Goal: Task Accomplishment & Management: Complete application form

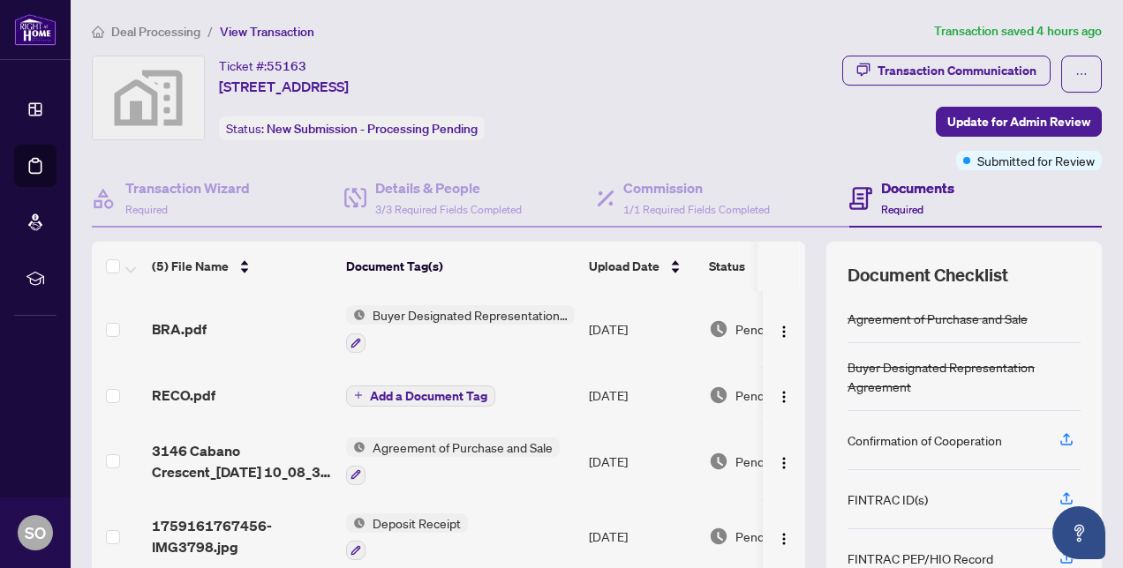
click at [136, 34] on span "Deal Processing" at bounding box center [155, 32] width 89 height 16
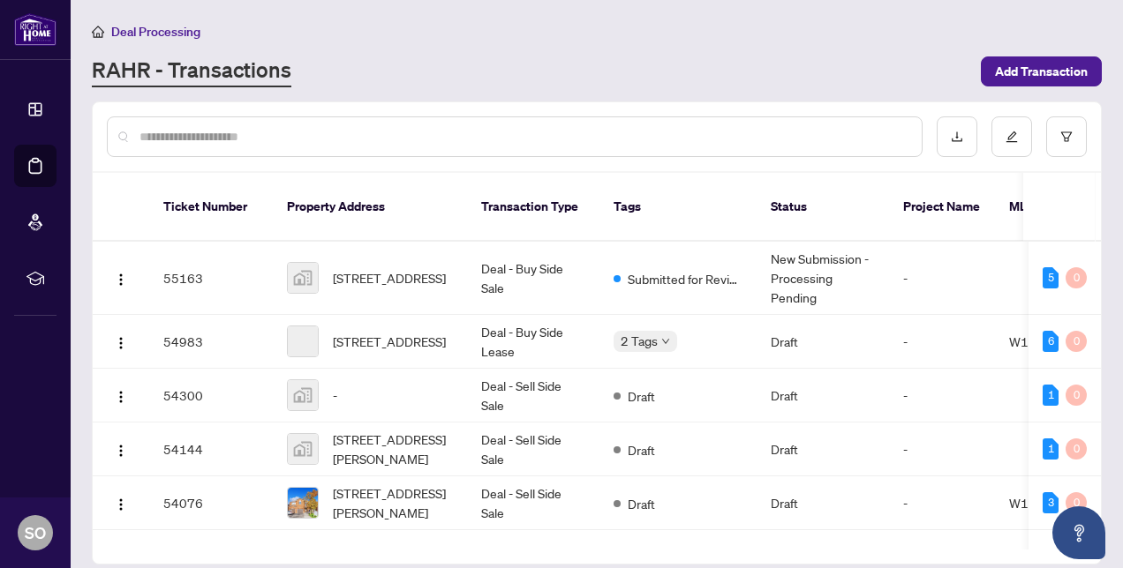
click at [251, 137] on input "text" at bounding box center [523, 136] width 768 height 19
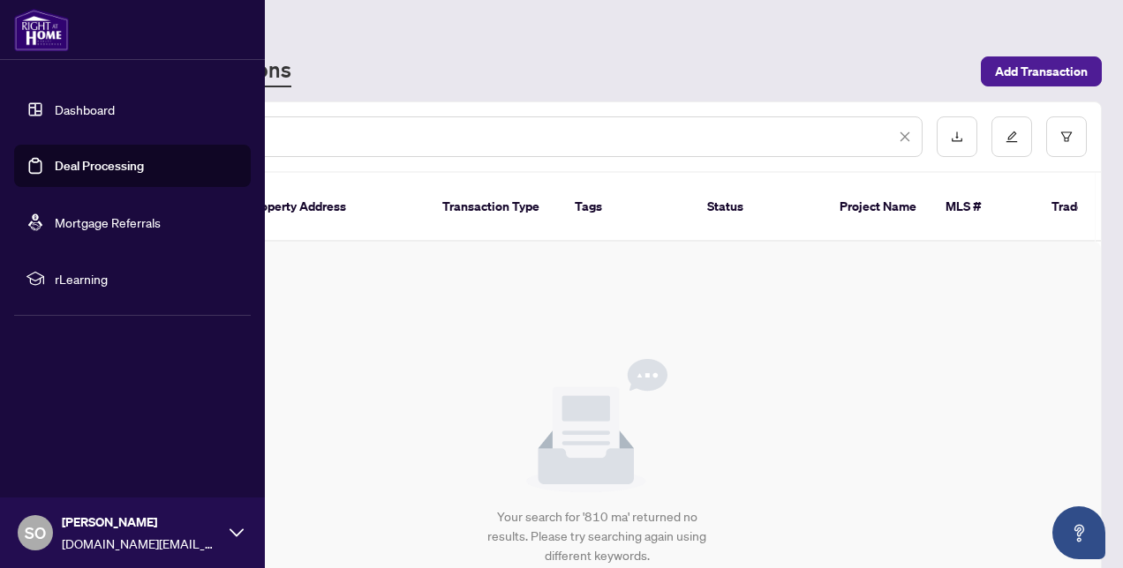
type input "******"
click at [85, 109] on link "Dashboard" at bounding box center [85, 110] width 60 height 16
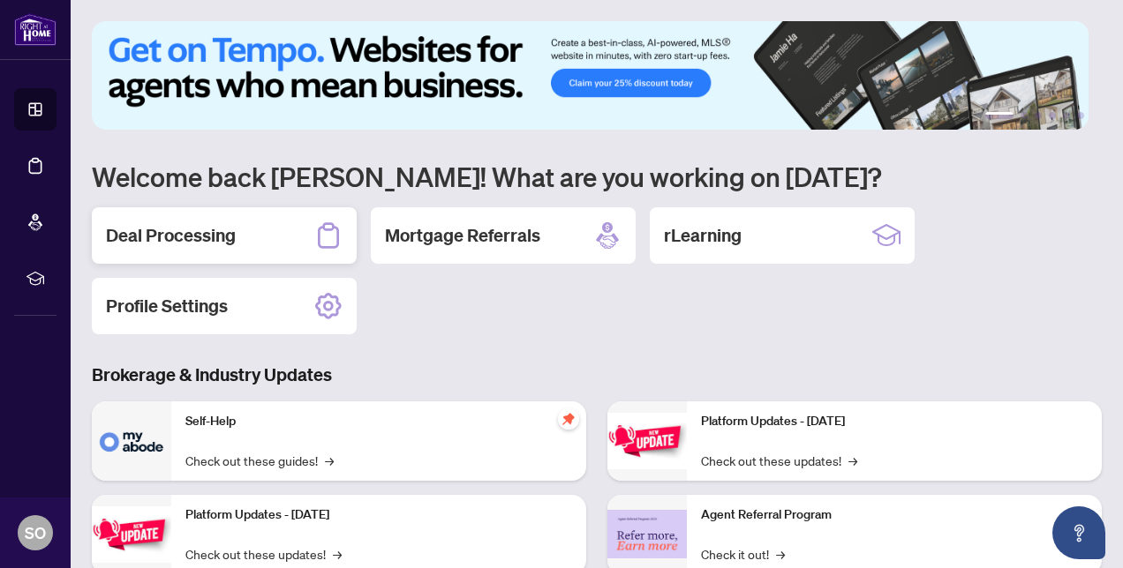
click at [276, 230] on div "Deal Processing" at bounding box center [224, 235] width 265 height 56
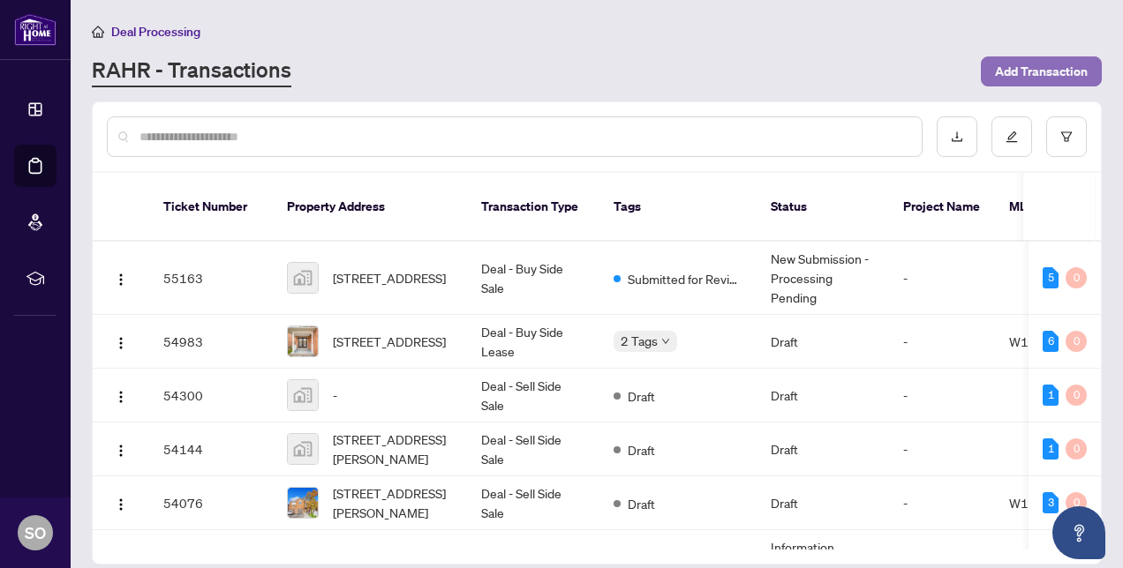
click at [1061, 78] on span "Add Transaction" at bounding box center [1041, 71] width 93 height 28
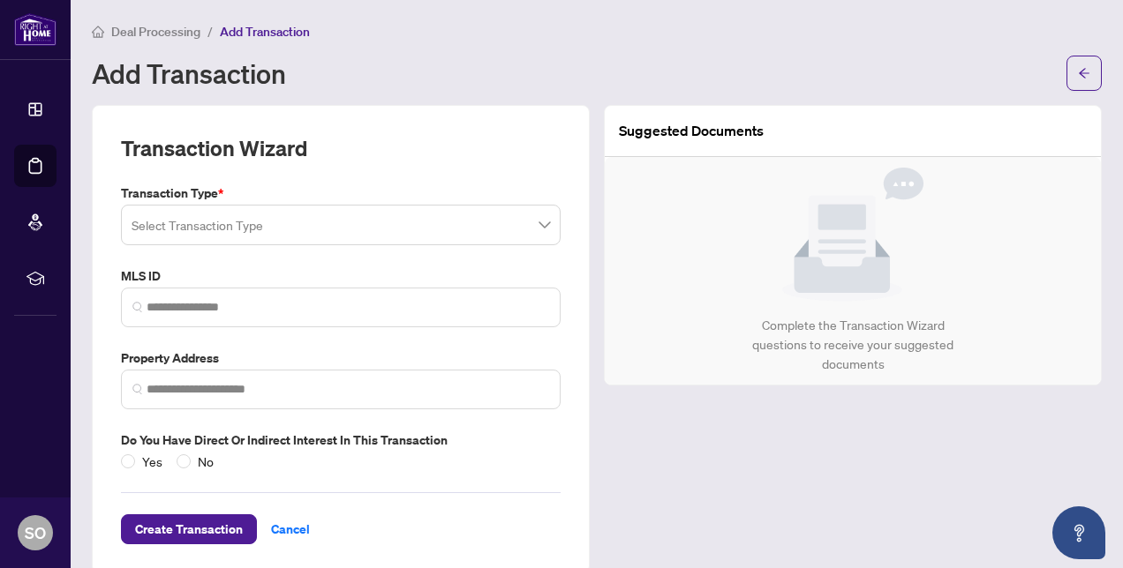
click at [156, 238] on input "search" at bounding box center [333, 227] width 403 height 39
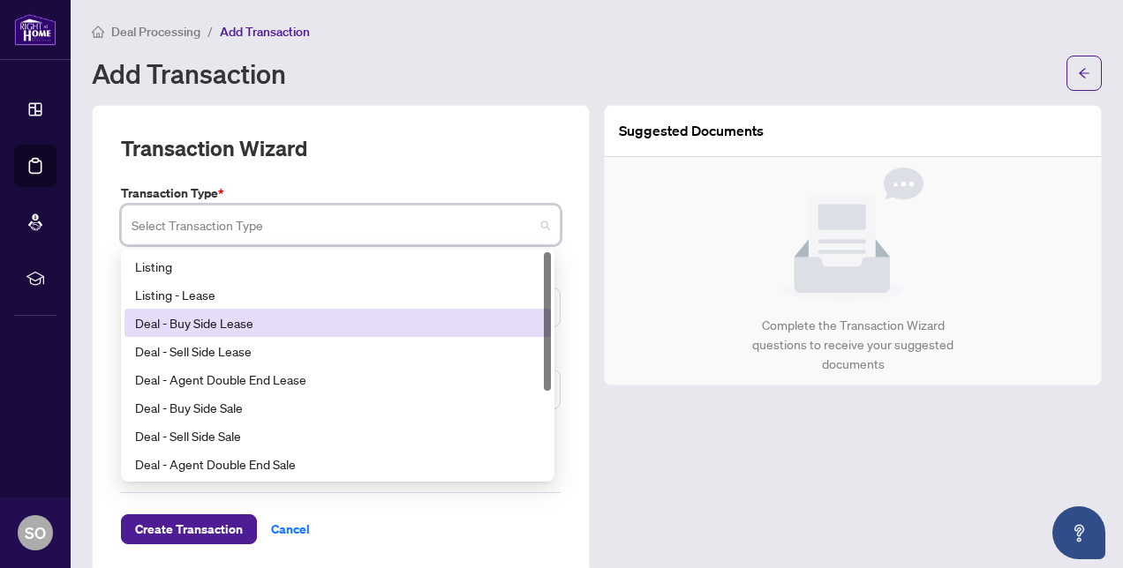
click at [177, 320] on div "Deal - Buy Side Lease" at bounding box center [337, 322] width 405 height 19
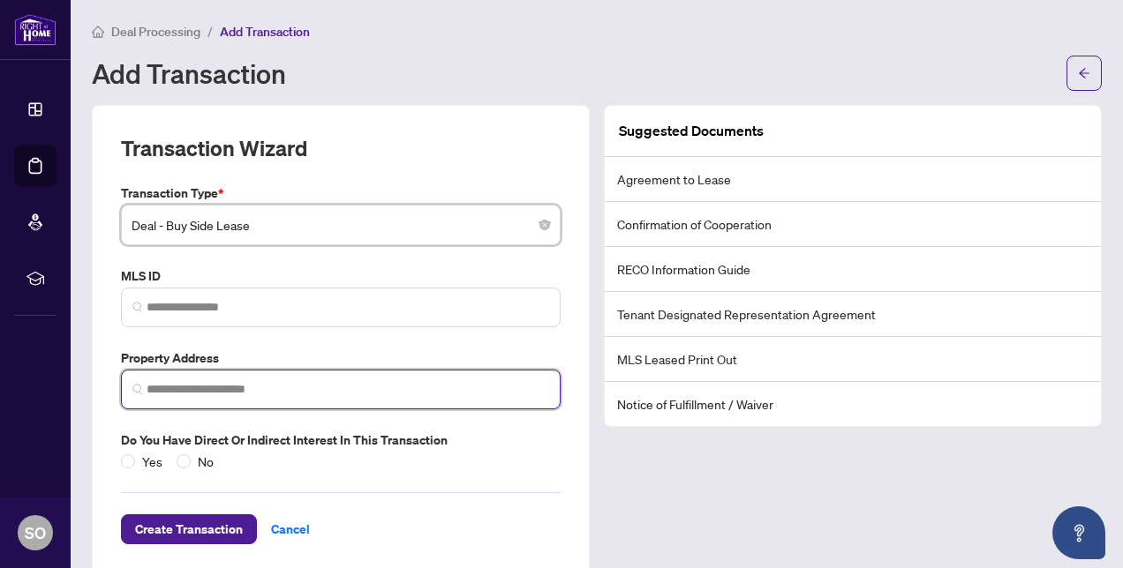
click at [213, 380] on input "search" at bounding box center [348, 389] width 403 height 19
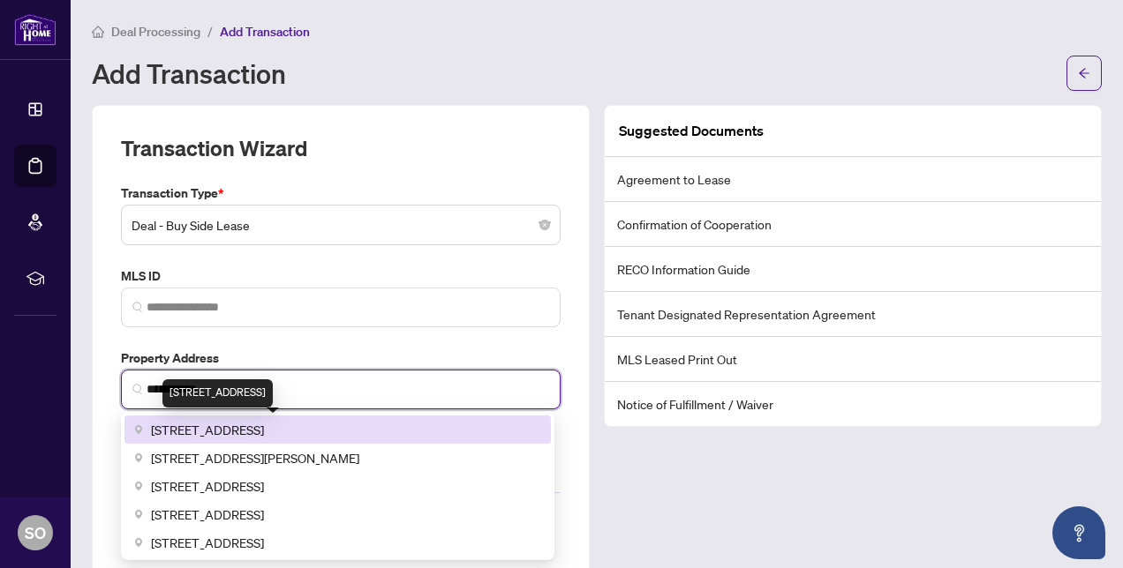
click at [228, 423] on span "[STREET_ADDRESS]" at bounding box center [207, 429] width 113 height 19
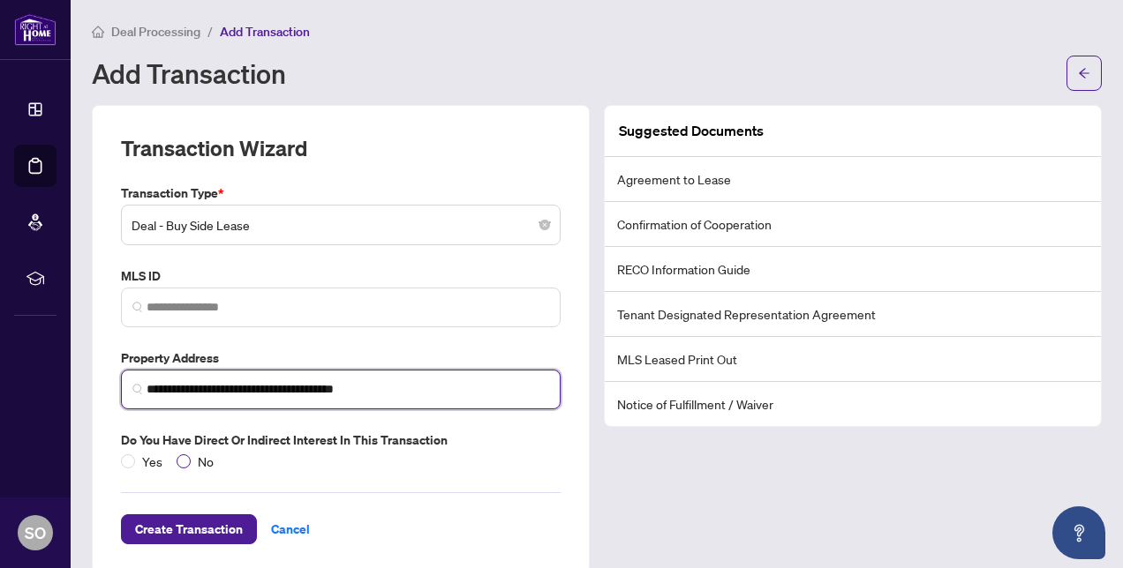
type input "**********"
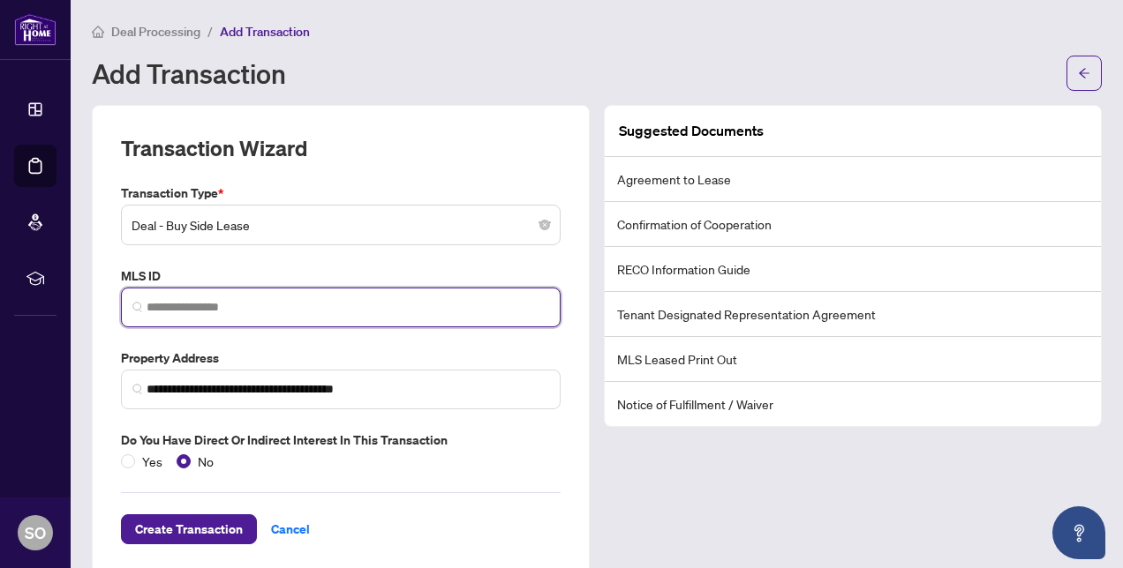
click at [194, 304] on input "search" at bounding box center [348, 307] width 403 height 19
paste input "*********"
type input "*********"
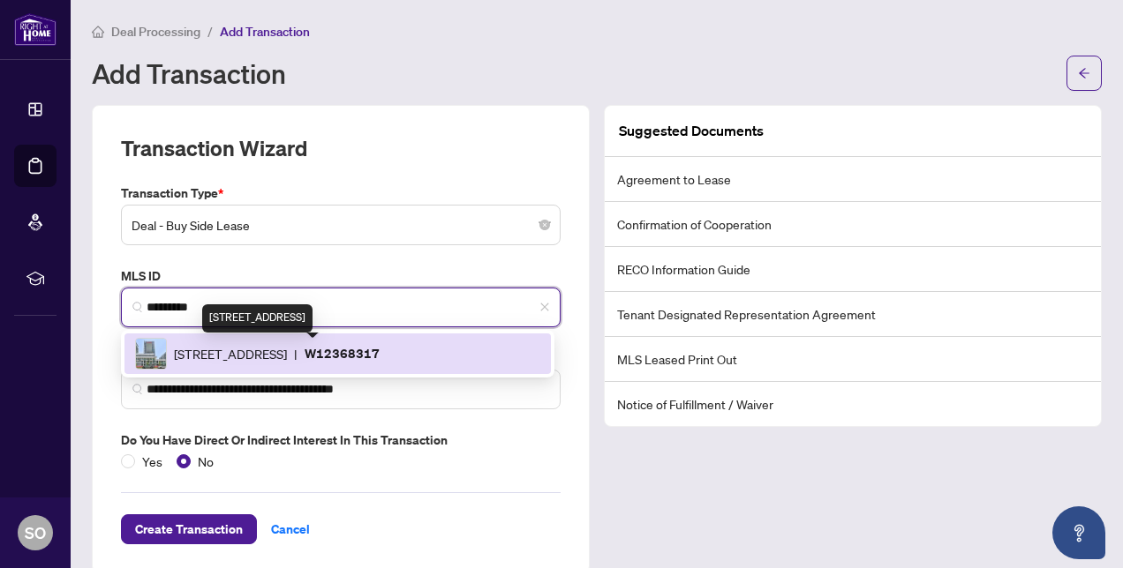
click at [199, 353] on span "[STREET_ADDRESS]" at bounding box center [230, 353] width 113 height 19
type input "**********"
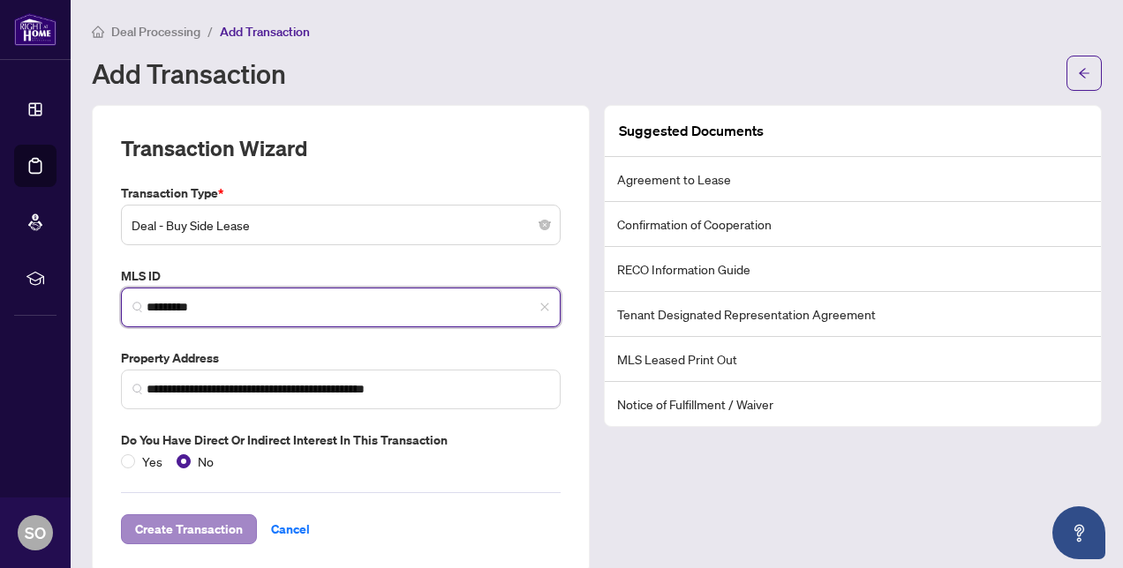
type input "*********"
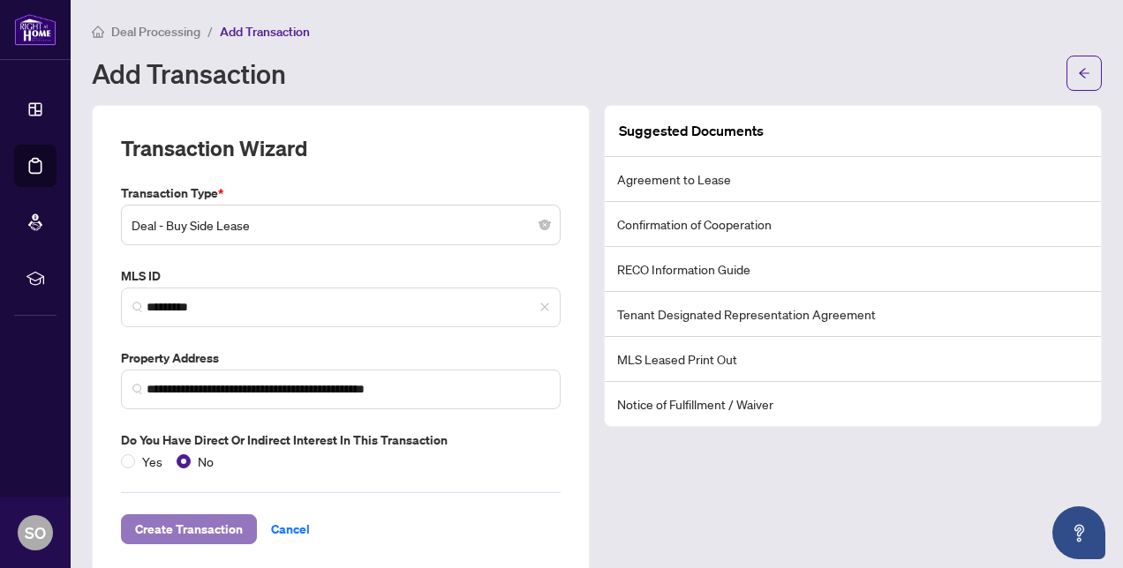
click at [178, 524] on span "Create Transaction" at bounding box center [189, 529] width 108 height 28
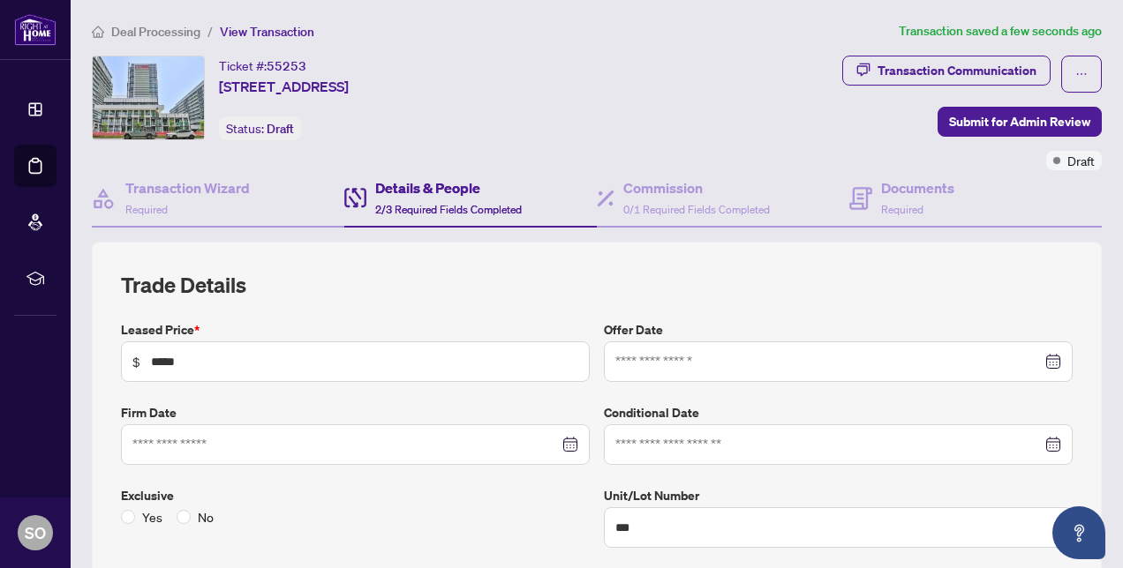
type input "**********"
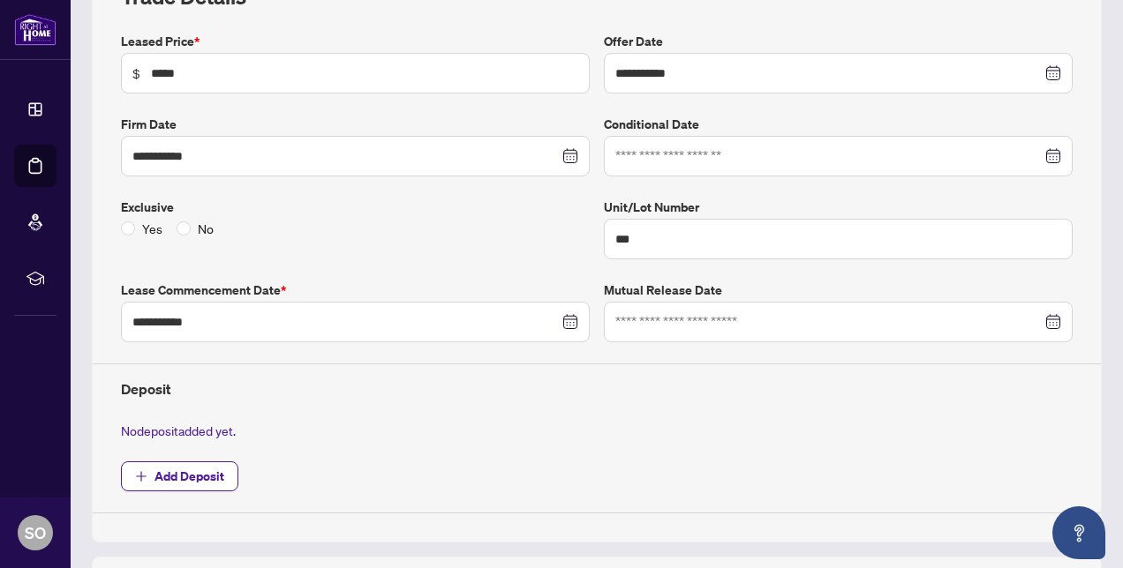
scroll to position [297, 0]
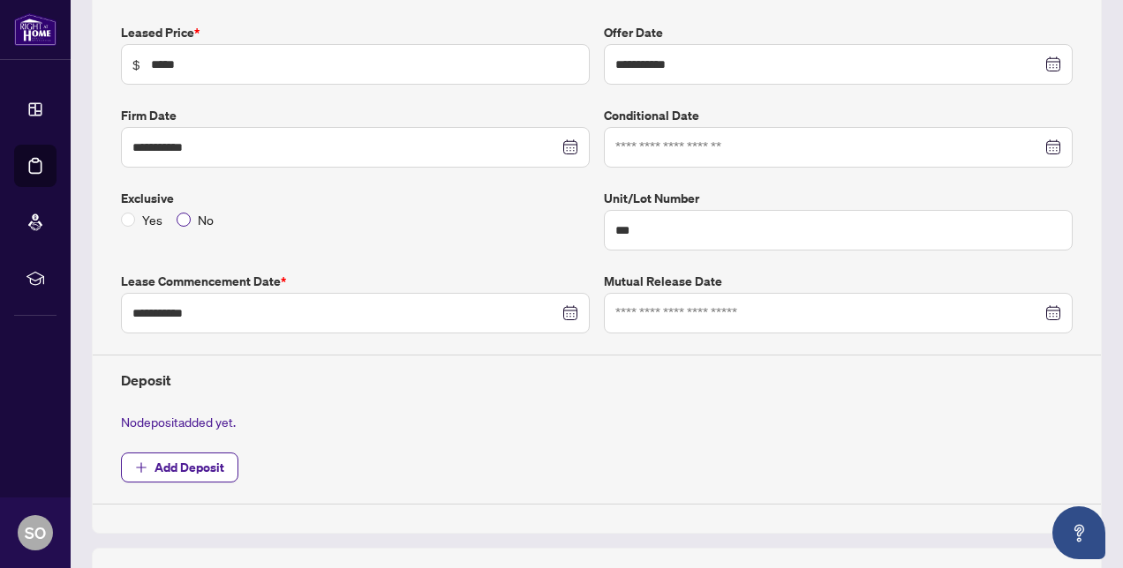
click at [191, 215] on span "No" at bounding box center [206, 219] width 30 height 19
click at [201, 471] on span "Add Deposit" at bounding box center [189, 468] width 70 height 28
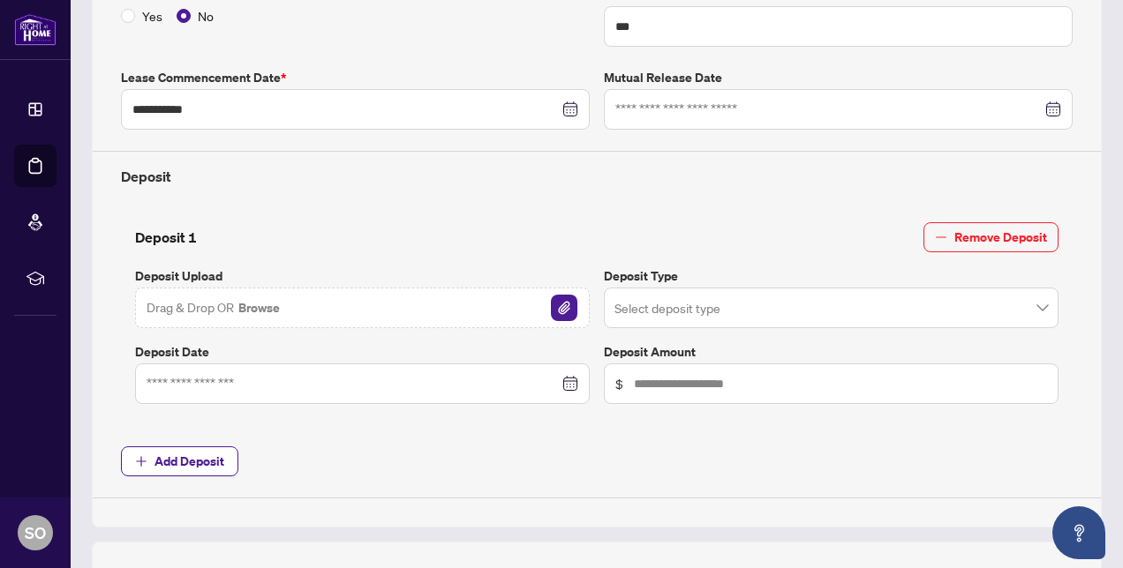
scroll to position [502, 0]
click at [551, 303] on img "button" at bounding box center [564, 307] width 26 height 26
click at [387, 446] on span "Add Deposit" at bounding box center [597, 461] width 952 height 30
click at [555, 302] on img "button" at bounding box center [564, 307] width 26 height 26
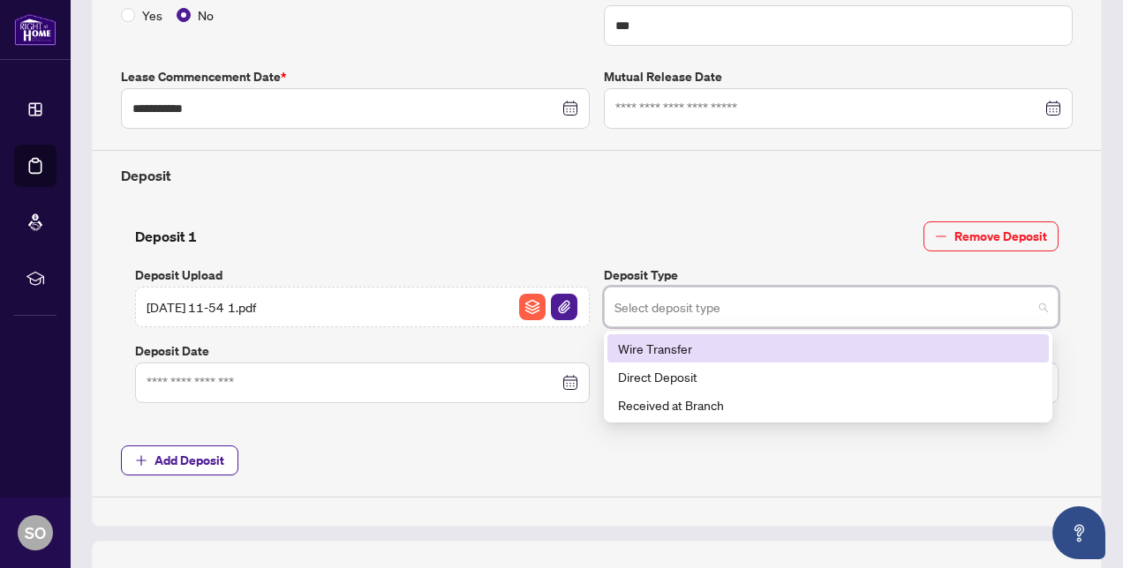
click at [738, 293] on input "search" at bounding box center [823, 309] width 418 height 39
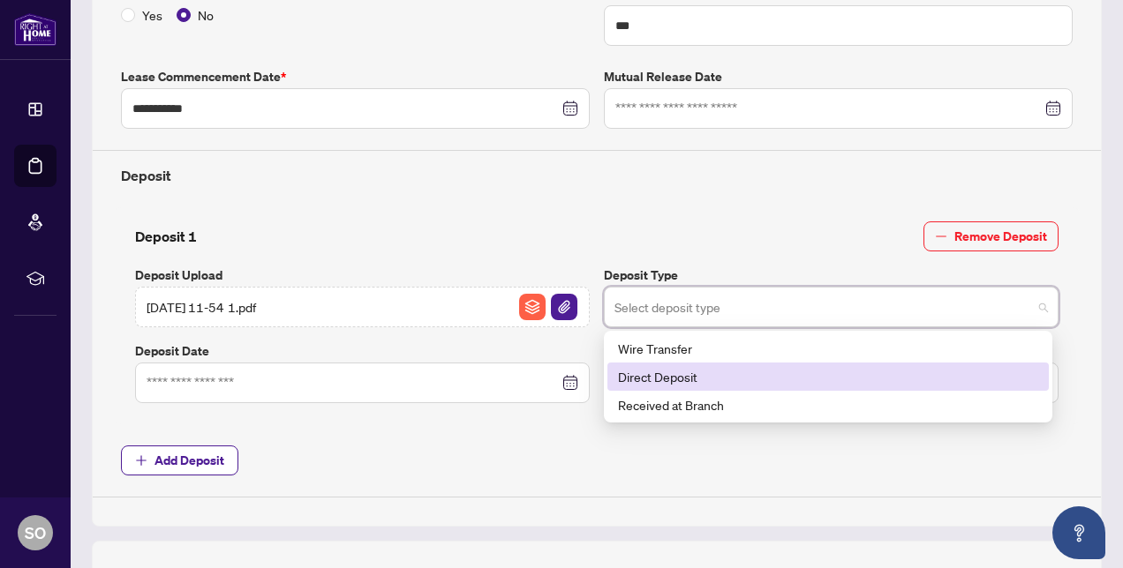
click at [697, 368] on div "Direct Deposit" at bounding box center [828, 376] width 420 height 19
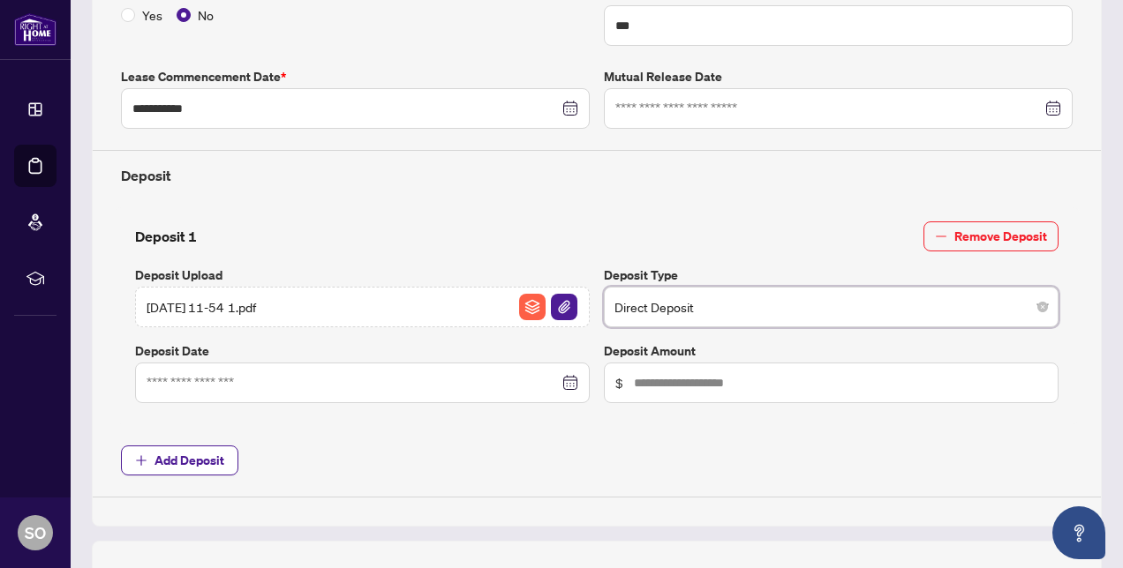
click at [560, 374] on div at bounding box center [363, 382] width 432 height 19
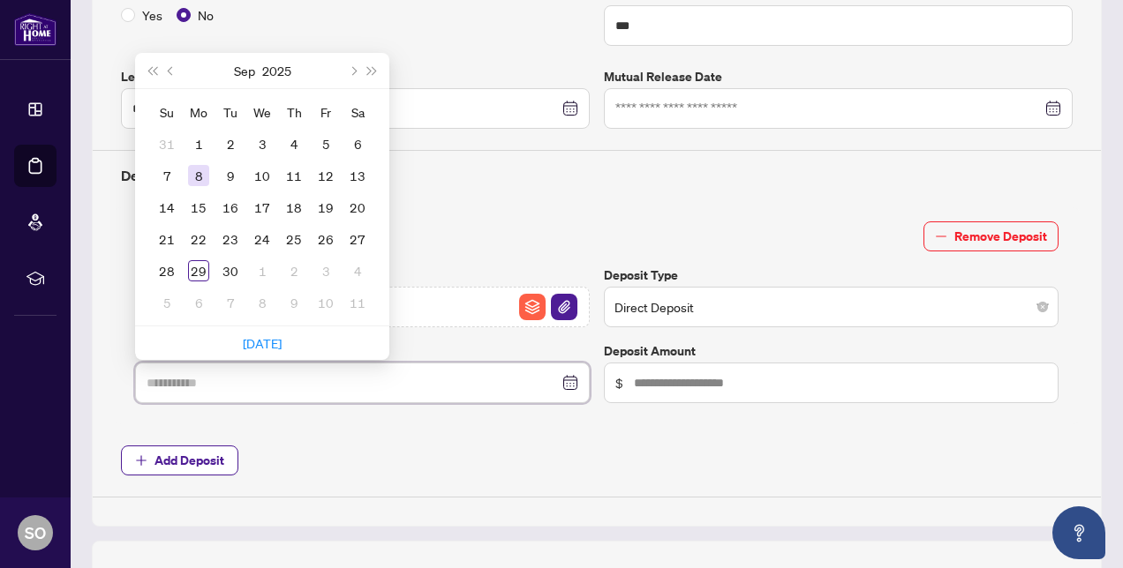
type input "**********"
click at [196, 168] on div "8" at bounding box center [198, 175] width 21 height 21
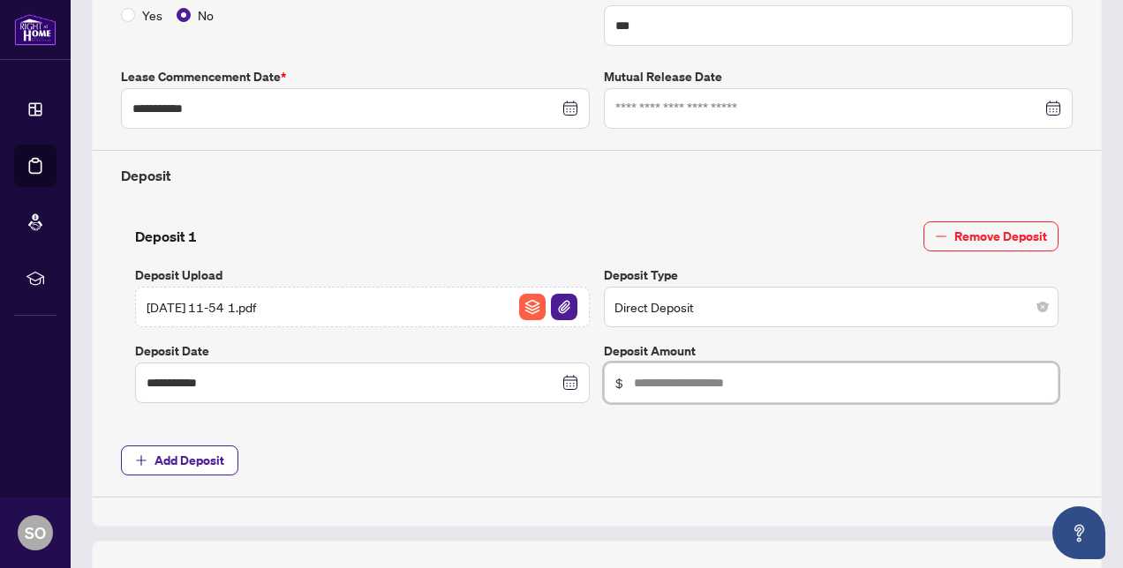
click at [644, 373] on input "text" at bounding box center [840, 382] width 413 height 19
type input "*****"
click at [421, 462] on span "Add Deposit" at bounding box center [597, 461] width 952 height 30
click at [198, 453] on span "Add Deposit" at bounding box center [189, 461] width 70 height 28
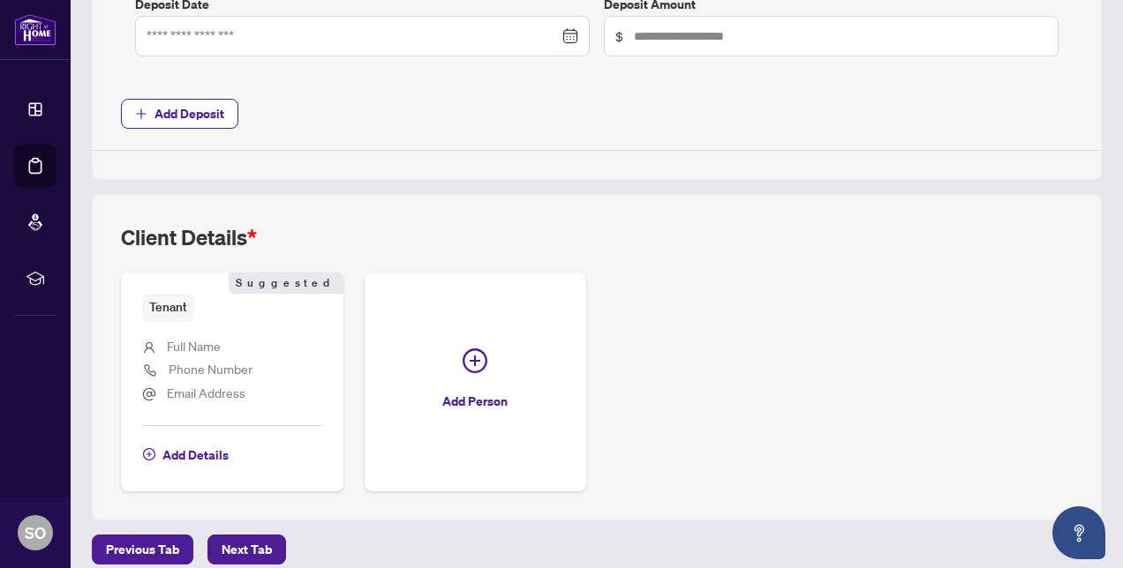
scroll to position [1094, 0]
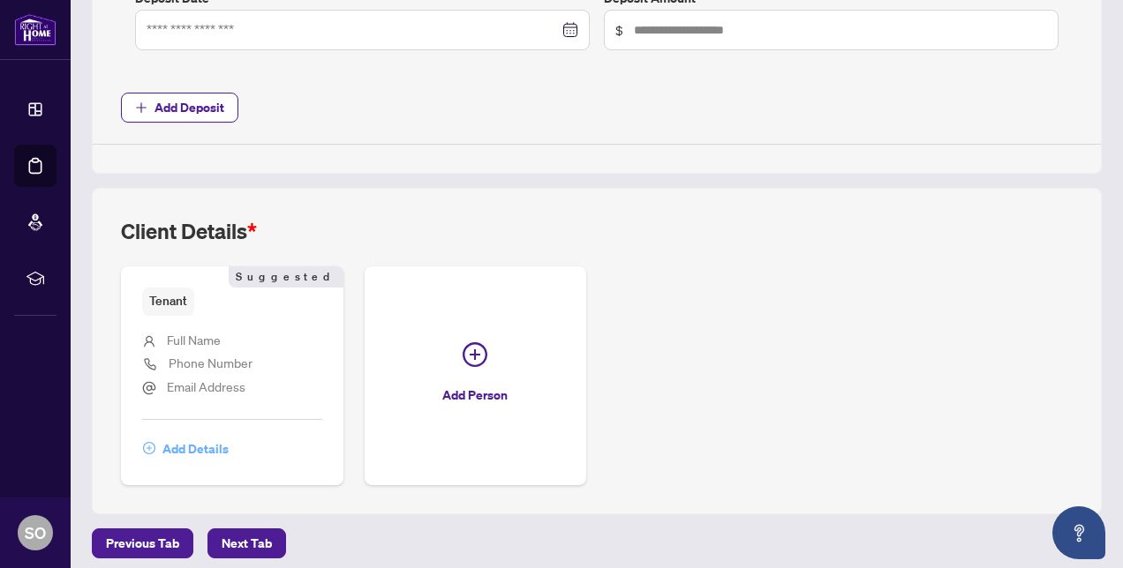
click at [198, 435] on span "Add Details" at bounding box center [195, 449] width 66 height 28
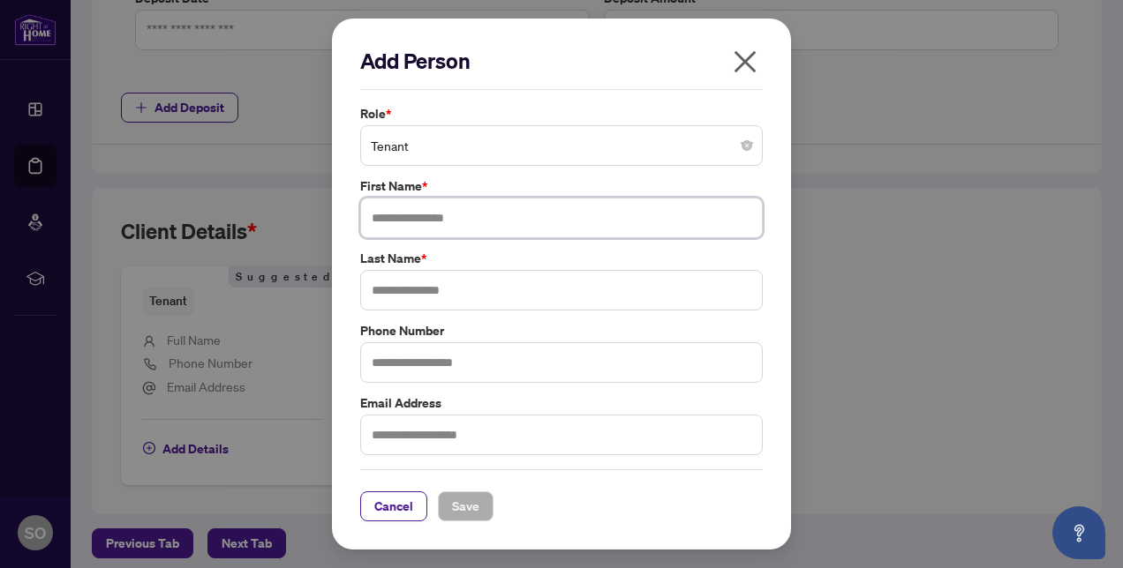
click at [397, 220] on input "text" at bounding box center [561, 218] width 403 height 41
type input "*******"
click at [393, 286] on input "text" at bounding box center [561, 290] width 403 height 41
type input "******"
click at [469, 512] on span "Save" at bounding box center [465, 507] width 27 height 28
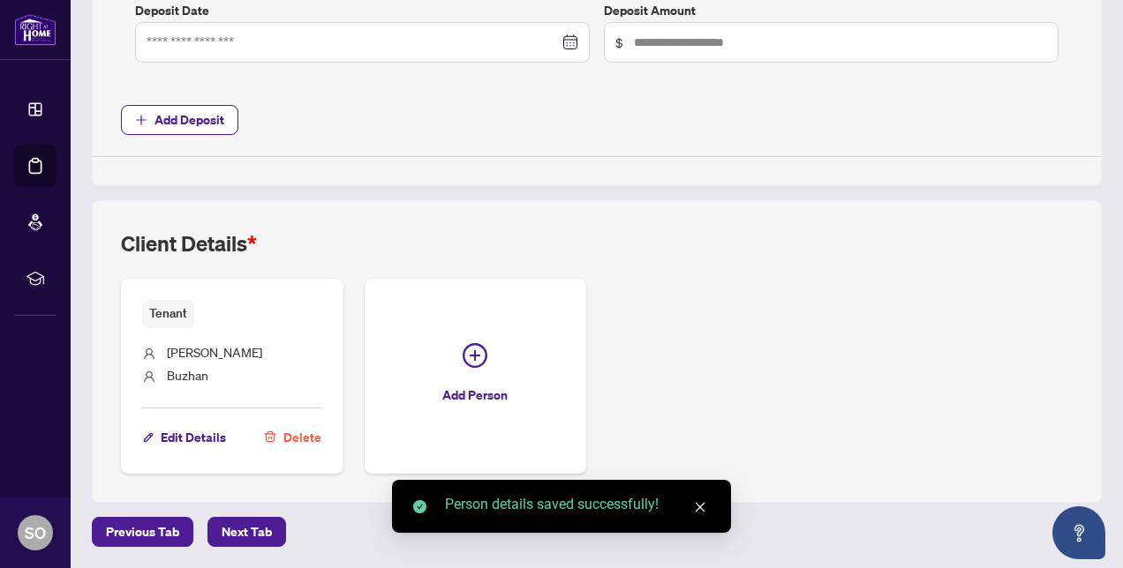
scroll to position [1070, 0]
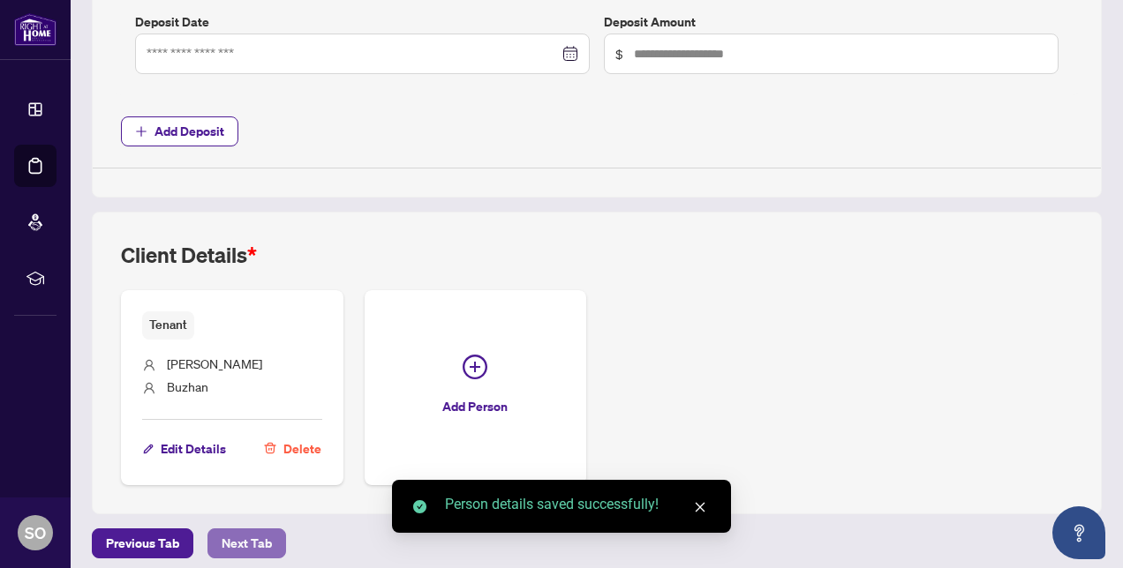
click at [233, 538] on span "Next Tab" at bounding box center [247, 544] width 50 height 28
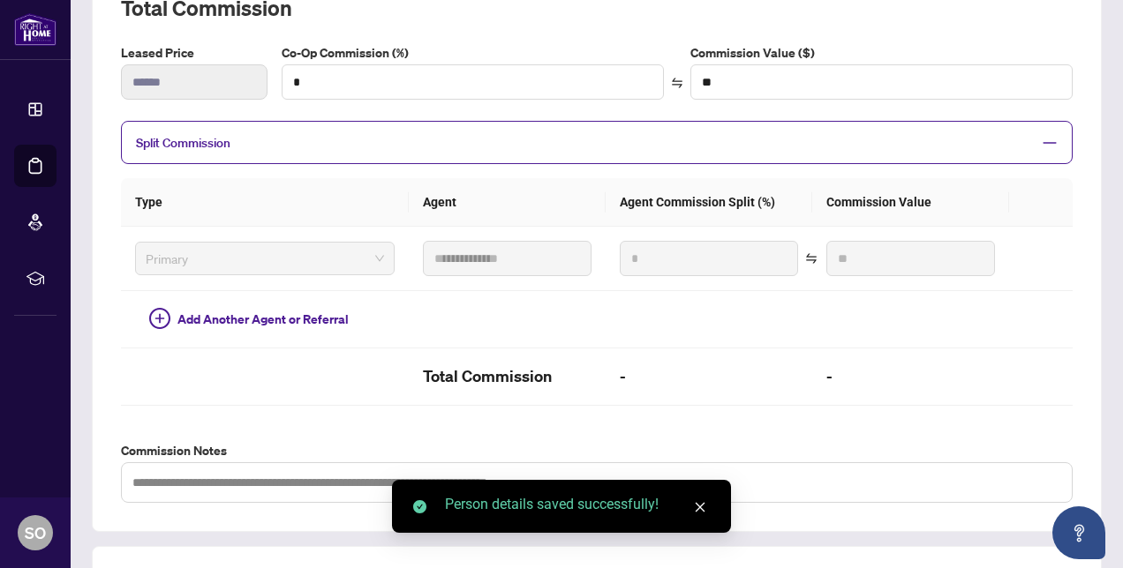
scroll to position [588, 0]
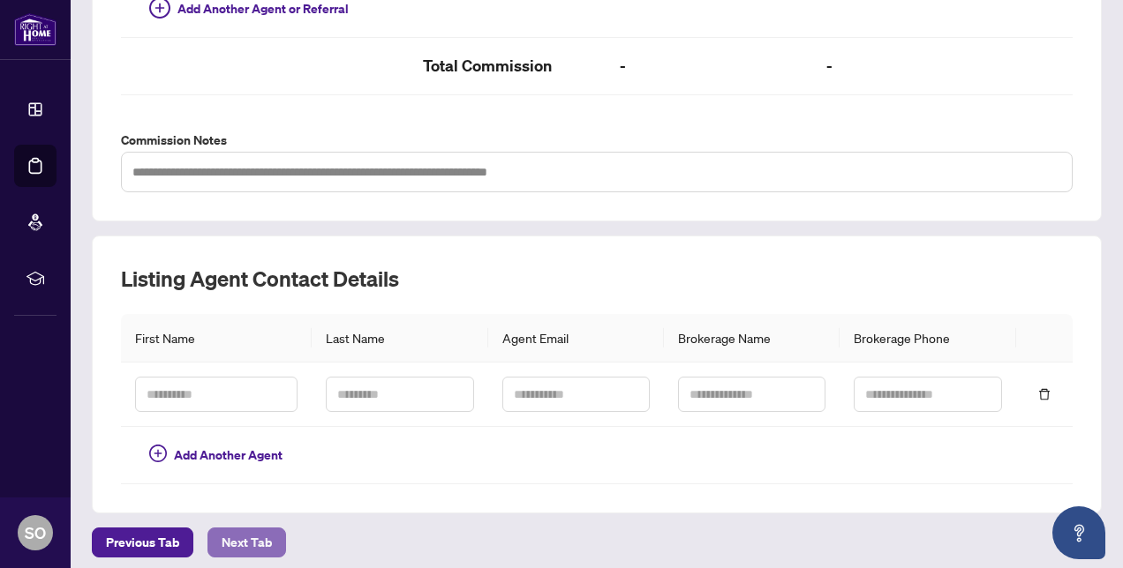
click at [240, 531] on span "Next Tab" at bounding box center [247, 543] width 50 height 28
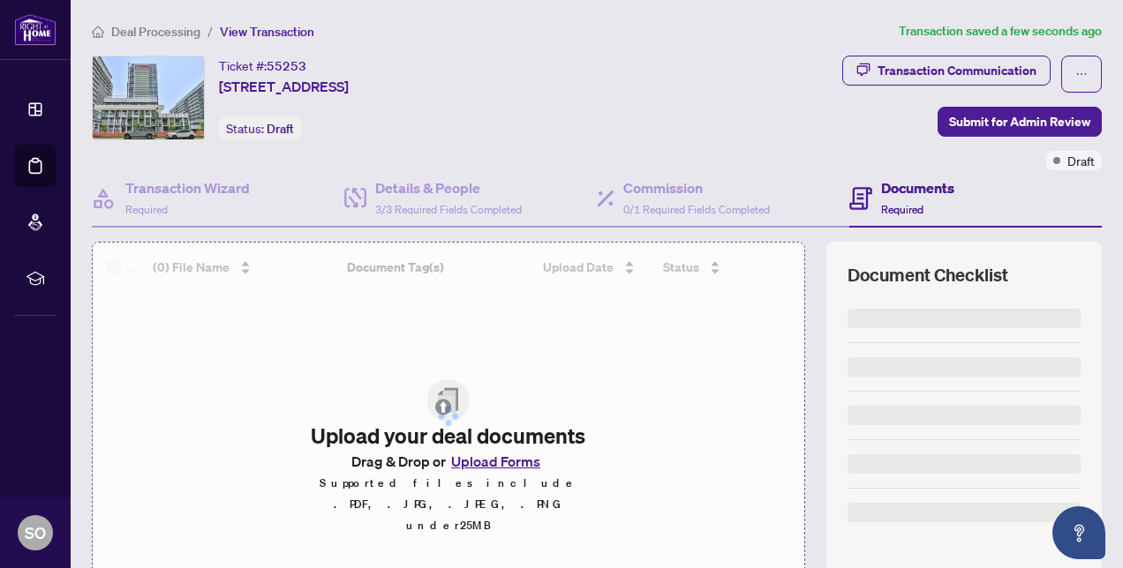
scroll to position [168, 0]
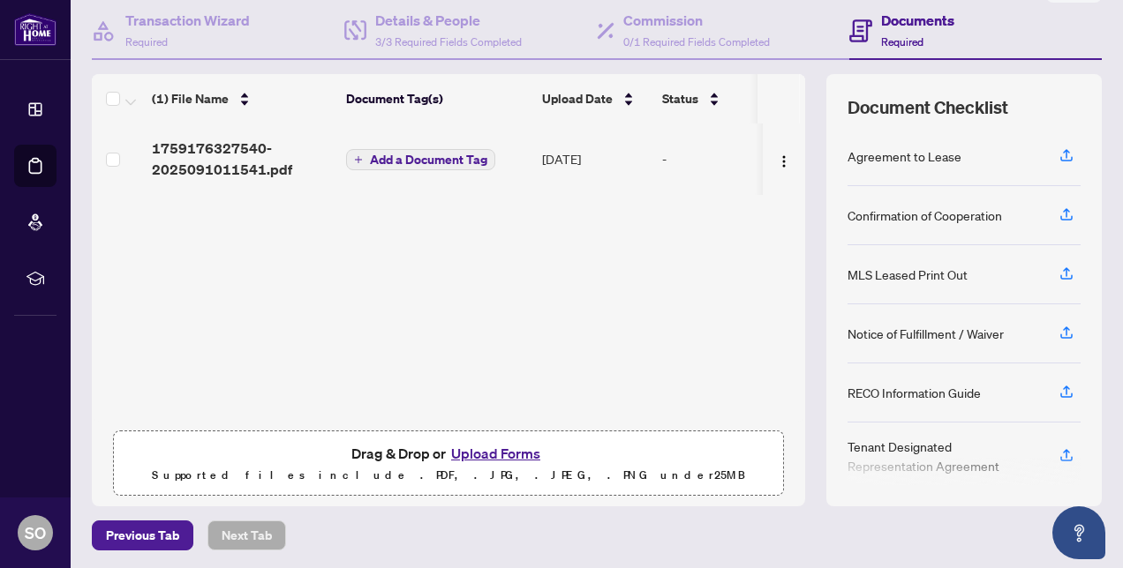
click at [473, 450] on button "Upload Forms" at bounding box center [496, 453] width 100 height 23
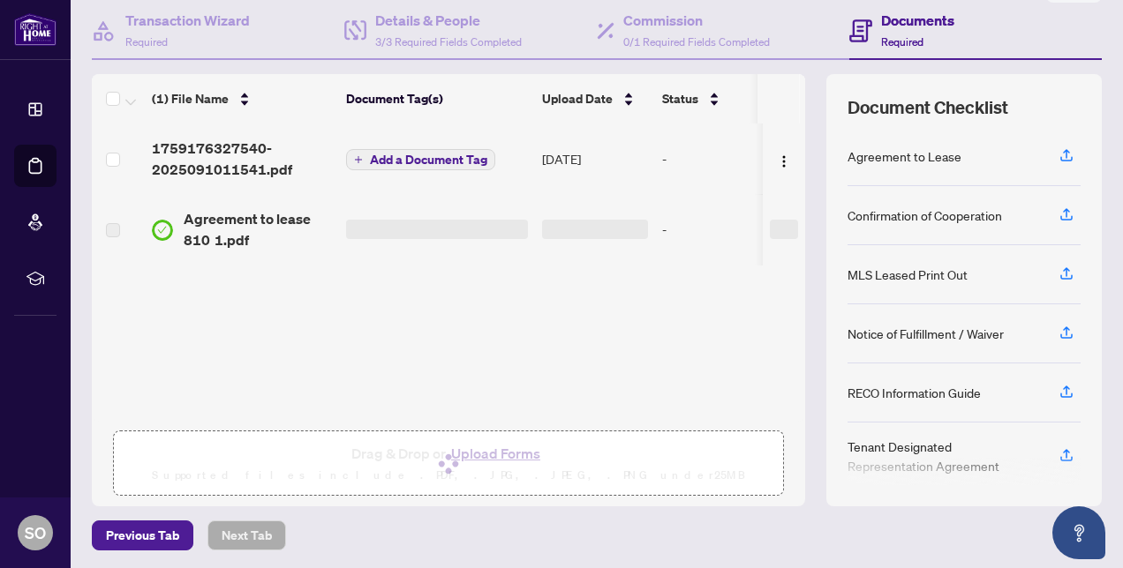
click at [433, 154] on span "Add a Document Tag" at bounding box center [428, 160] width 117 height 12
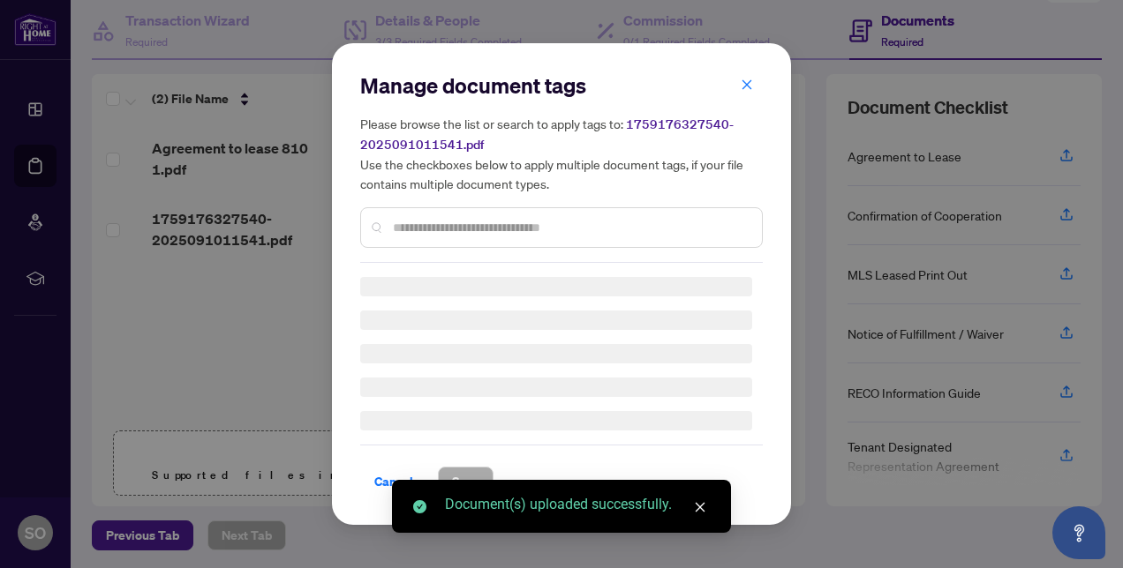
click at [399, 215] on div at bounding box center [561, 227] width 403 height 41
click at [403, 225] on div "Manage document tags Please browse the list or search to apply tags to: 1759176…" at bounding box center [561, 167] width 403 height 192
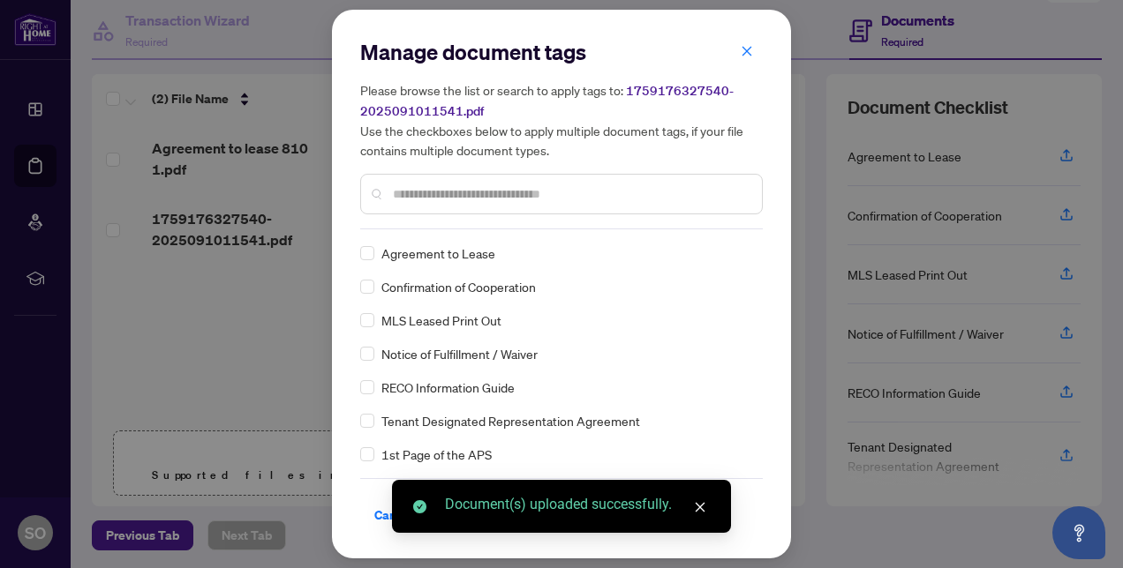
click at [393, 202] on input "text" at bounding box center [570, 193] width 355 height 19
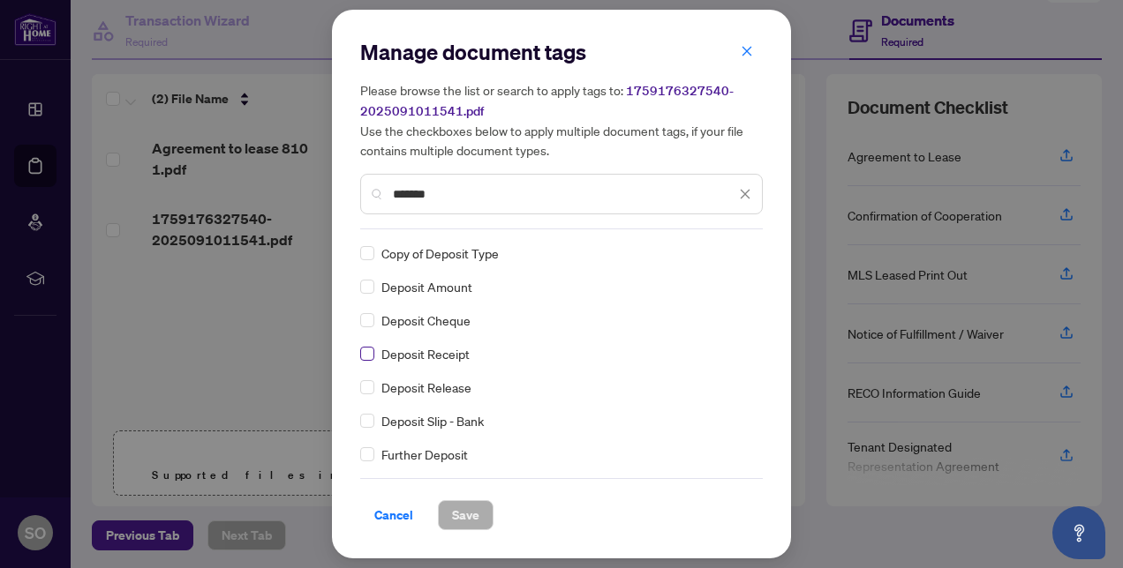
type input "*******"
click at [467, 509] on span "Save" at bounding box center [465, 515] width 27 height 28
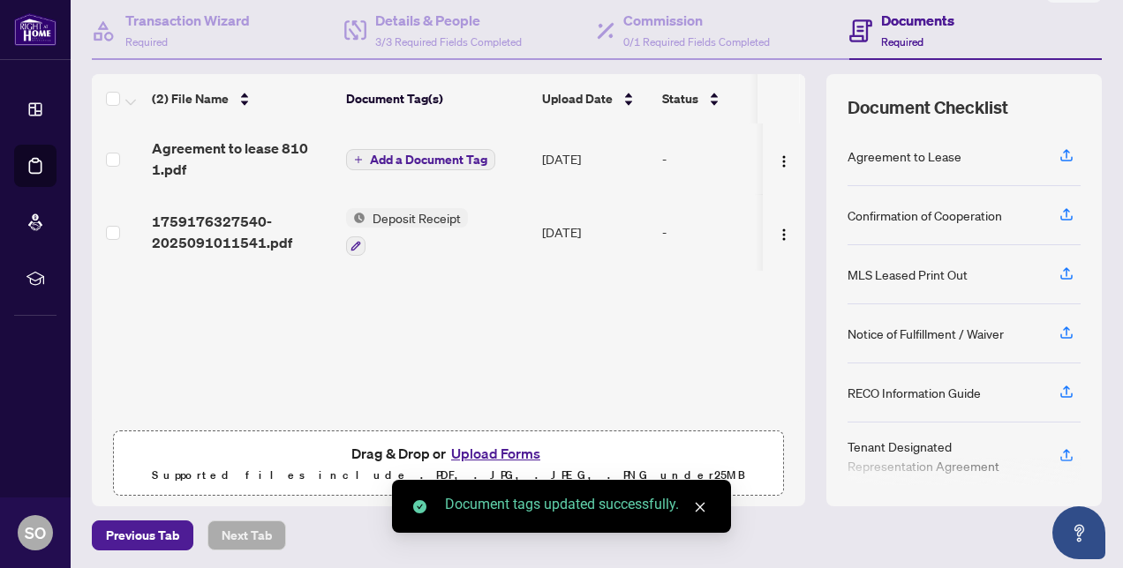
click at [445, 154] on span "Add a Document Tag" at bounding box center [428, 160] width 117 height 12
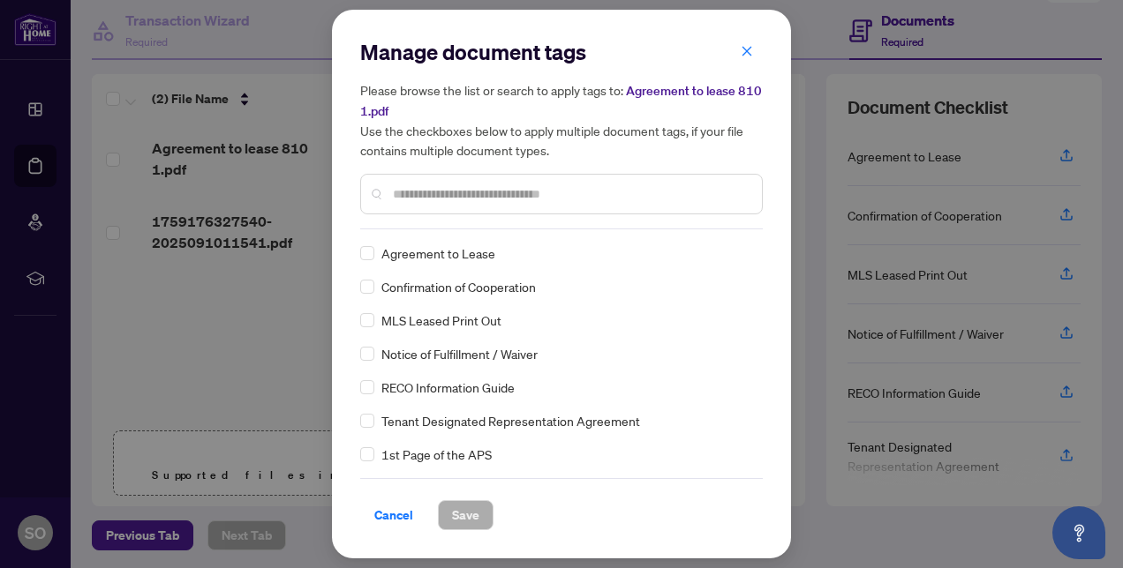
click at [436, 251] on span "Agreement to Lease" at bounding box center [438, 253] width 114 height 19
click at [464, 507] on span "Save" at bounding box center [465, 515] width 27 height 28
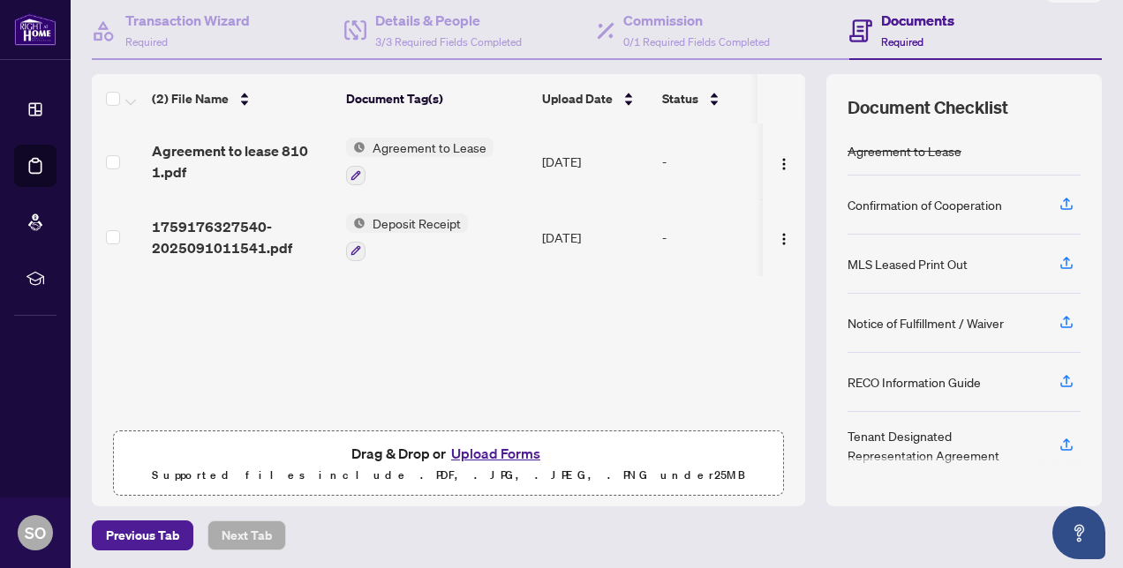
click at [475, 452] on button "Upload Forms" at bounding box center [496, 453] width 100 height 23
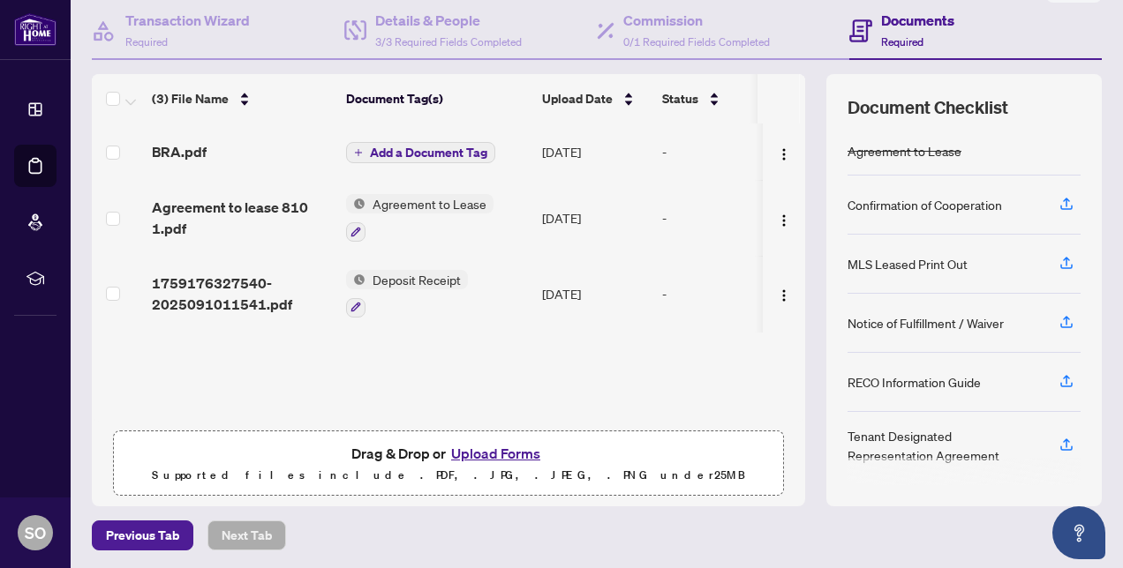
click at [410, 280] on span "Deposit Receipt" at bounding box center [416, 279] width 102 height 19
click at [392, 142] on button "Add a Document Tag" at bounding box center [420, 152] width 149 height 21
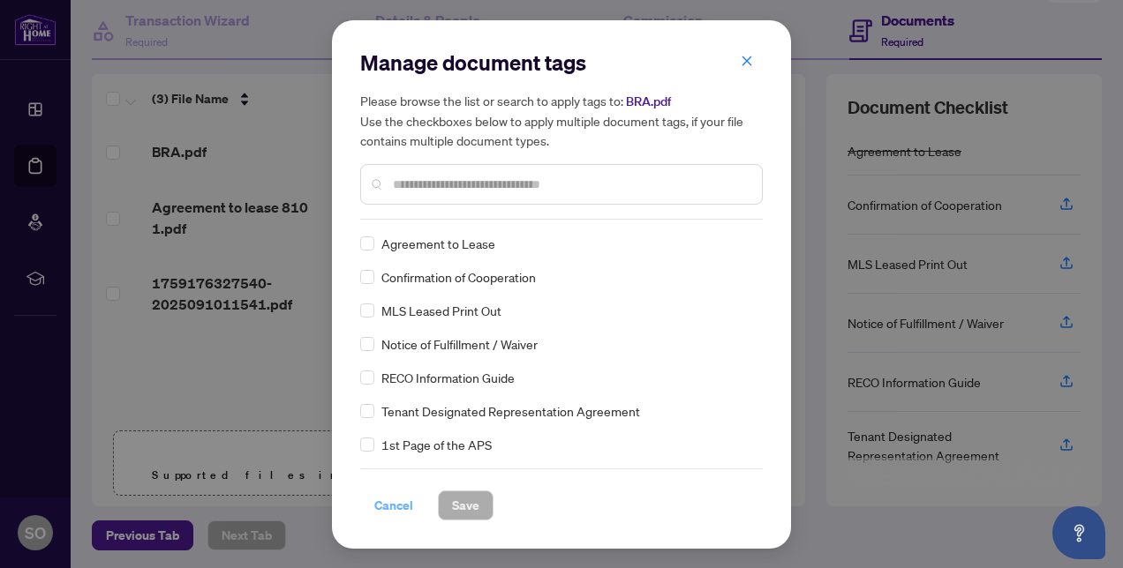
click at [390, 507] on span "Cancel" at bounding box center [393, 506] width 39 height 28
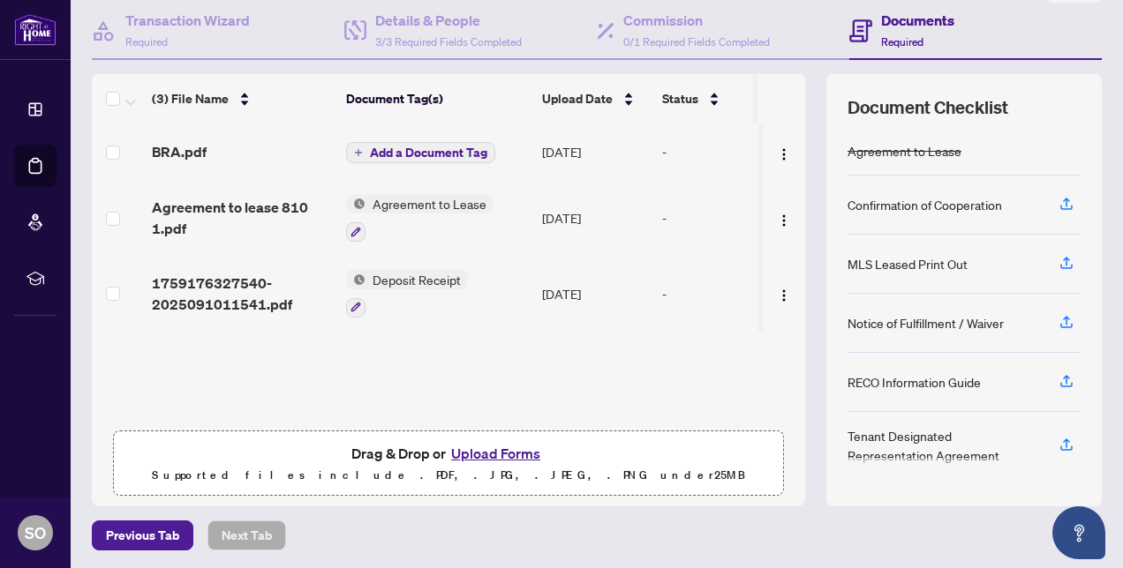
click at [477, 445] on button "Upload Forms" at bounding box center [496, 453] width 100 height 23
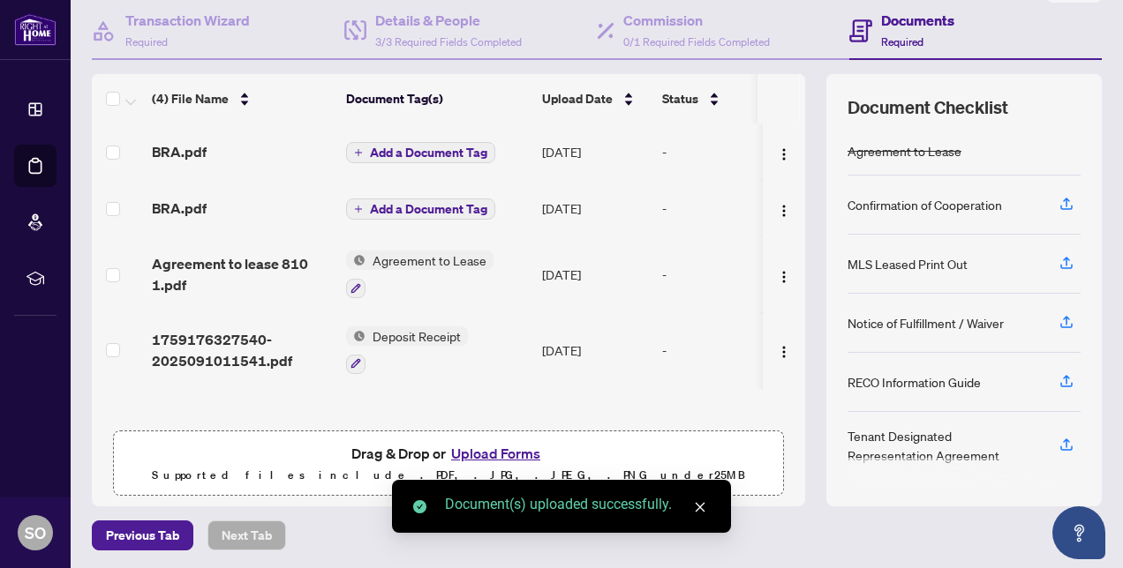
click at [392, 147] on span "Add a Document Tag" at bounding box center [428, 153] width 117 height 12
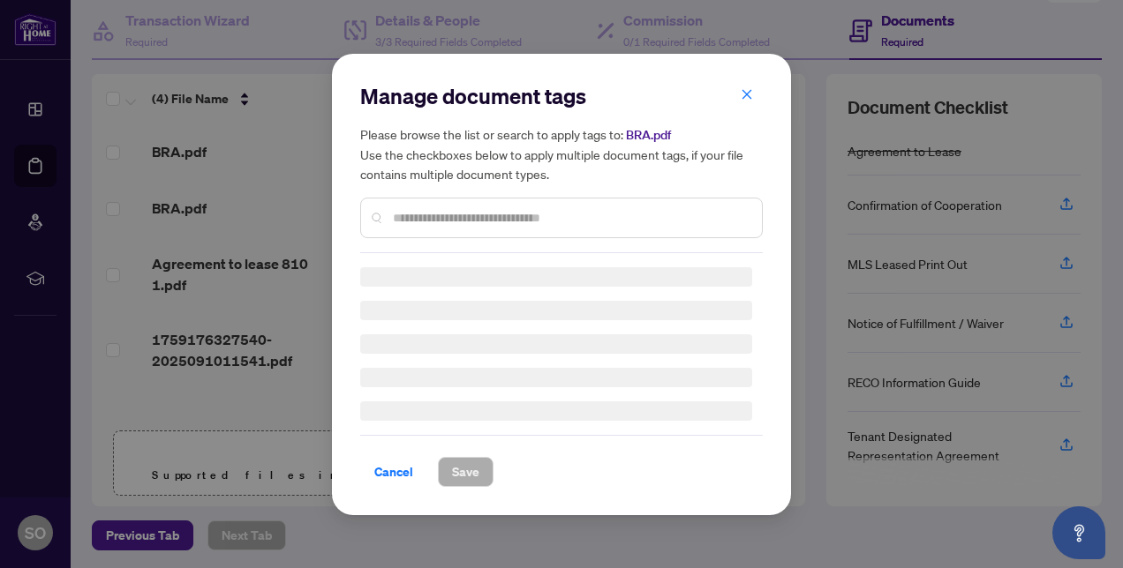
click at [468, 212] on input "text" at bounding box center [570, 217] width 355 height 19
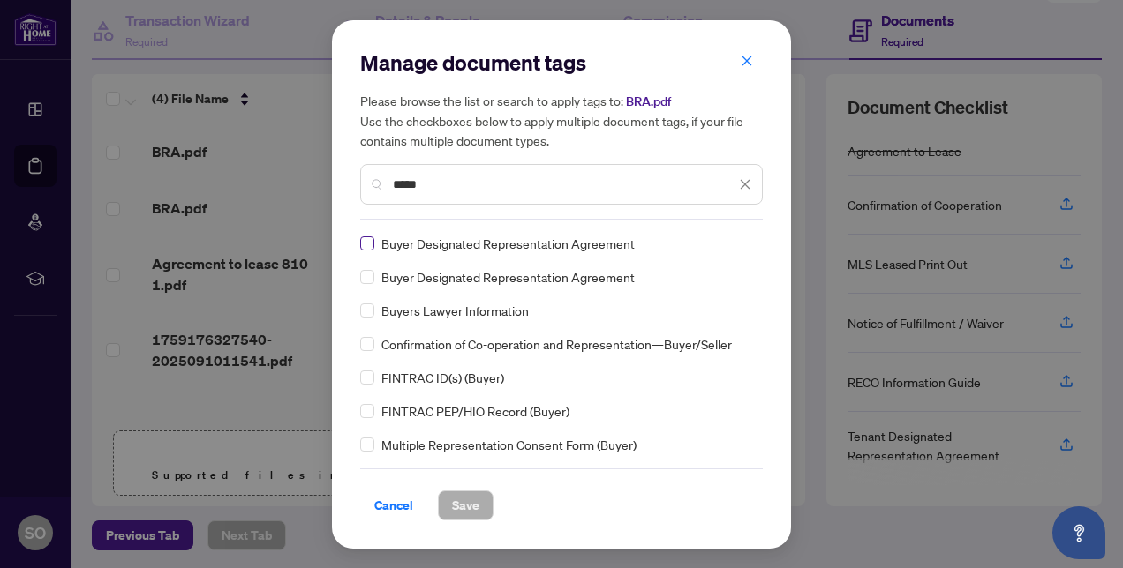
type input "*****"
click at [465, 498] on span "Save" at bounding box center [465, 506] width 27 height 28
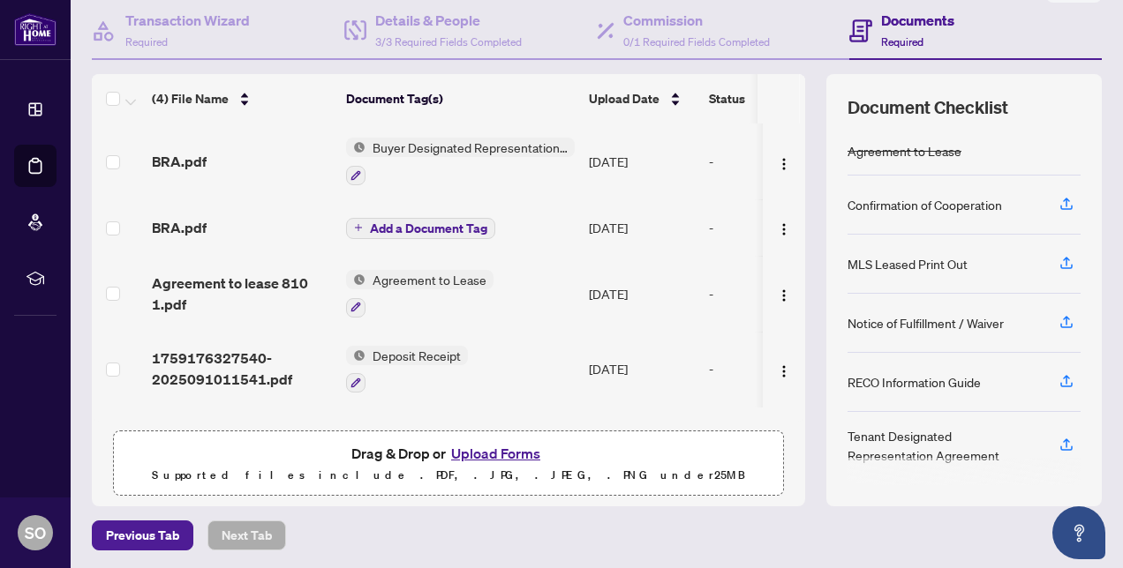
scroll to position [0, 0]
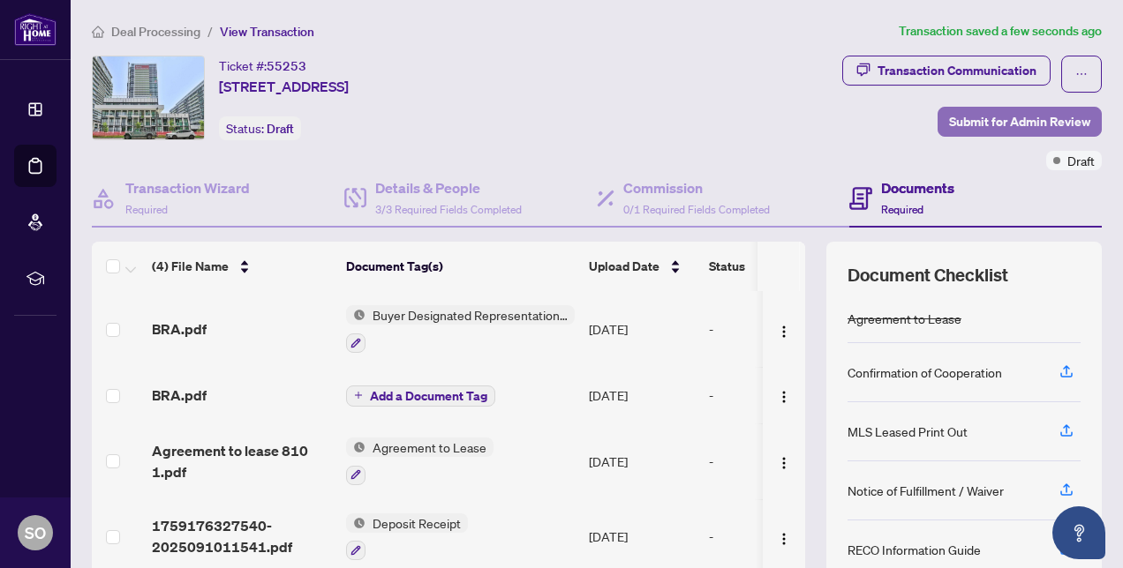
click at [1006, 127] on span "Submit for Admin Review" at bounding box center [1019, 122] width 141 height 28
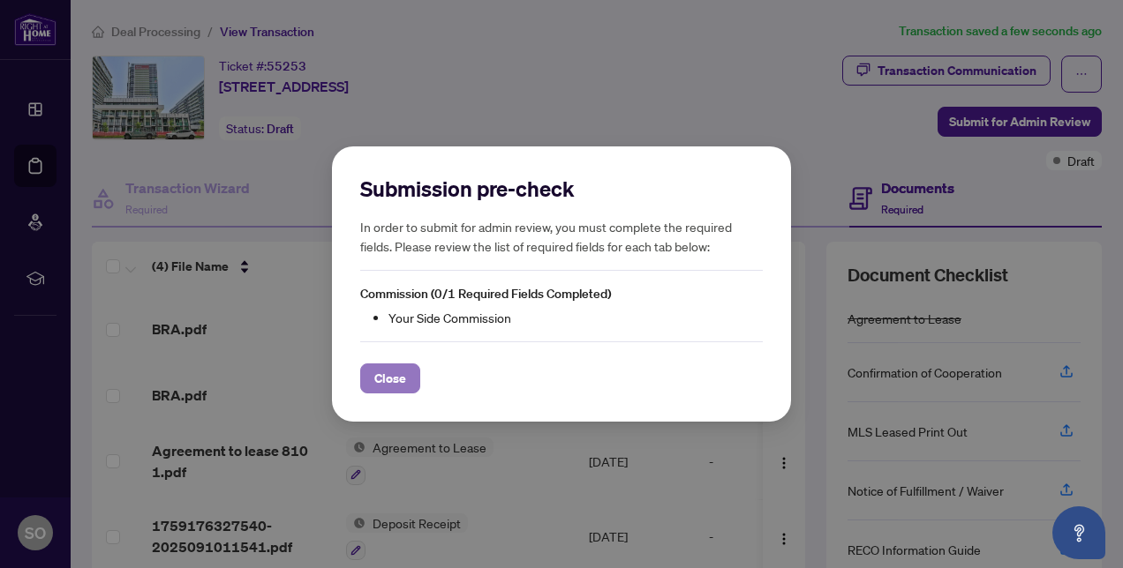
click at [404, 368] on span "Close" at bounding box center [390, 379] width 32 height 28
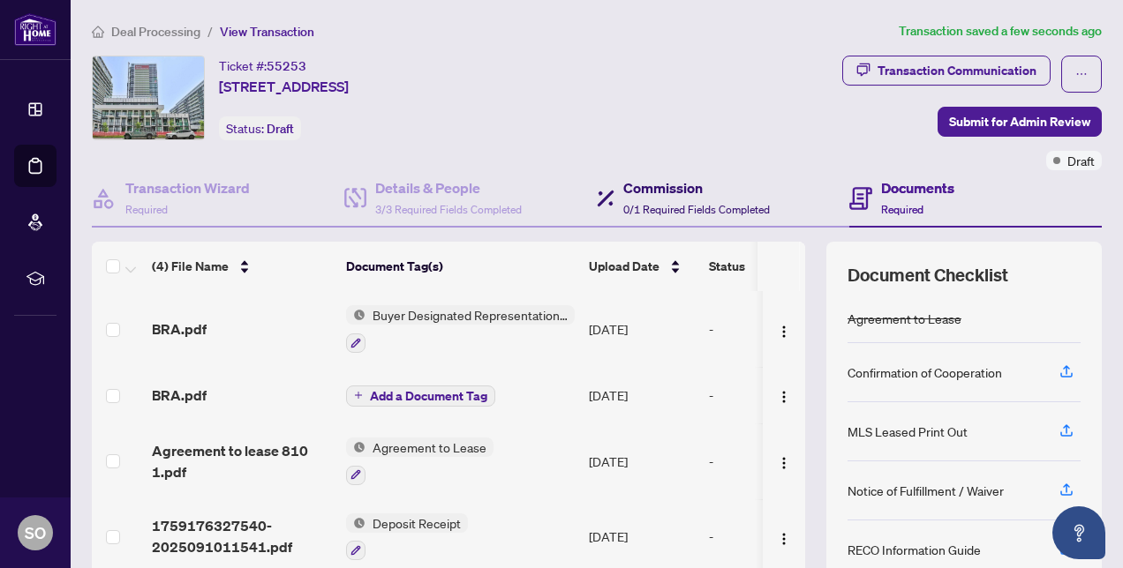
click at [653, 197] on div "Commission 0/1 Required Fields Completed" at bounding box center [696, 197] width 147 height 41
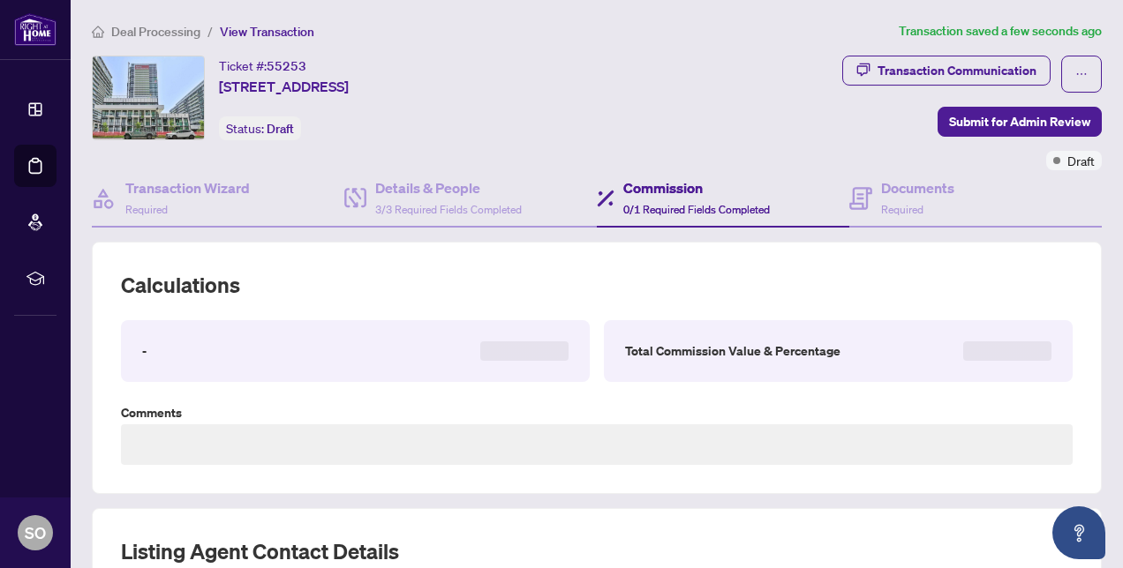
click at [653, 197] on div "Commission 0/1 Required Fields Completed" at bounding box center [696, 197] width 147 height 41
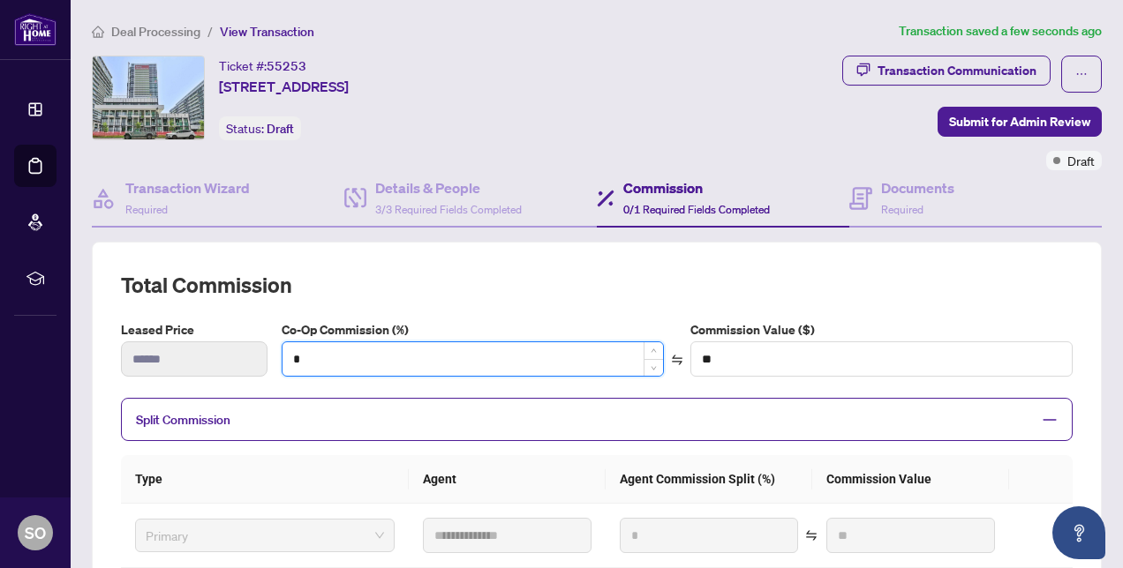
click at [510, 357] on input "*" at bounding box center [472, 359] width 380 height 34
type input "*"
type input "******"
type input "**"
type input "******"
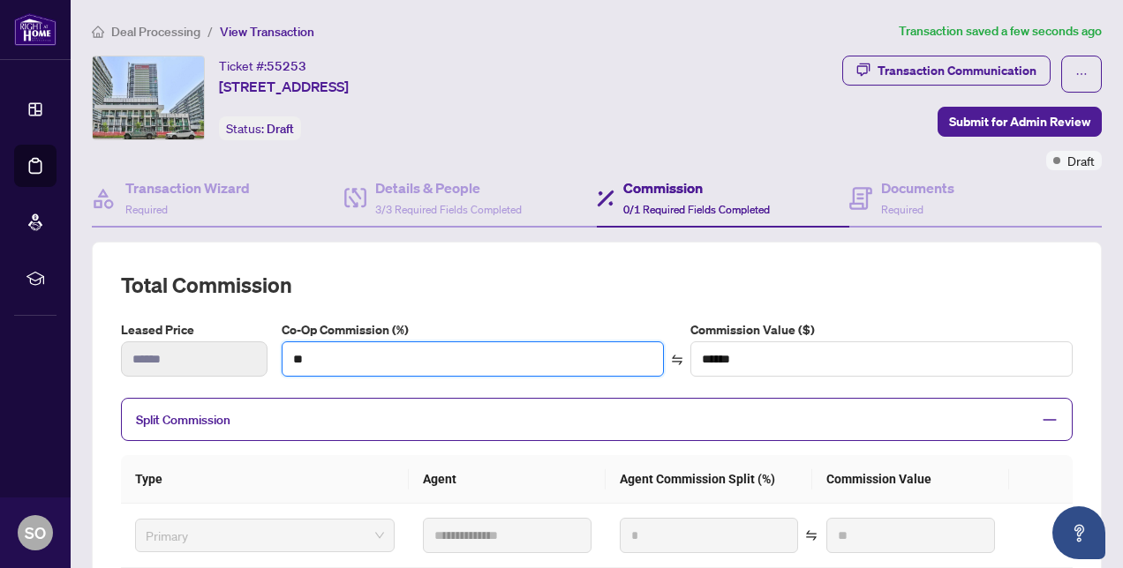
type input "**"
click at [564, 307] on div "**********" at bounding box center [597, 525] width 952 height 508
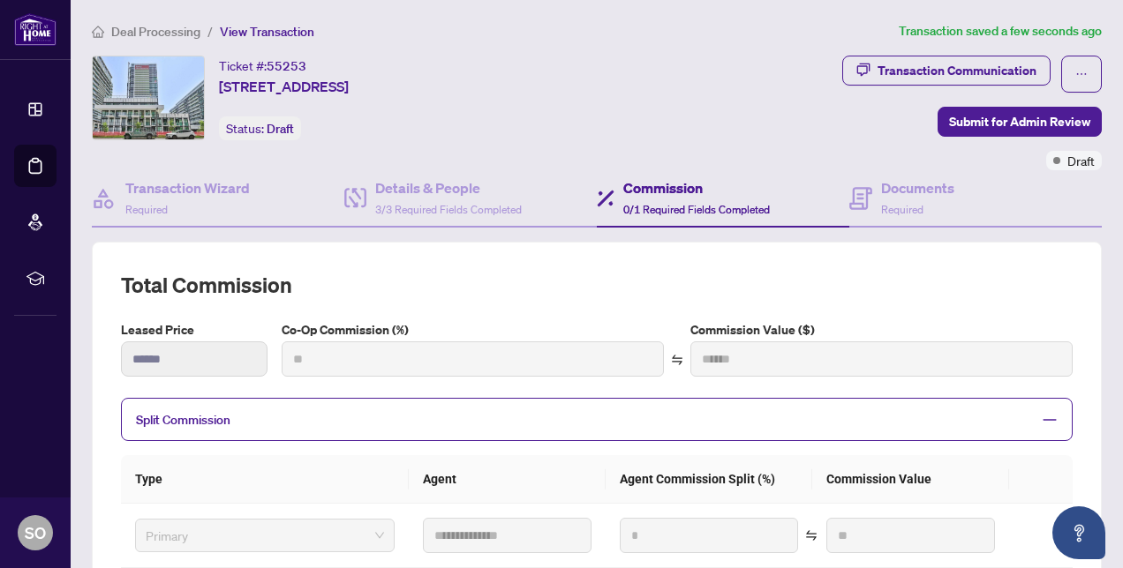
type input "***"
type input "******"
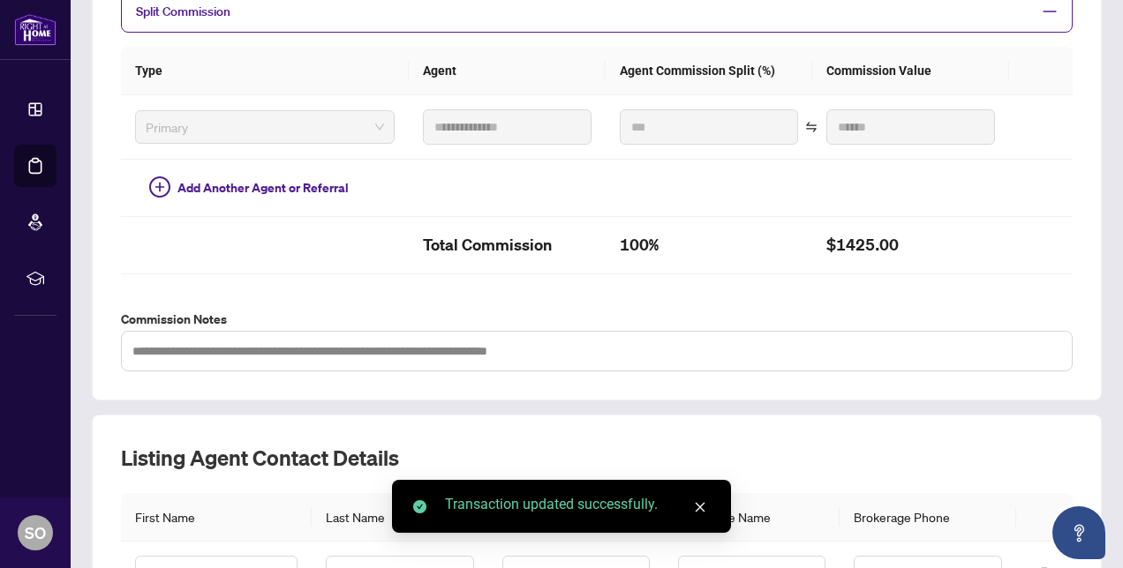
scroll to position [588, 0]
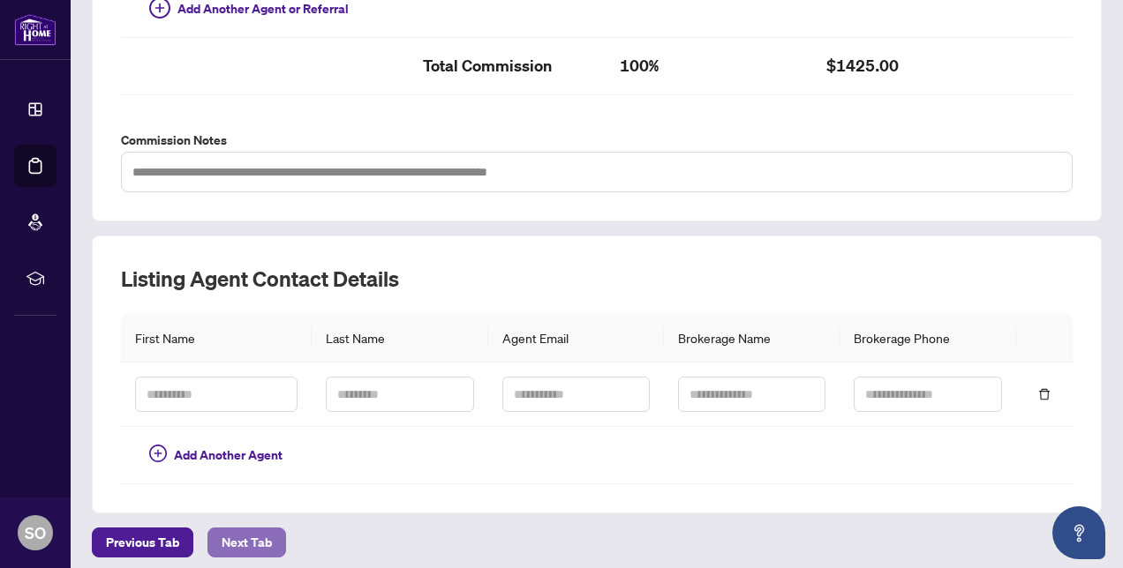
click at [251, 530] on span "Next Tab" at bounding box center [247, 543] width 50 height 28
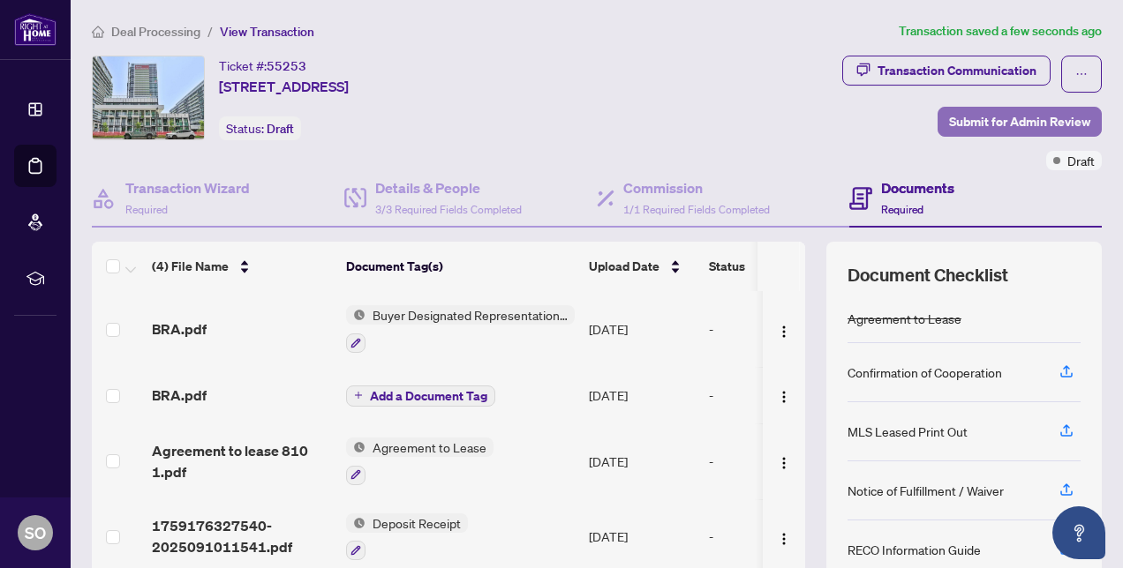
click at [979, 124] on span "Submit for Admin Review" at bounding box center [1019, 122] width 141 height 28
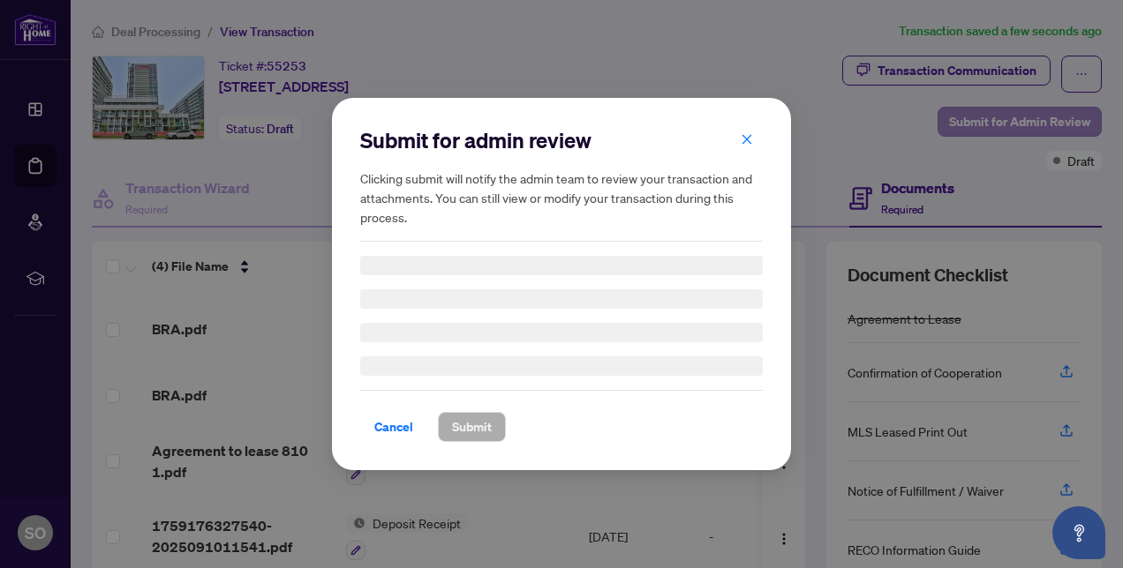
click at [979, 124] on div "Submit for admin review Clicking submit will notify the admin team to review yo…" at bounding box center [561, 284] width 1123 height 568
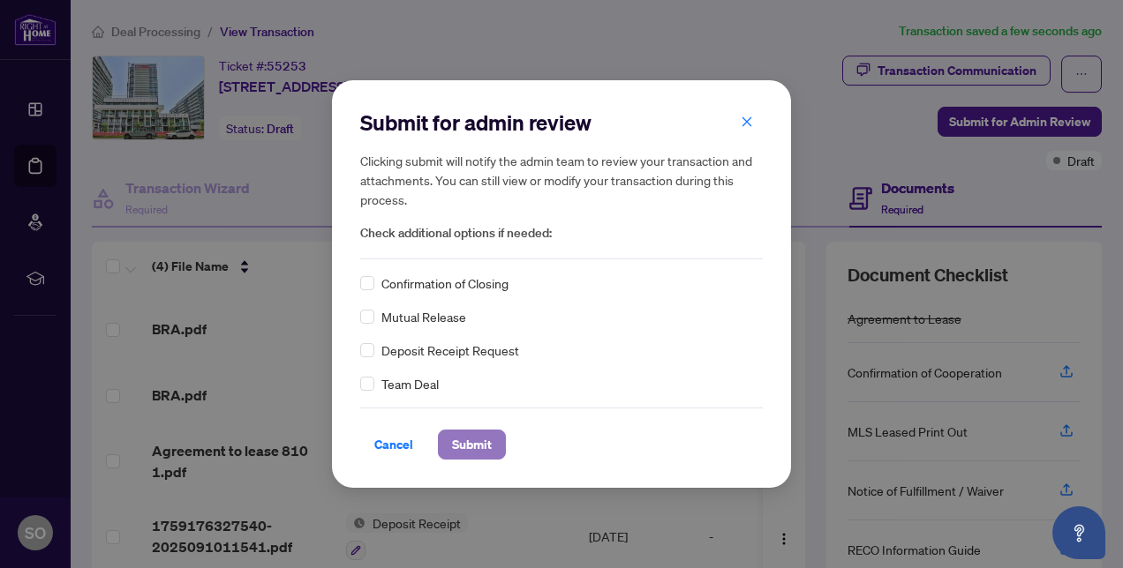
click at [478, 441] on span "Submit" at bounding box center [472, 445] width 40 height 28
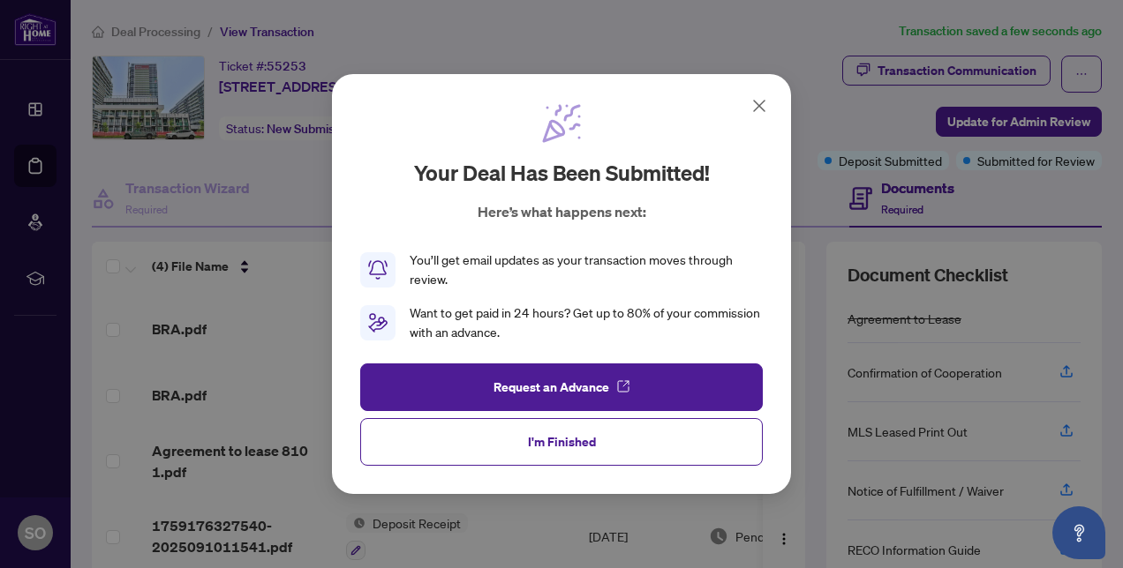
click at [759, 108] on icon at bounding box center [759, 105] width 21 height 21
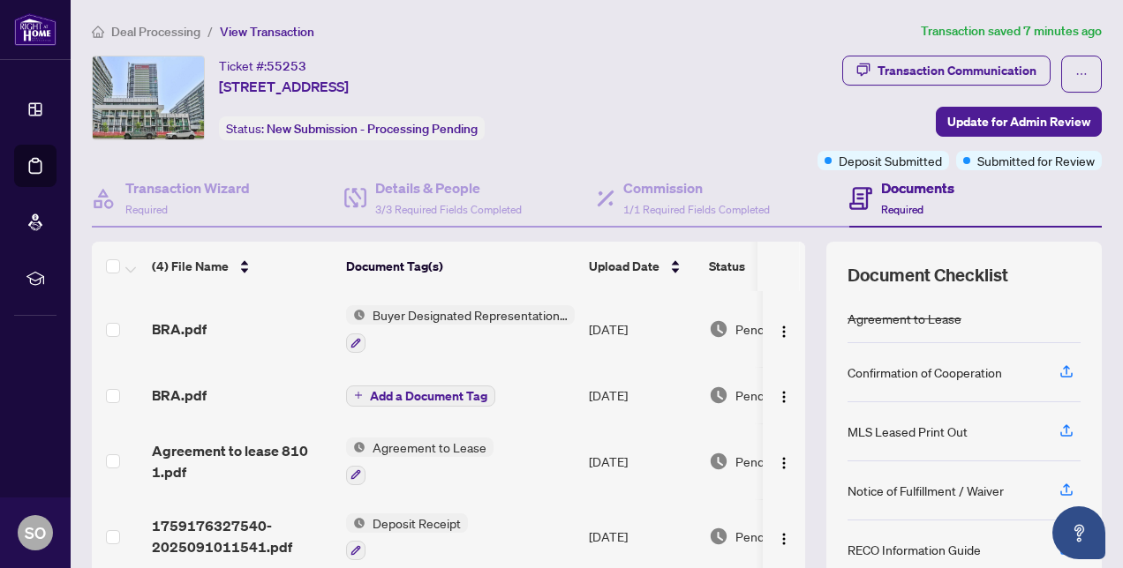
click at [148, 34] on span "Deal Processing" at bounding box center [155, 32] width 89 height 16
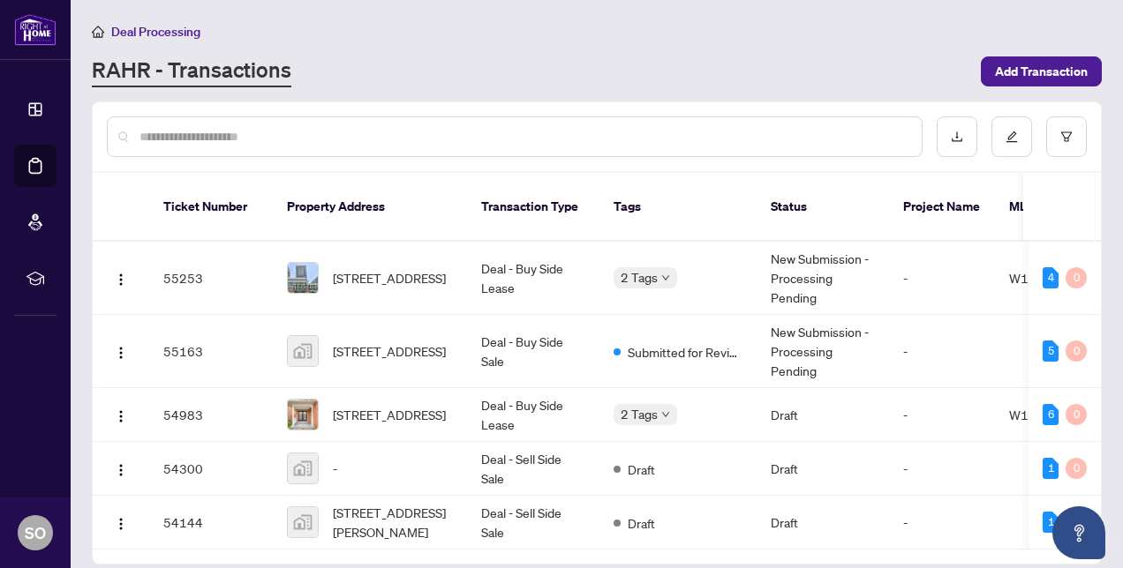
click at [259, 143] on input "text" at bounding box center [523, 136] width 768 height 19
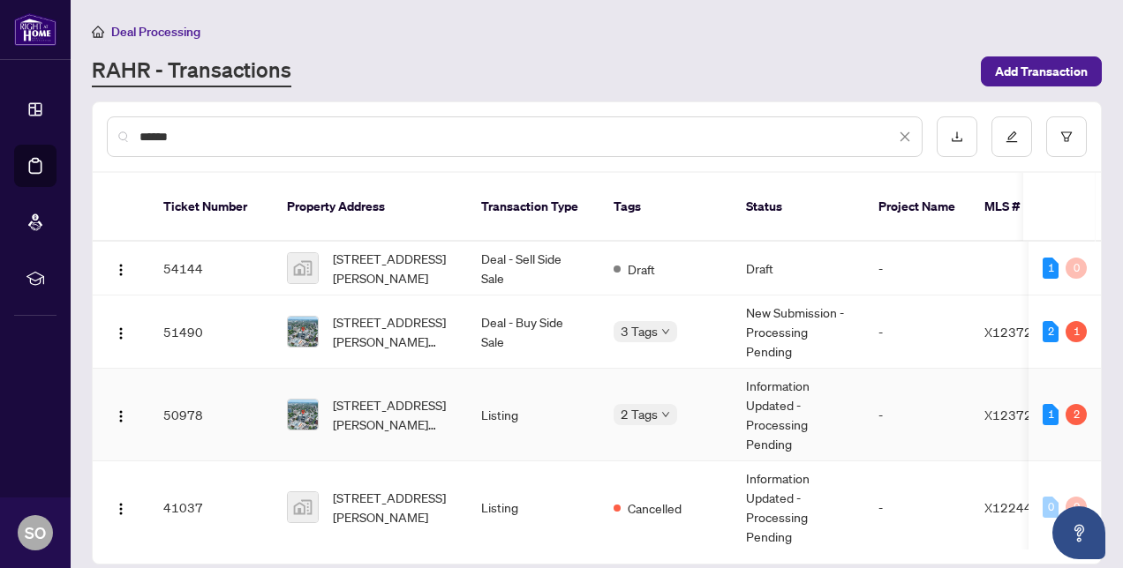
type input "******"
click at [370, 402] on span "[STREET_ADDRESS][PERSON_NAME][PERSON_NAME]" at bounding box center [393, 414] width 120 height 39
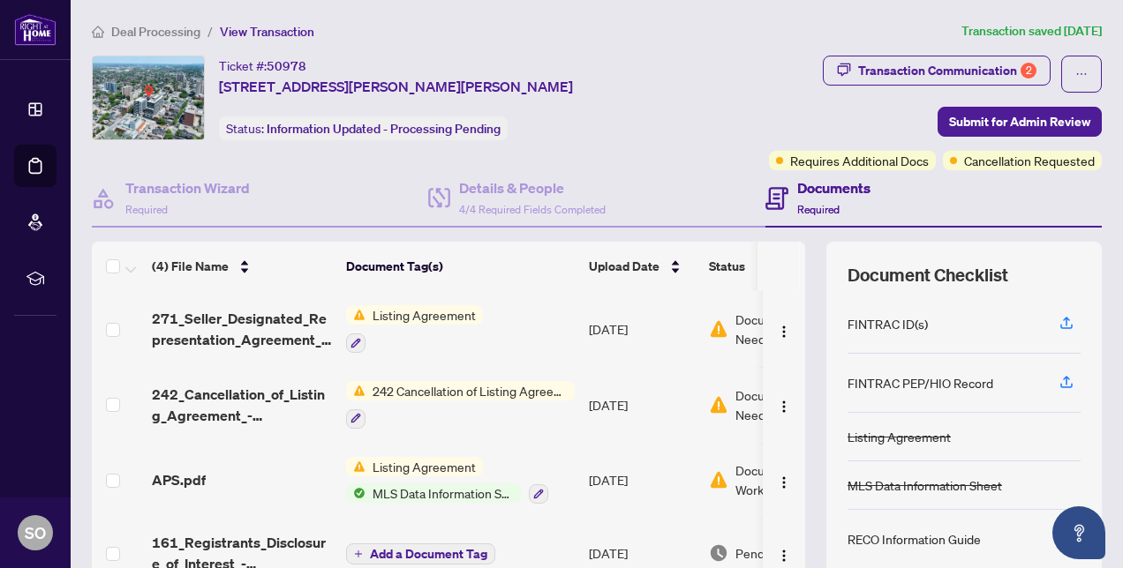
scroll to position [168, 0]
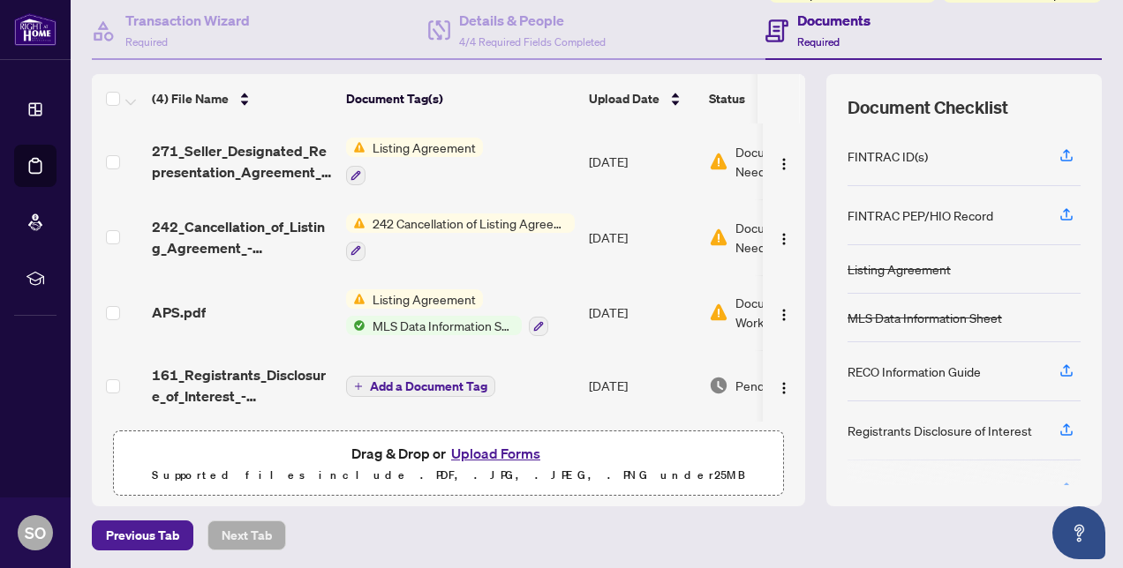
click at [485, 454] on button "Upload Forms" at bounding box center [496, 453] width 100 height 23
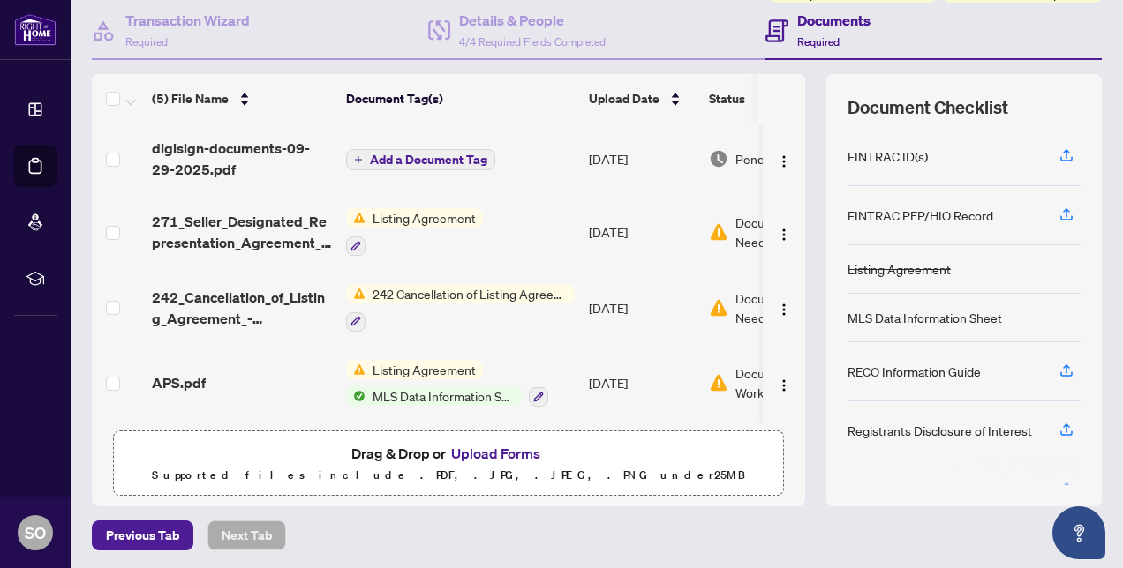
click at [420, 293] on span "242 Cancellation of Listing Agreement - Authority to Offer for Sale" at bounding box center [469, 293] width 209 height 19
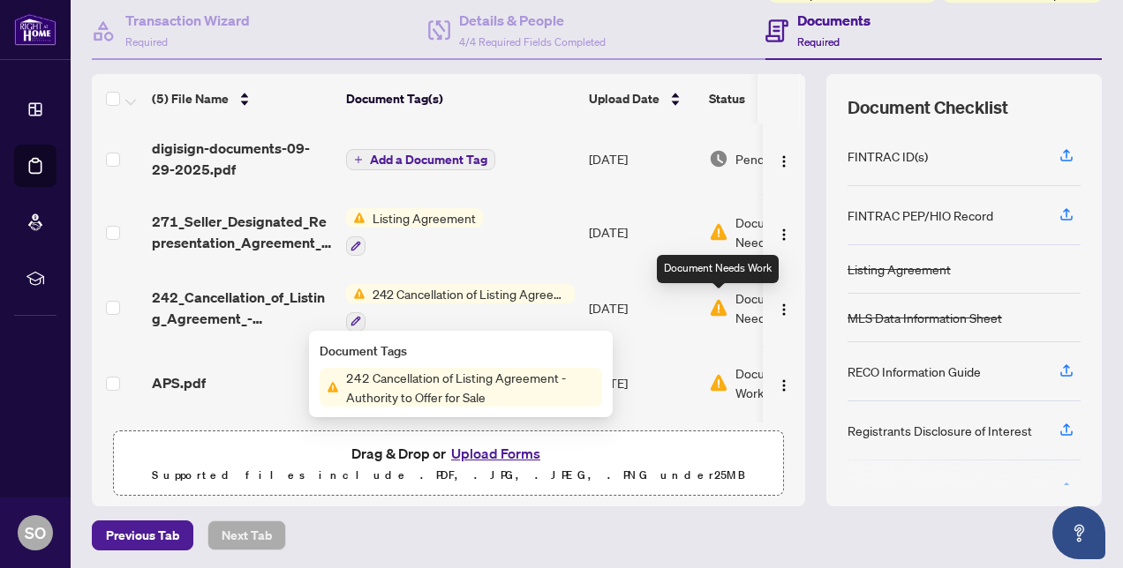
click at [716, 300] on img at bounding box center [718, 307] width 19 height 19
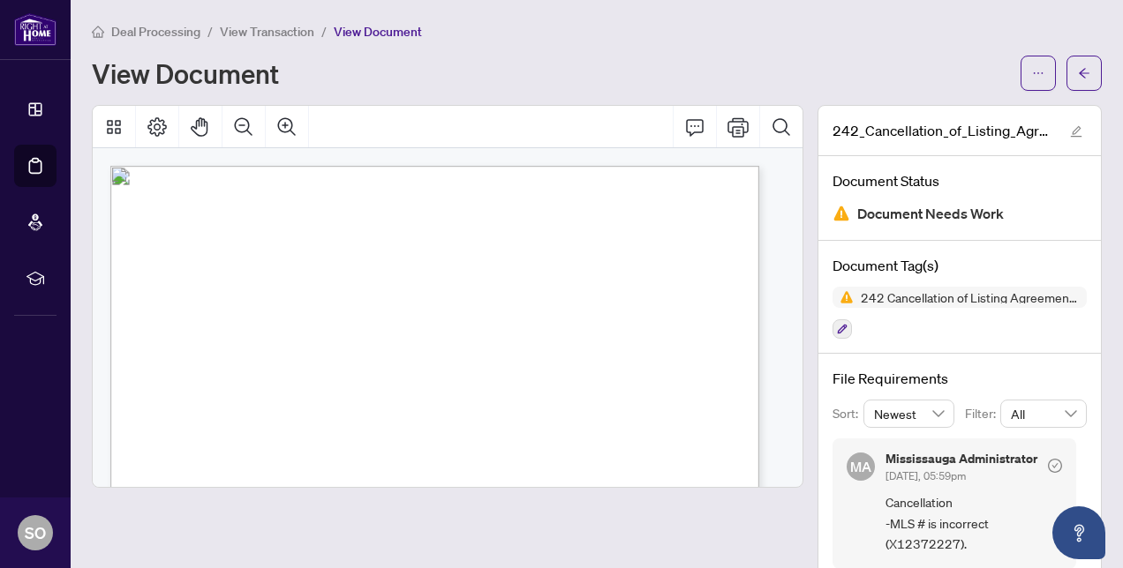
click at [509, 87] on div "View Document" at bounding box center [597, 73] width 1010 height 35
click at [155, 25] on span "Deal Processing" at bounding box center [155, 32] width 89 height 16
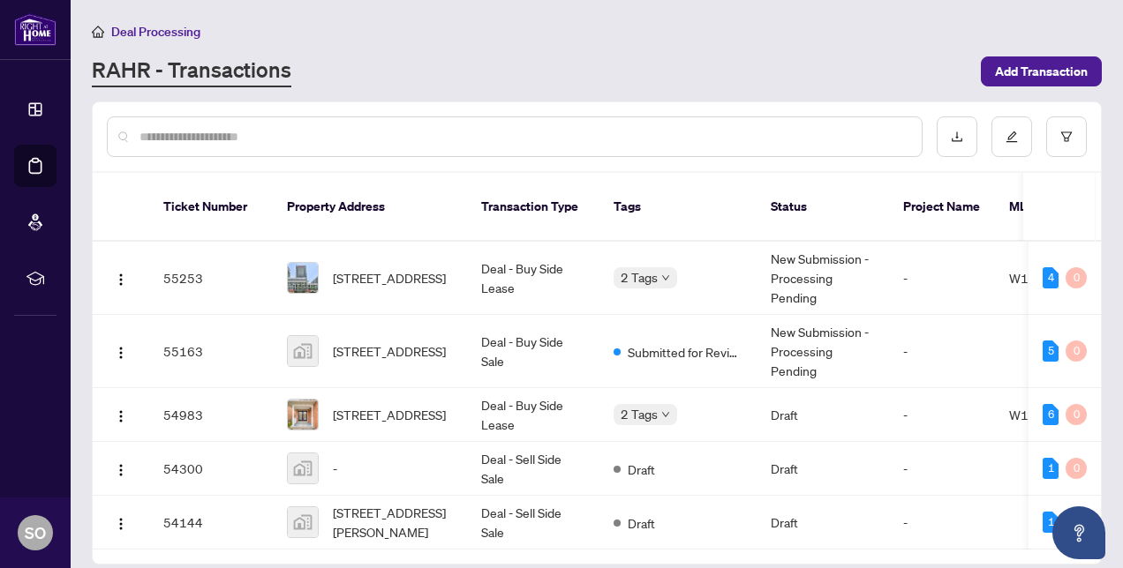
click at [244, 134] on input "text" at bounding box center [523, 136] width 768 height 19
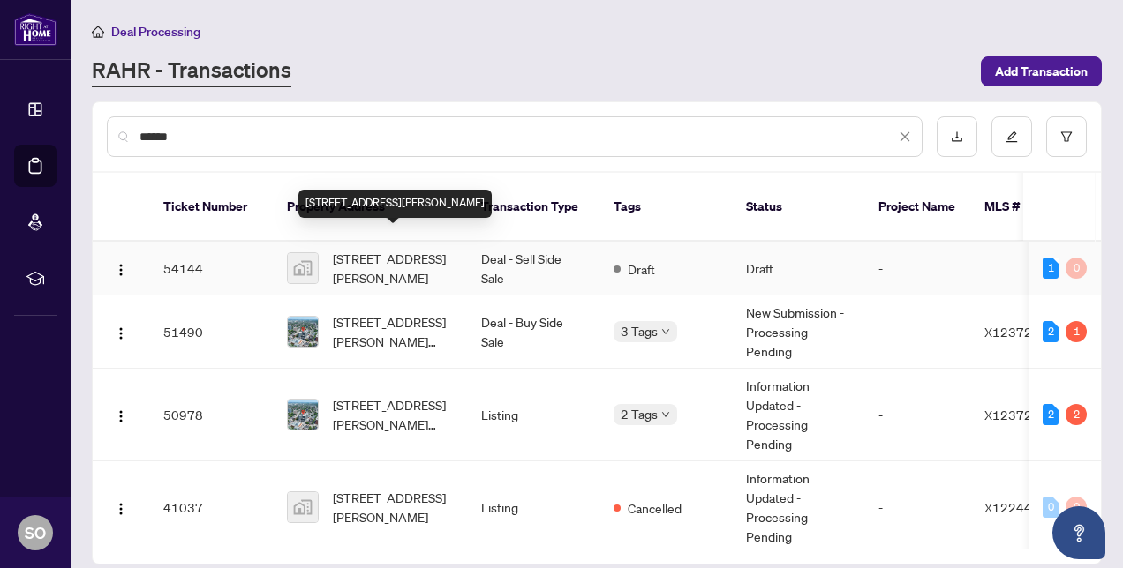
type input "******"
click at [372, 254] on span "[STREET_ADDRESS][PERSON_NAME]" at bounding box center [393, 268] width 120 height 39
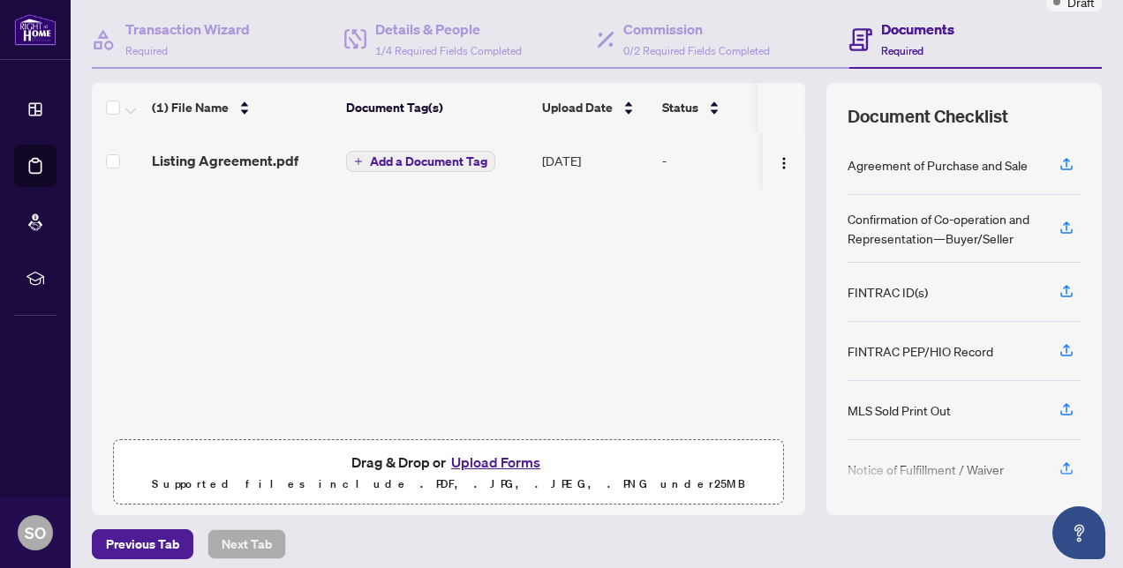
scroll to position [168, 0]
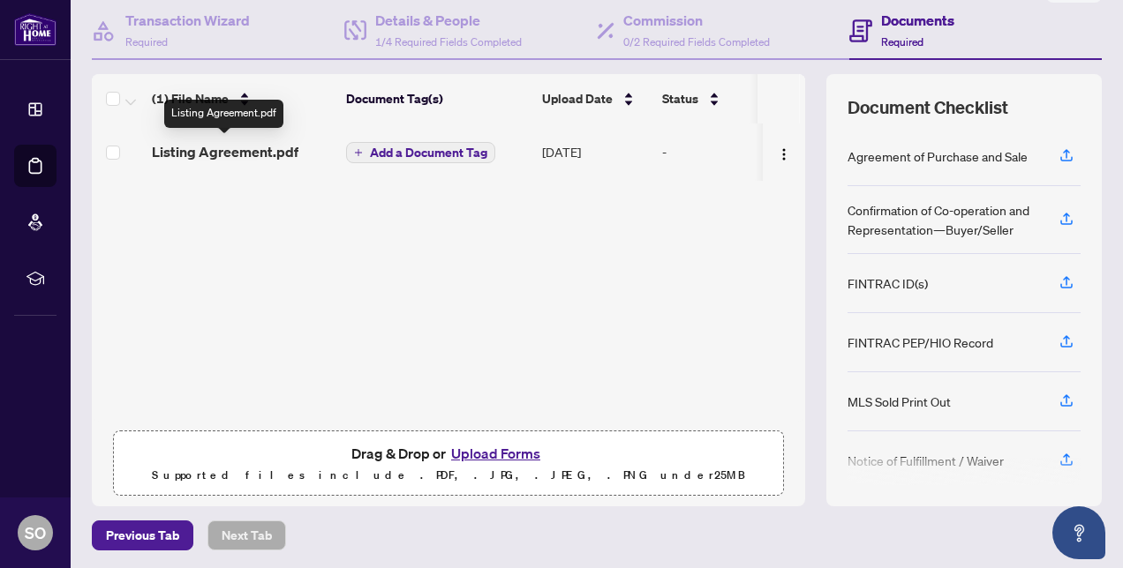
click at [222, 144] on span "Listing Agreement.pdf" at bounding box center [225, 151] width 147 height 21
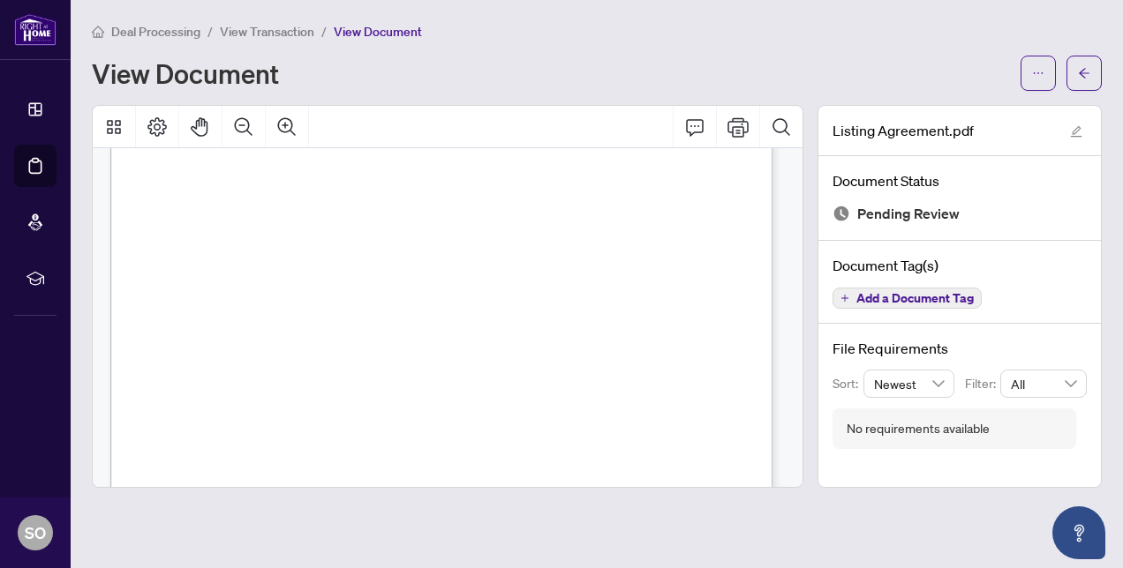
scroll to position [49, 0]
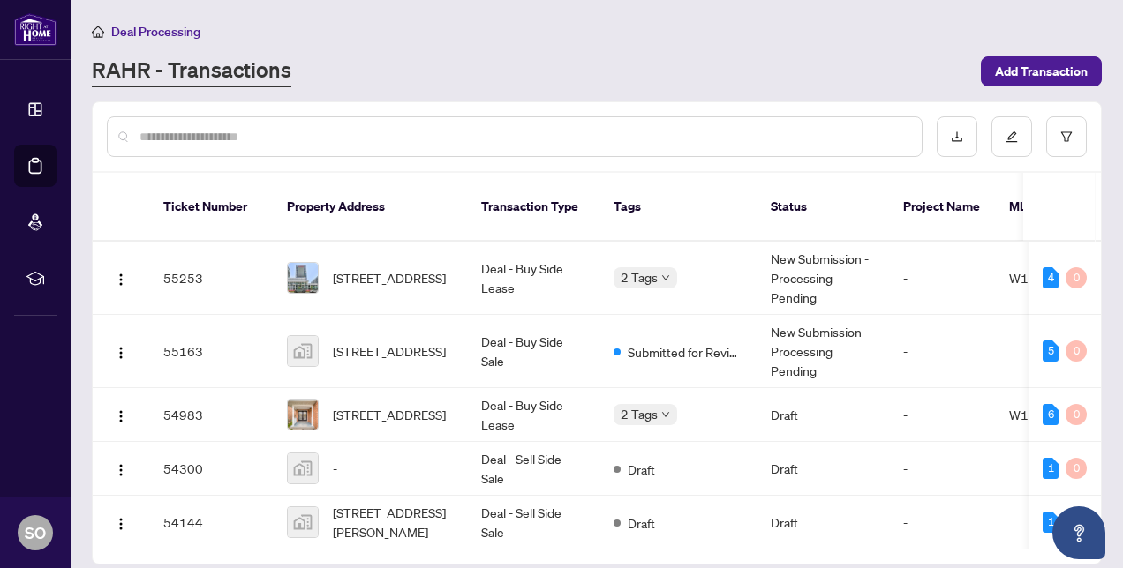
click at [251, 131] on input "text" at bounding box center [523, 136] width 768 height 19
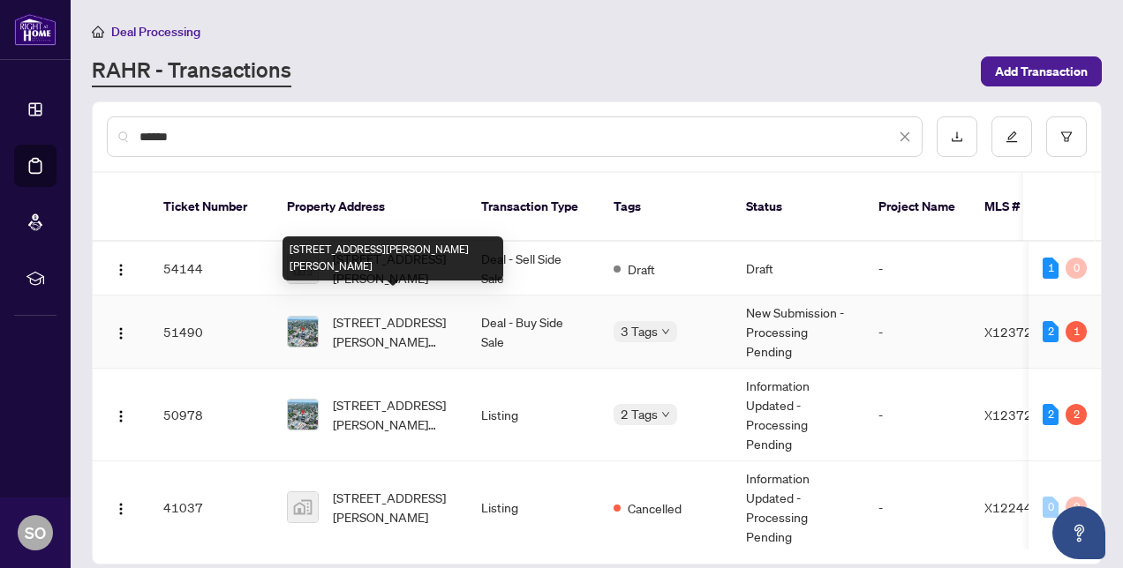
type input "******"
click at [376, 317] on span "[STREET_ADDRESS][PERSON_NAME][PERSON_NAME]" at bounding box center [393, 331] width 120 height 39
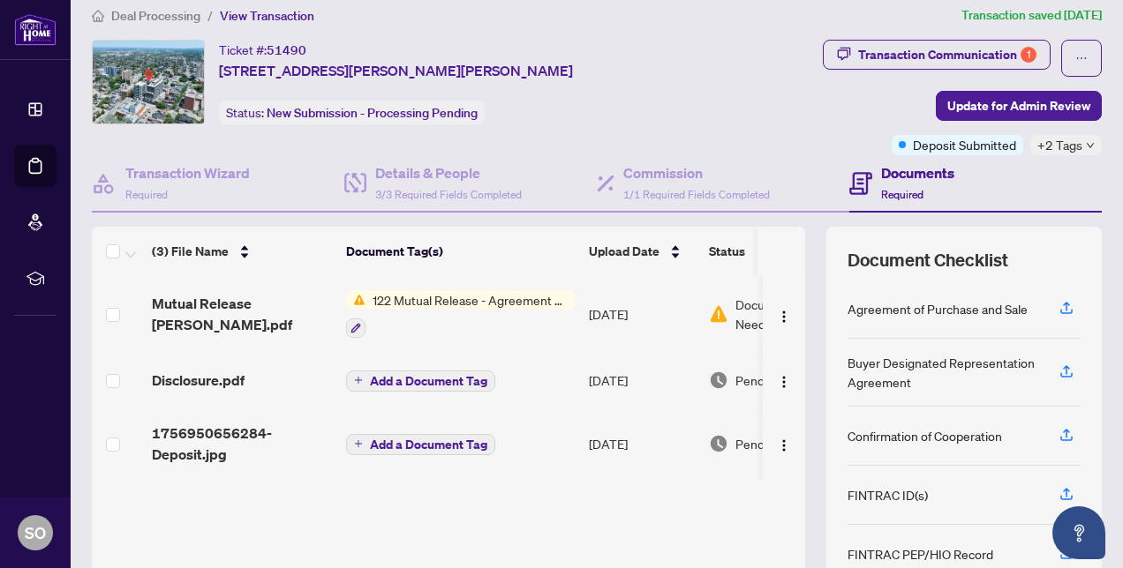
scroll to position [19, 0]
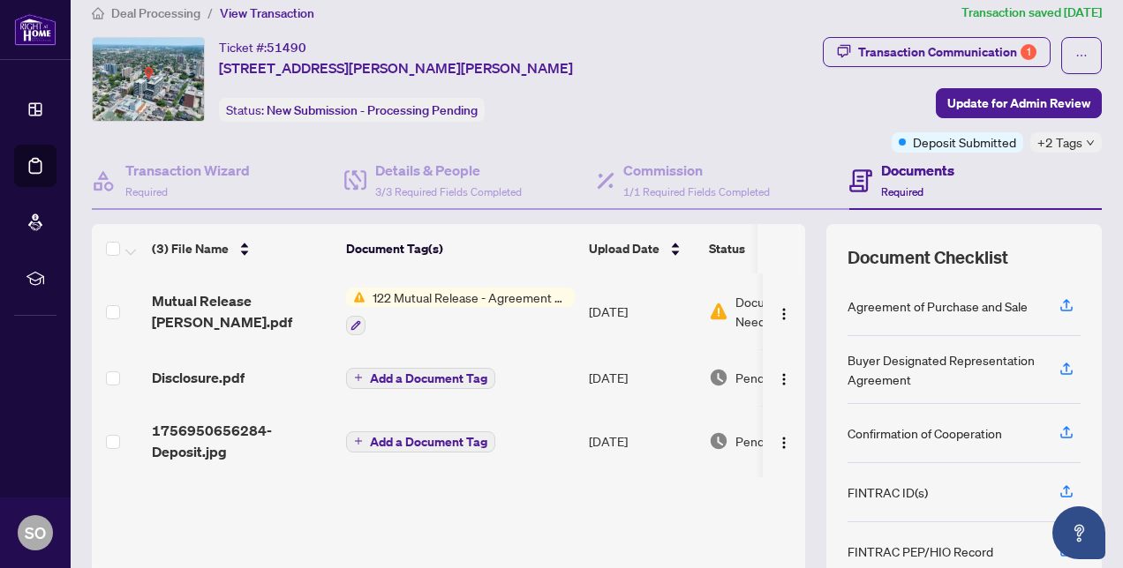
click at [471, 293] on span "122 Mutual Release - Agreement of Purchase and Sale" at bounding box center [469, 297] width 209 height 19
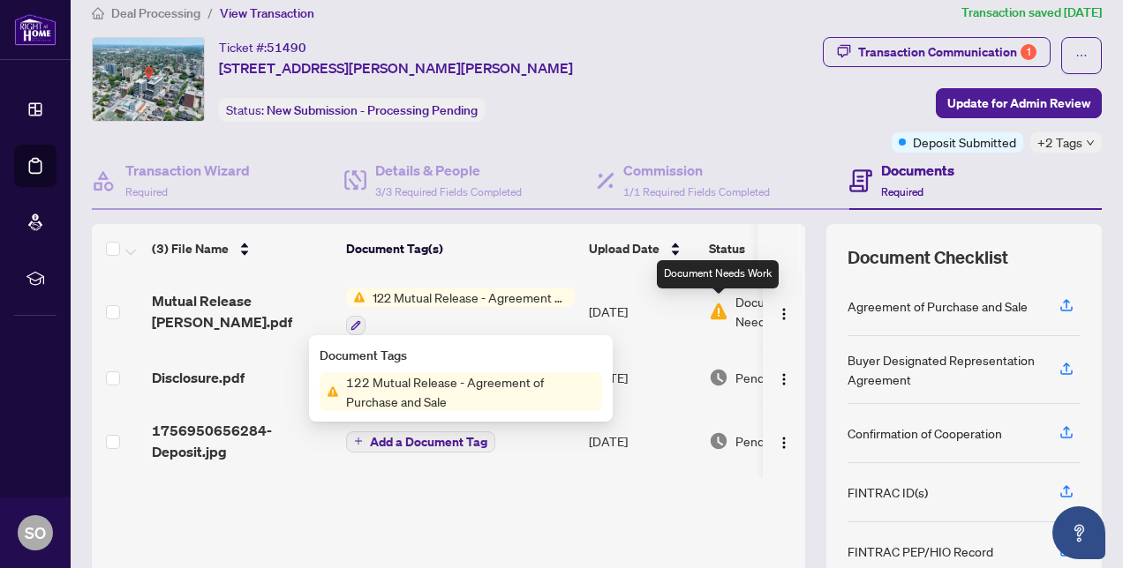
click at [719, 315] on img at bounding box center [718, 311] width 19 height 19
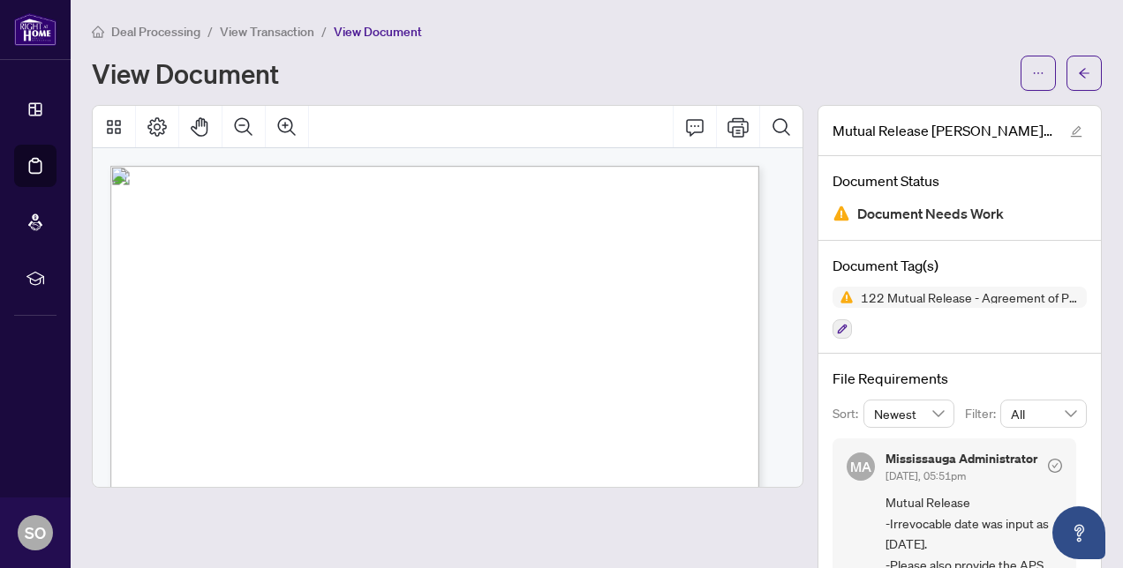
click at [270, 35] on span "View Transaction" at bounding box center [267, 32] width 94 height 16
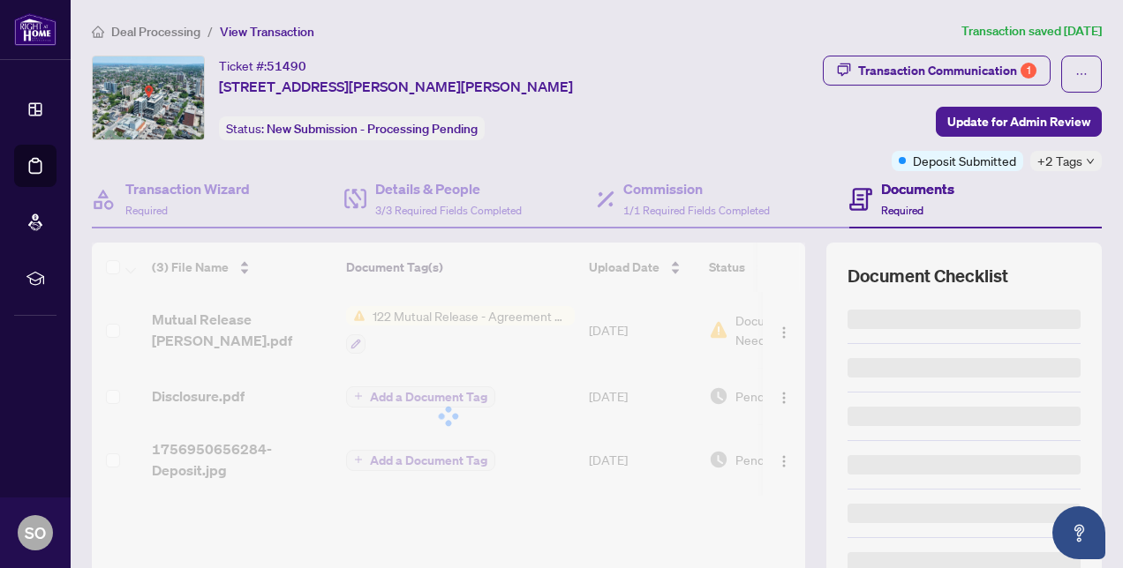
scroll to position [169, 0]
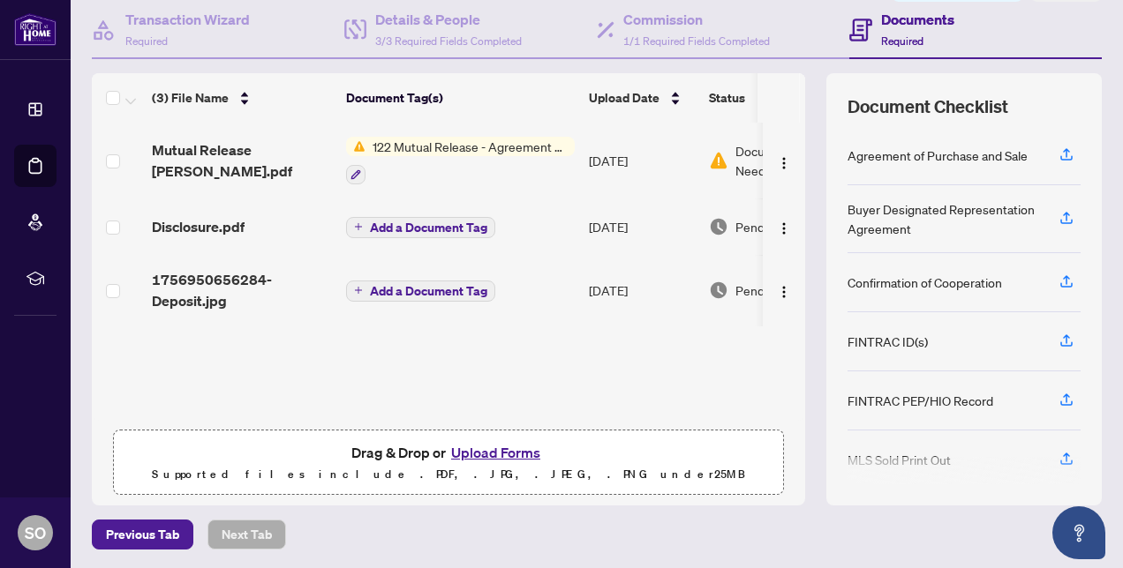
click at [484, 451] on button "Upload Forms" at bounding box center [496, 452] width 100 height 23
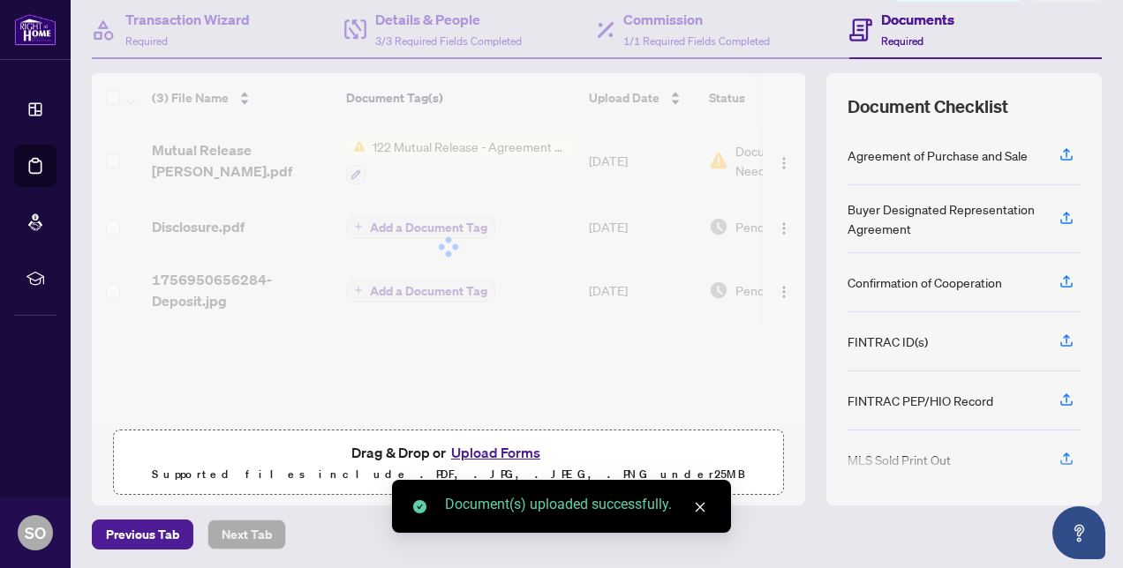
click at [489, 451] on button "Upload Forms" at bounding box center [496, 452] width 100 height 23
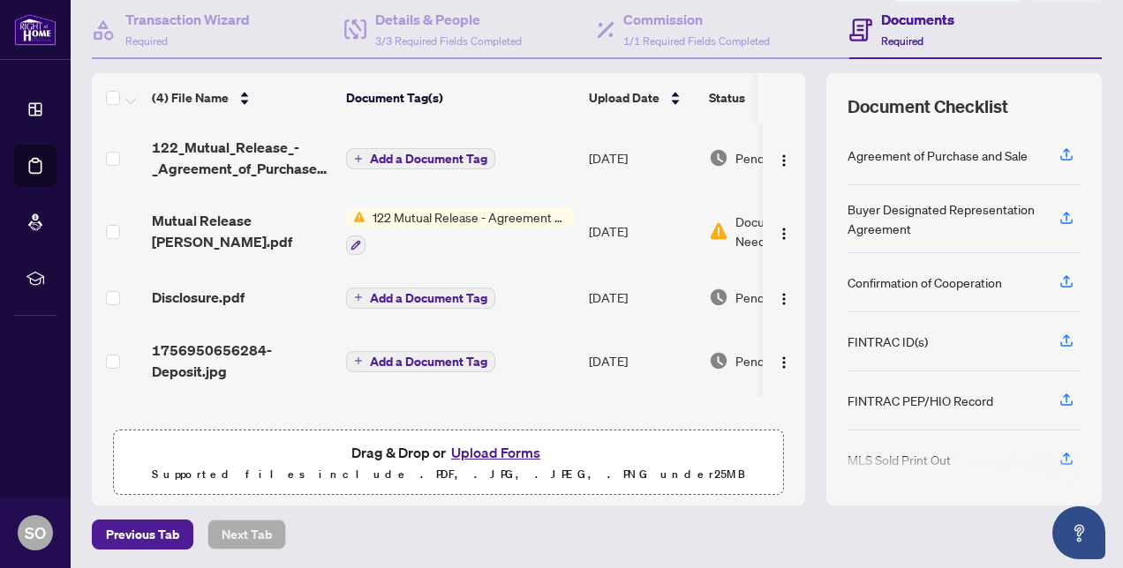
scroll to position [0, 0]
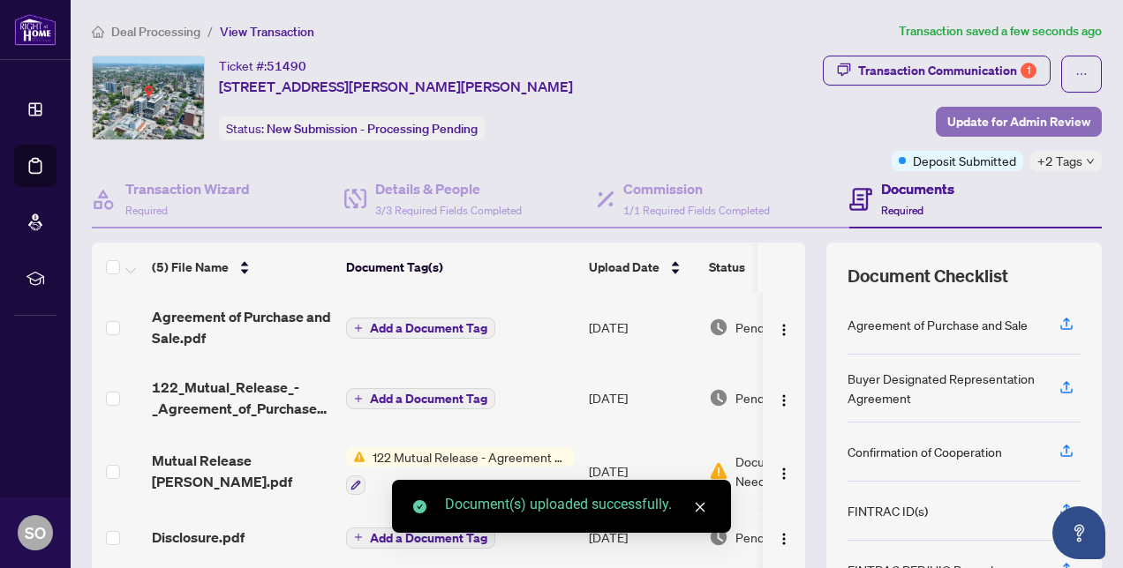
click at [994, 122] on span "Update for Admin Review" at bounding box center [1018, 122] width 143 height 28
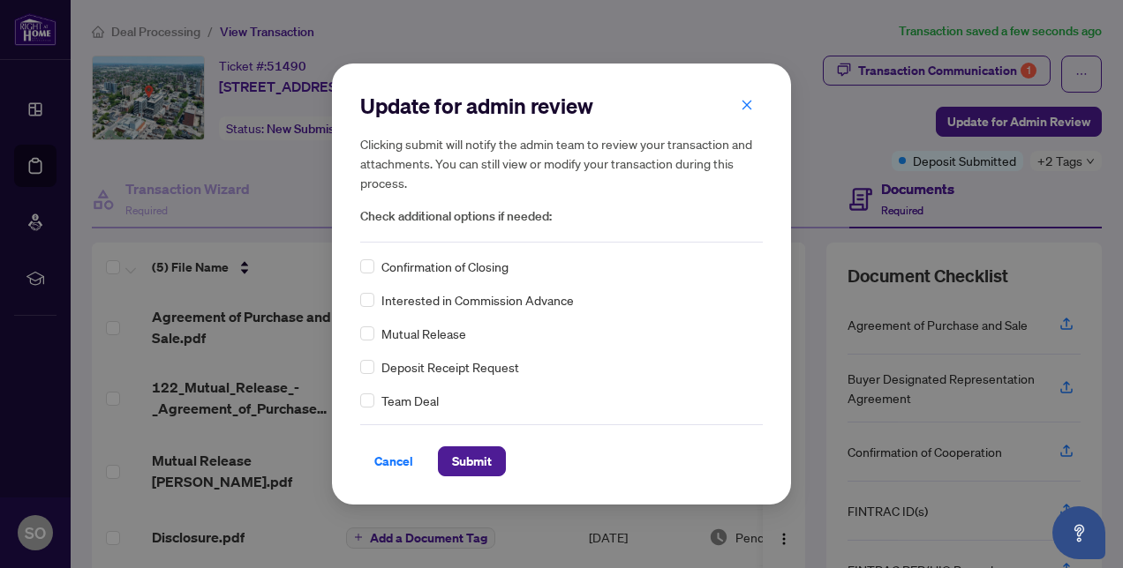
click at [362, 323] on div "Confirmation of Closing Interested in Commission Advance Mutual Release Deposit…" at bounding box center [561, 334] width 403 height 154
click at [467, 458] on span "Submit" at bounding box center [472, 462] width 40 height 28
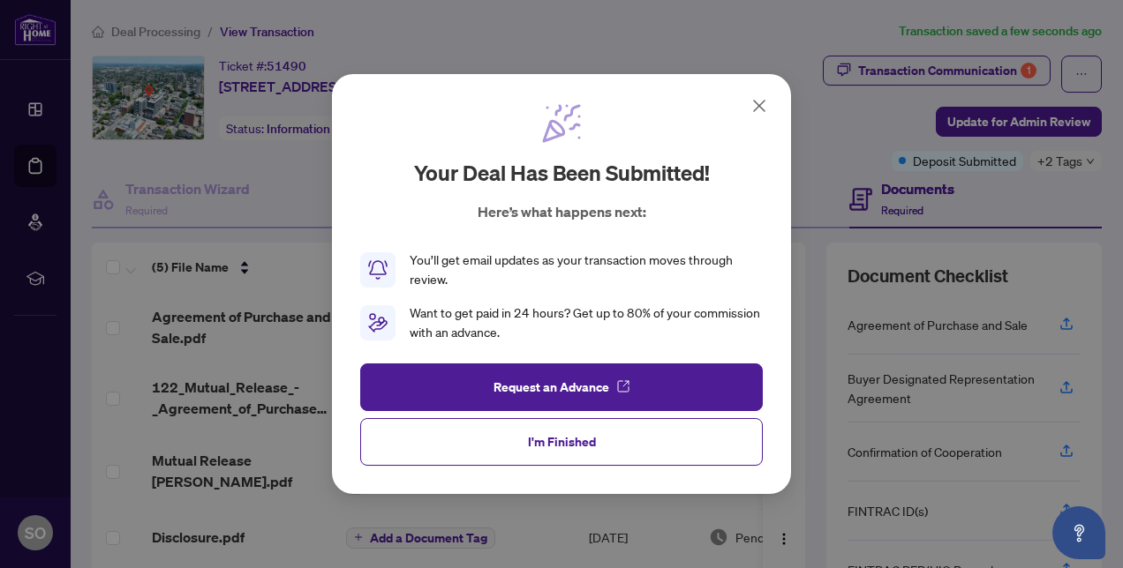
click at [761, 104] on icon at bounding box center [759, 106] width 11 height 11
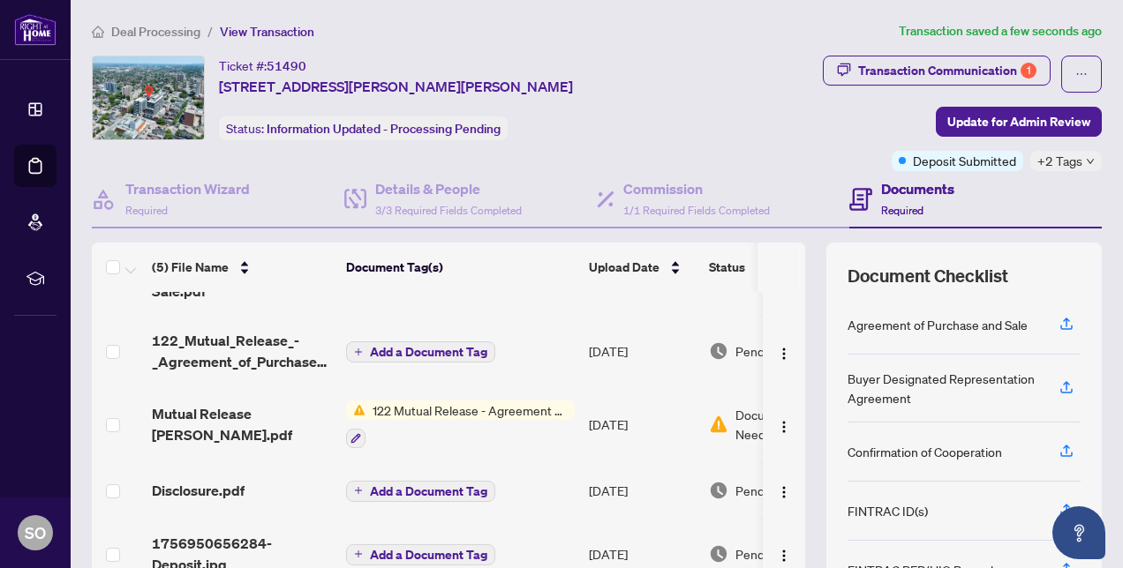
scroll to position [169, 0]
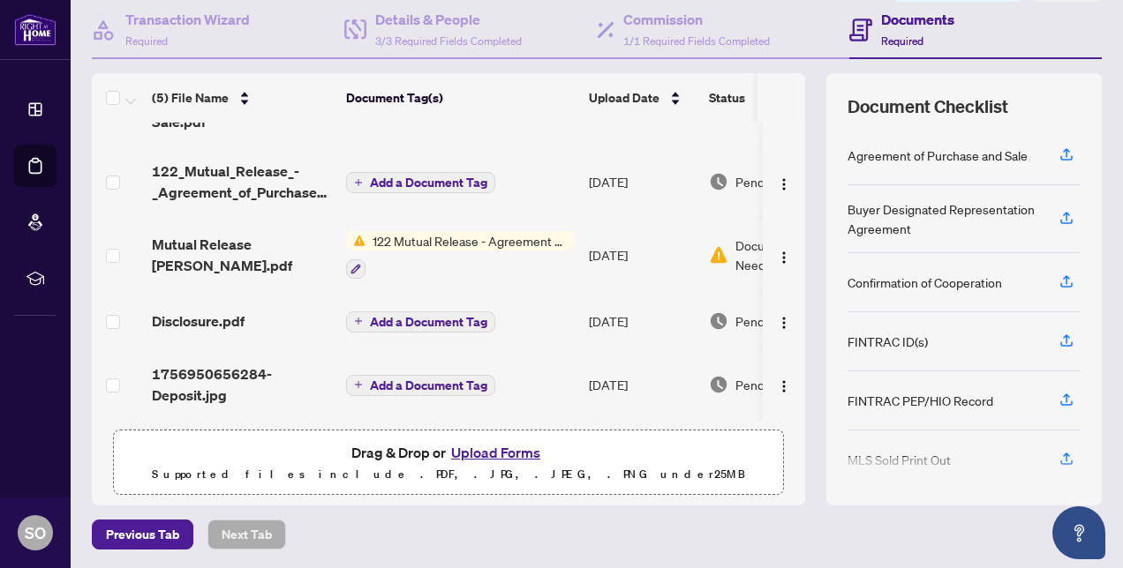
click at [479, 448] on button "Upload Forms" at bounding box center [496, 452] width 100 height 23
click at [489, 448] on button "Upload Forms" at bounding box center [496, 452] width 100 height 23
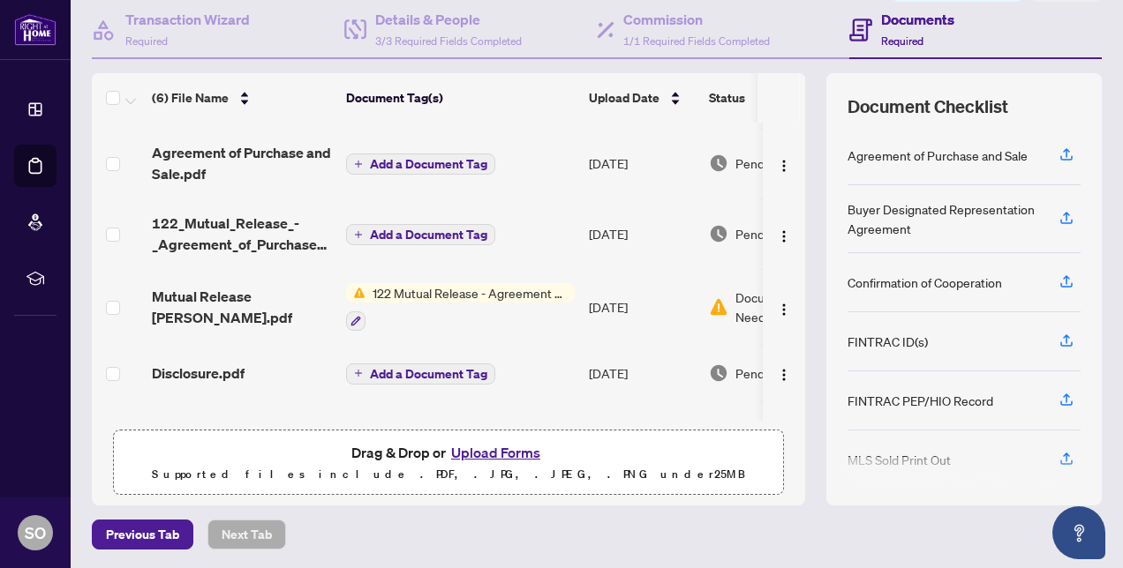
click at [464, 450] on button "Upload Forms" at bounding box center [496, 452] width 100 height 23
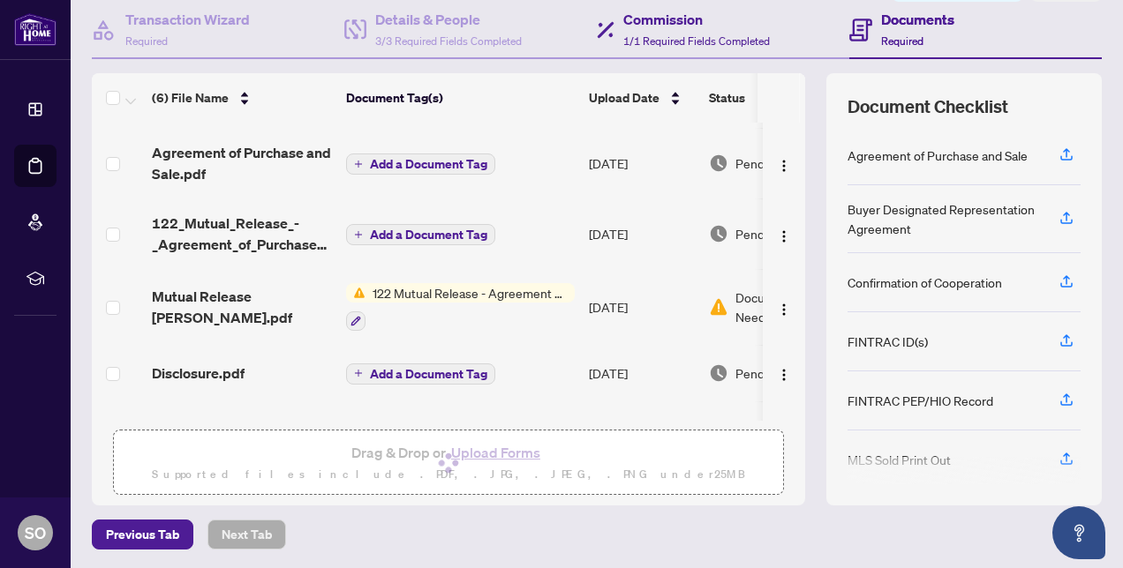
scroll to position [0, 0]
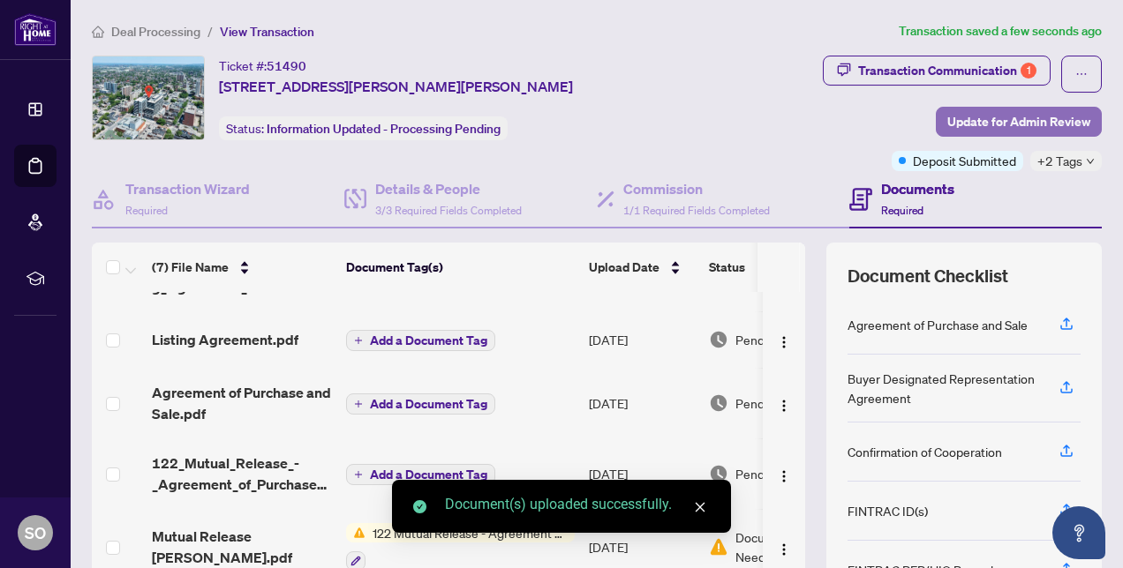
click at [1007, 124] on span "Update for Admin Review" at bounding box center [1018, 122] width 143 height 28
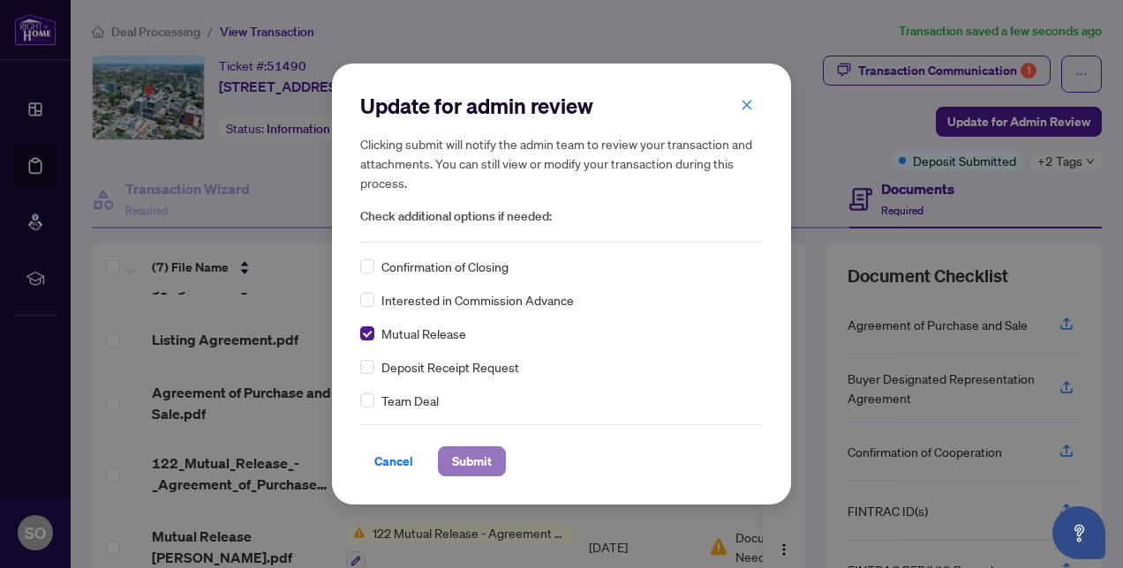
click at [470, 463] on span "Submit" at bounding box center [472, 462] width 40 height 28
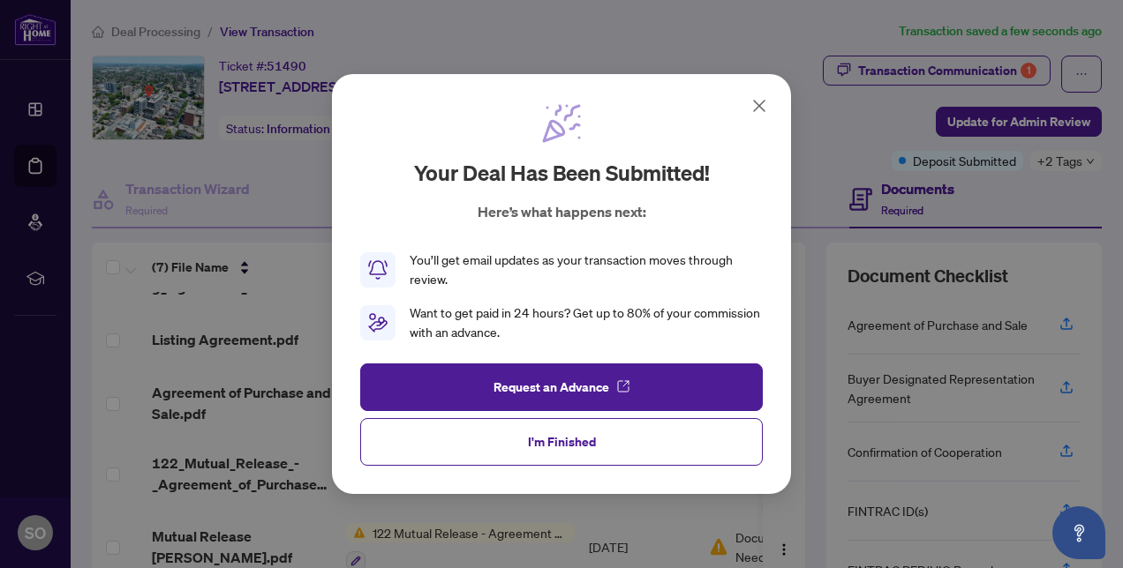
click at [763, 105] on icon at bounding box center [759, 105] width 21 height 21
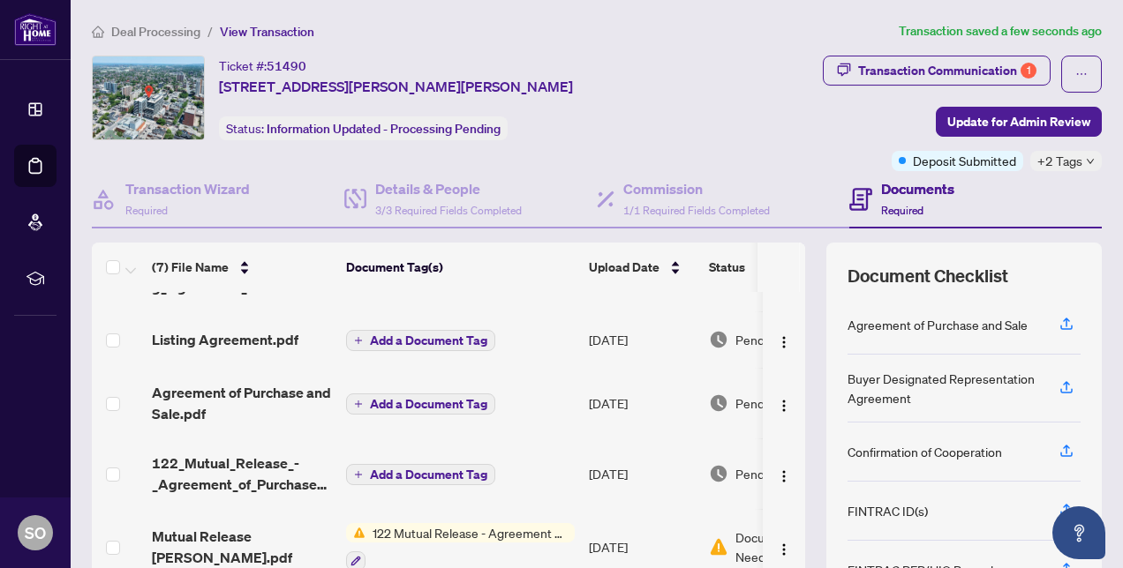
click at [138, 25] on span "Deal Processing" at bounding box center [155, 32] width 89 height 16
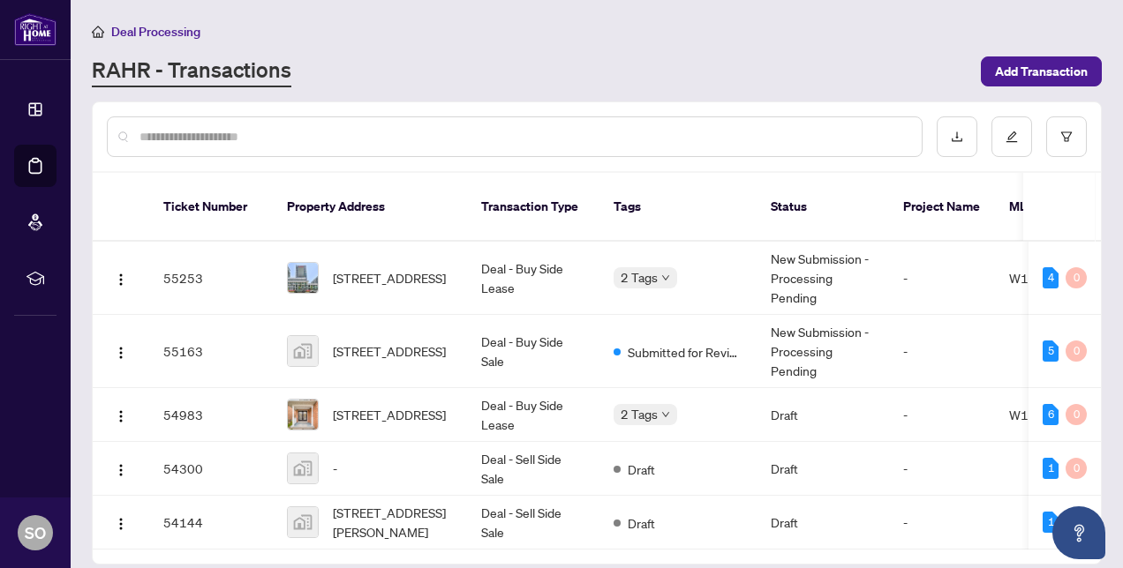
click at [754, 35] on div "Deal Processing" at bounding box center [597, 31] width 1010 height 20
click at [176, 34] on span "Deal Processing" at bounding box center [155, 32] width 89 height 16
click at [161, 28] on span "Deal Processing" at bounding box center [155, 32] width 89 height 16
click at [157, 30] on span "Deal Processing" at bounding box center [155, 32] width 89 height 16
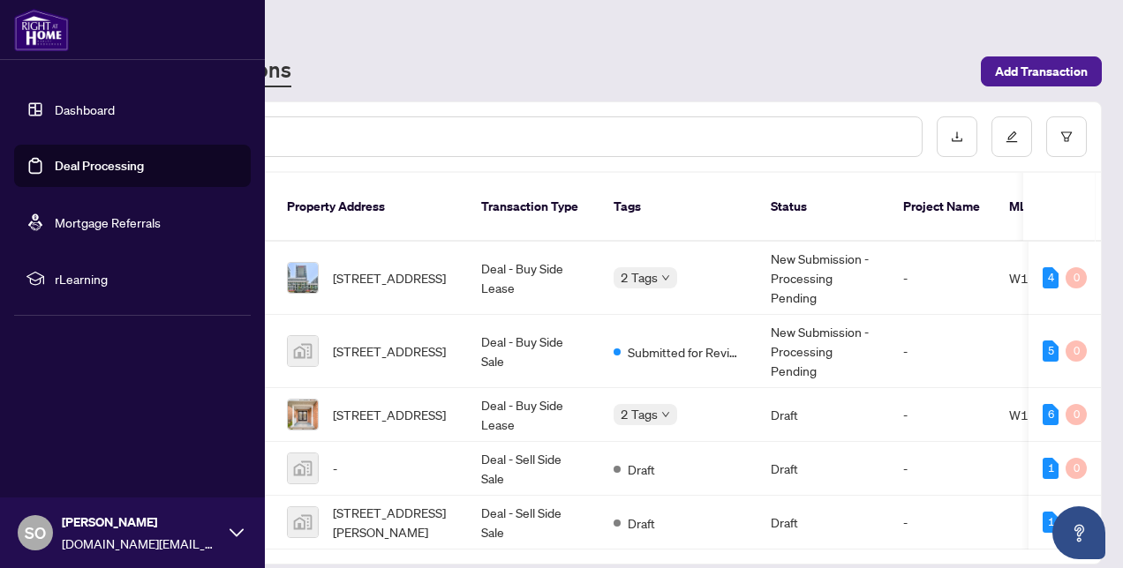
click at [88, 117] on link "Dashboard" at bounding box center [85, 110] width 60 height 16
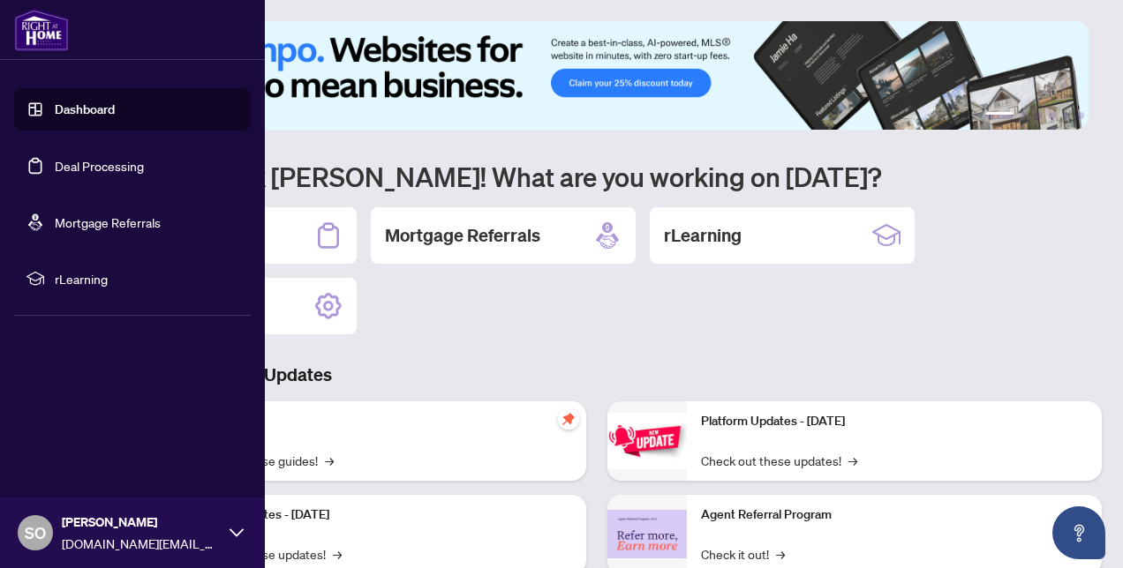
click at [102, 166] on link "Deal Processing" at bounding box center [99, 166] width 89 height 16
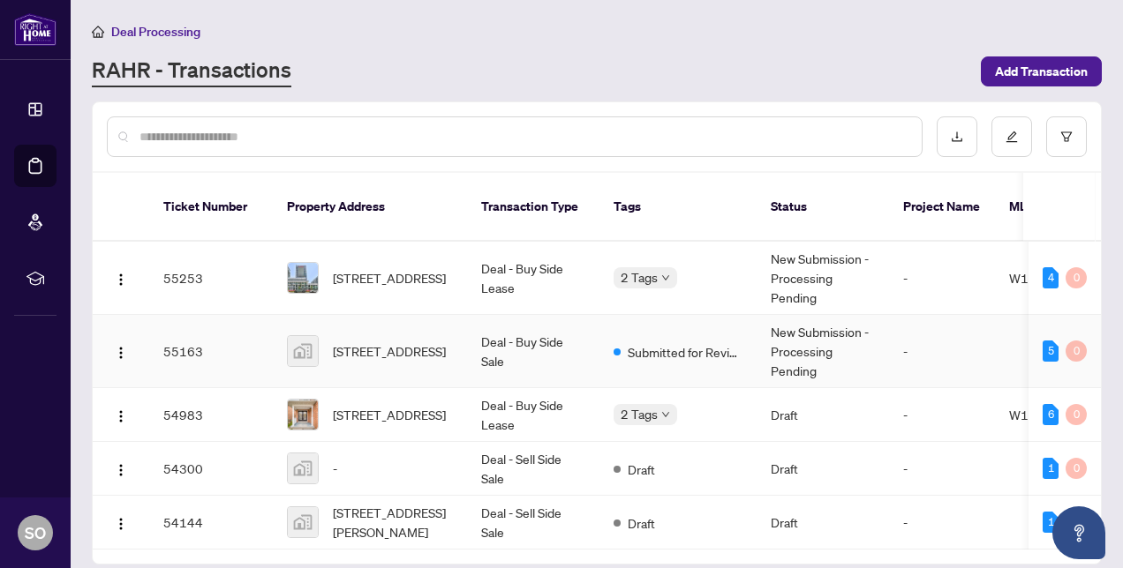
click at [387, 342] on span "[STREET_ADDRESS]" at bounding box center [389, 351] width 113 height 19
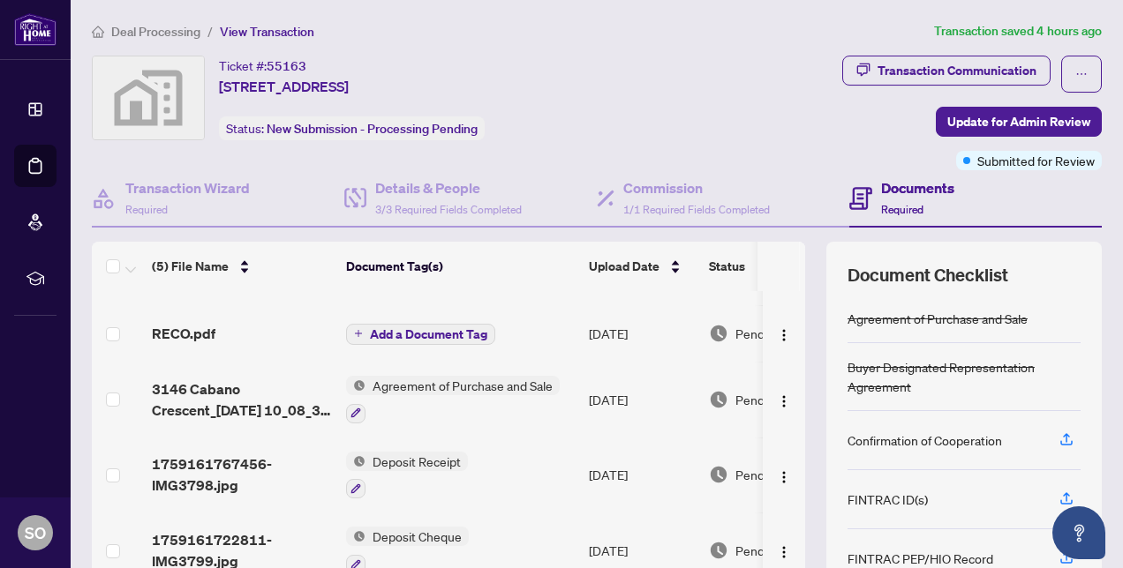
scroll to position [168, 0]
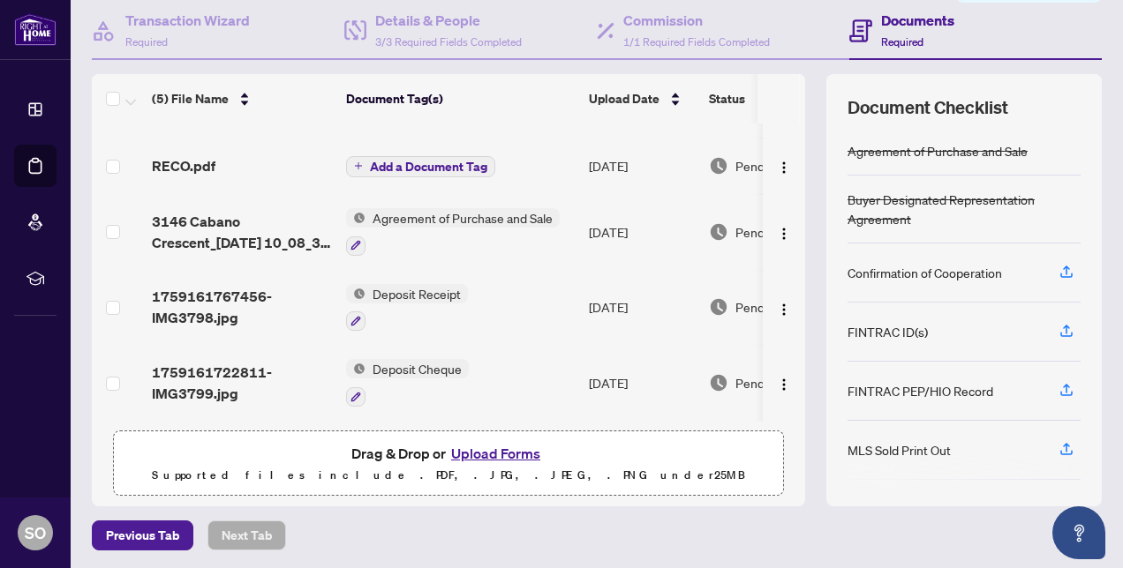
click at [494, 450] on button "Upload Forms" at bounding box center [496, 453] width 100 height 23
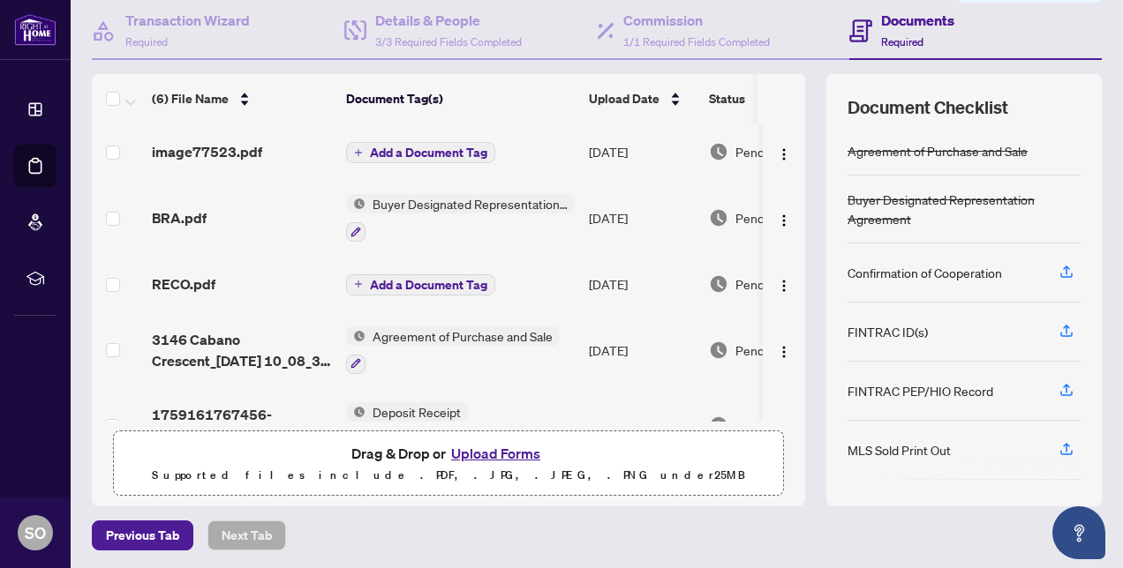
click at [376, 154] on span "Add a Document Tag" at bounding box center [428, 153] width 117 height 12
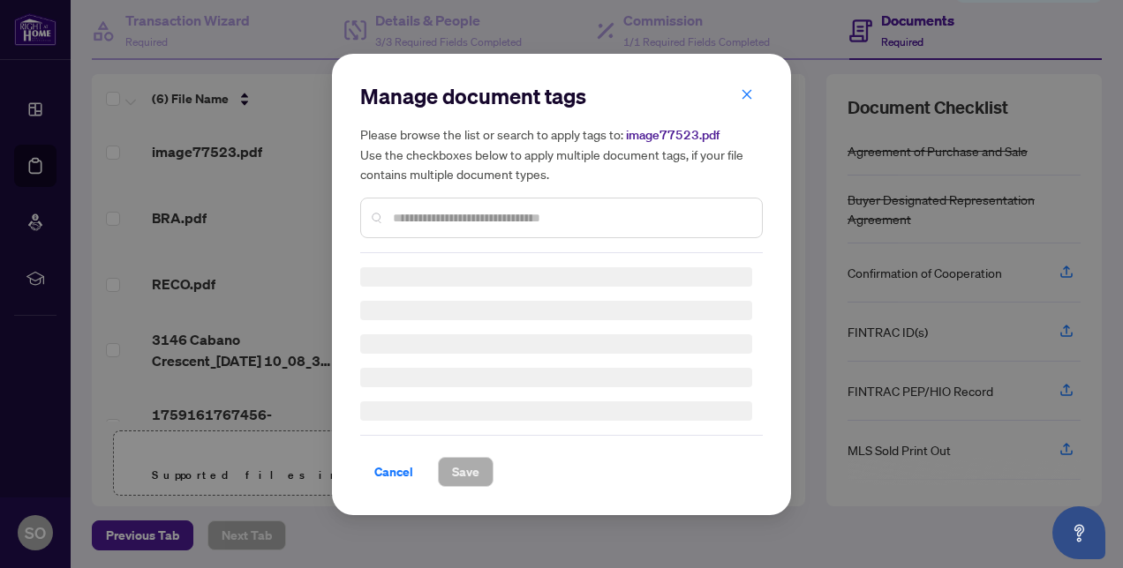
click at [425, 215] on input "text" at bounding box center [570, 217] width 355 height 19
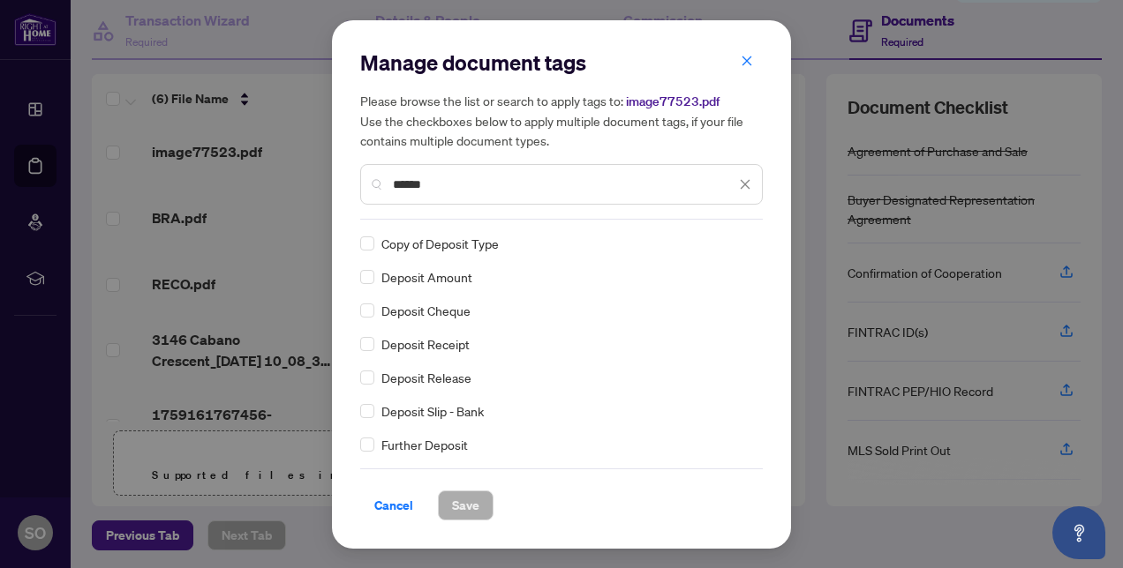
type input "******"
click at [464, 507] on span "Save" at bounding box center [465, 506] width 27 height 28
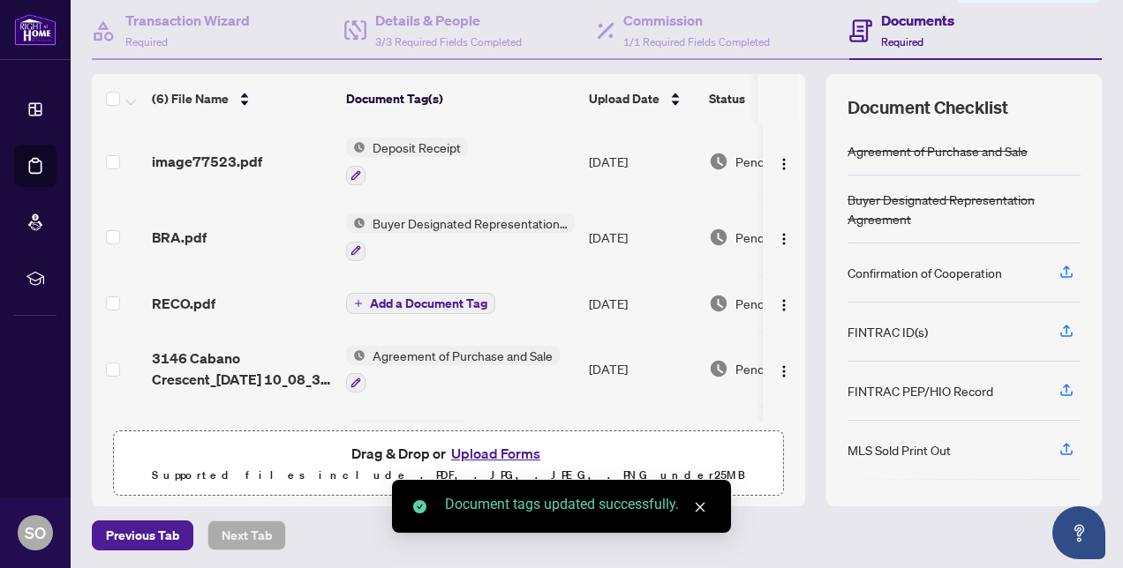
click at [401, 297] on span "Add a Document Tag" at bounding box center [428, 303] width 117 height 12
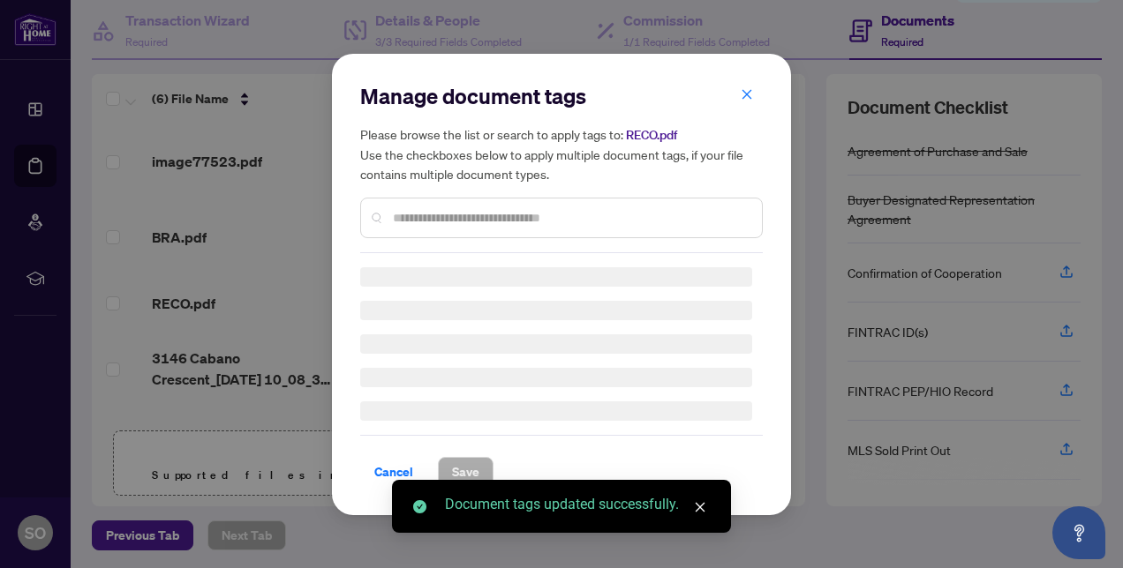
click at [440, 219] on div "Manage document tags Please browse the list or search to apply tags to: RECO.pd…" at bounding box center [561, 167] width 403 height 171
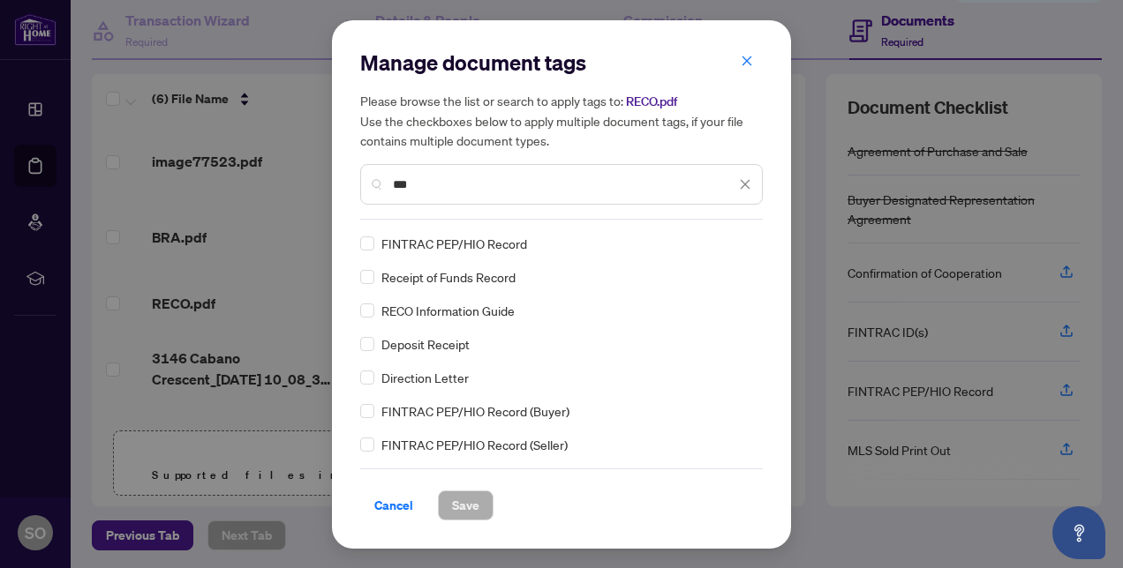
type input "***"
click at [463, 510] on span "Save" at bounding box center [465, 506] width 27 height 28
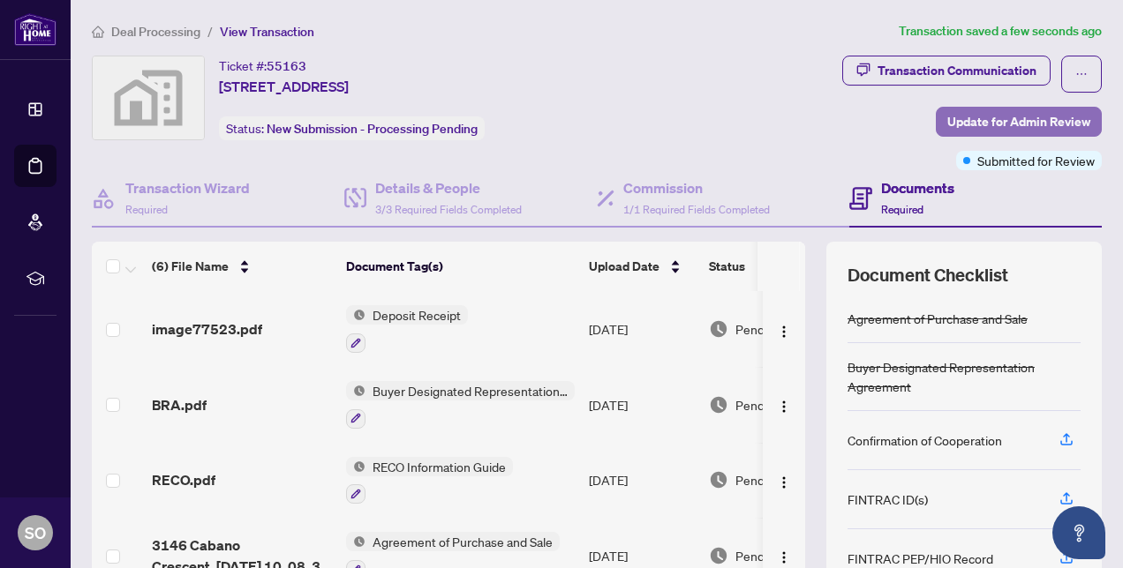
click at [1018, 111] on span "Update for Admin Review" at bounding box center [1018, 122] width 143 height 28
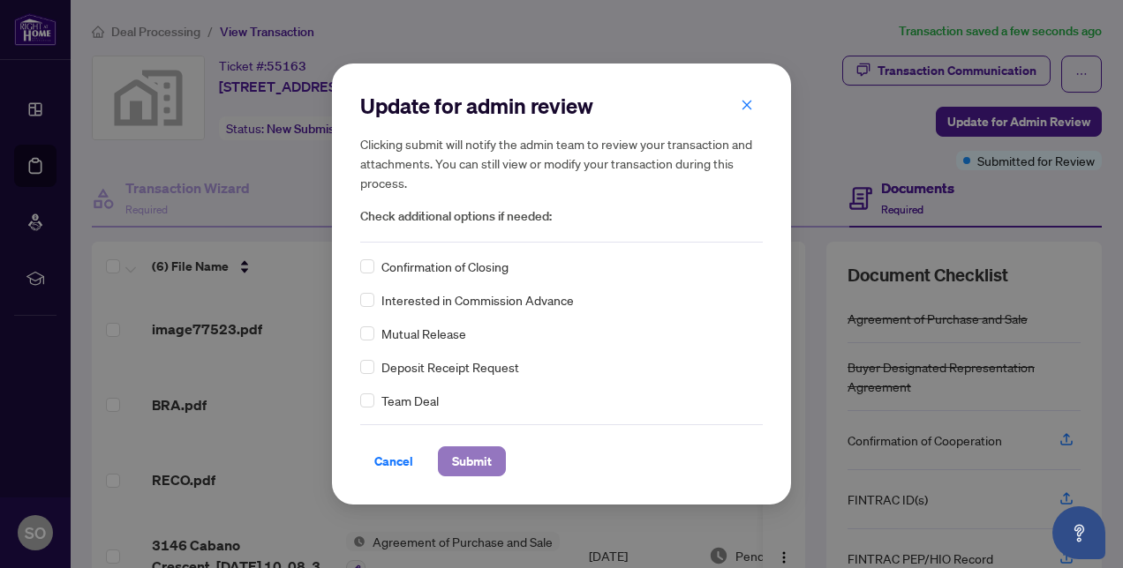
click at [472, 461] on span "Submit" at bounding box center [472, 462] width 40 height 28
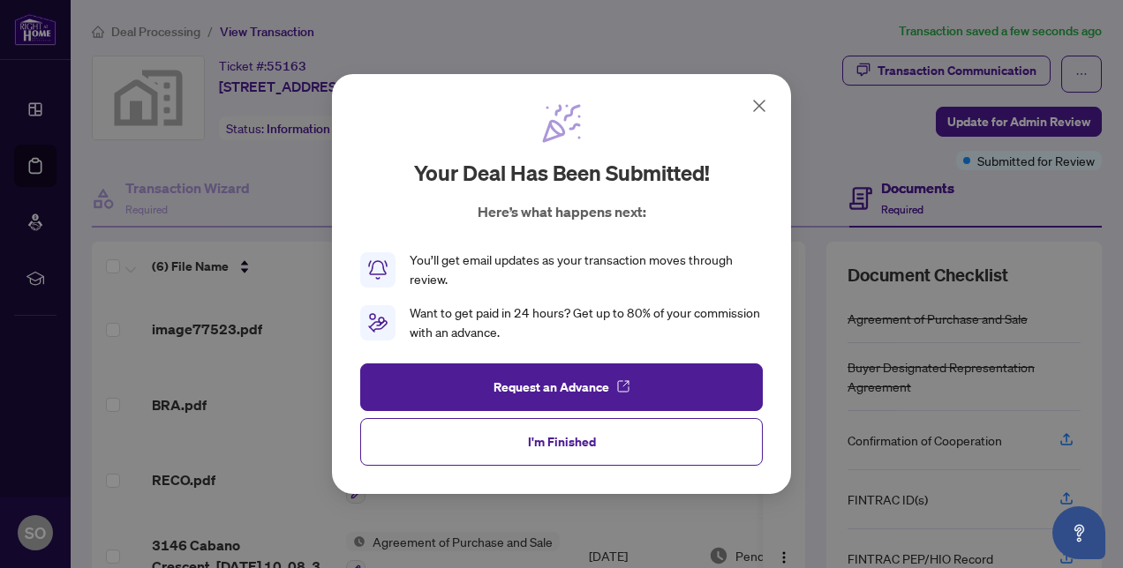
click at [761, 98] on icon at bounding box center [759, 105] width 21 height 21
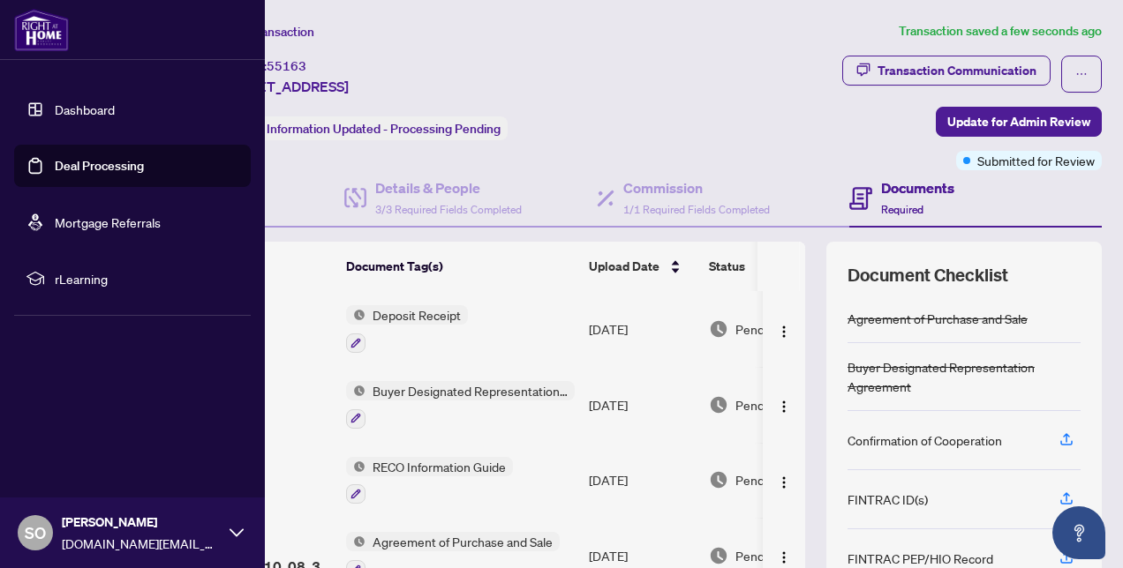
click at [112, 109] on link "Dashboard" at bounding box center [85, 110] width 60 height 16
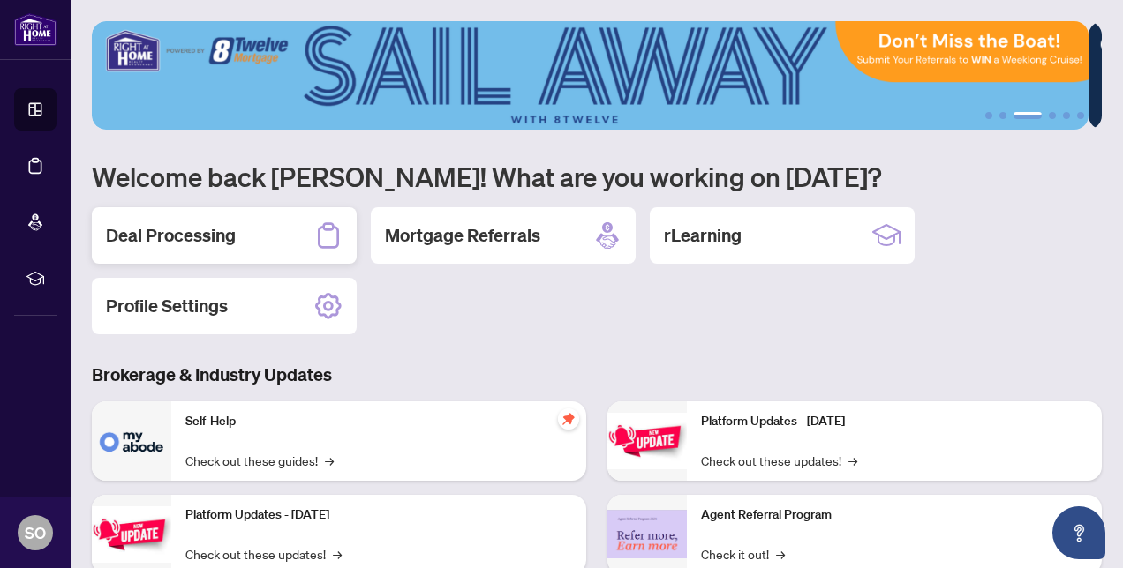
click at [201, 247] on div "Deal Processing" at bounding box center [224, 235] width 265 height 56
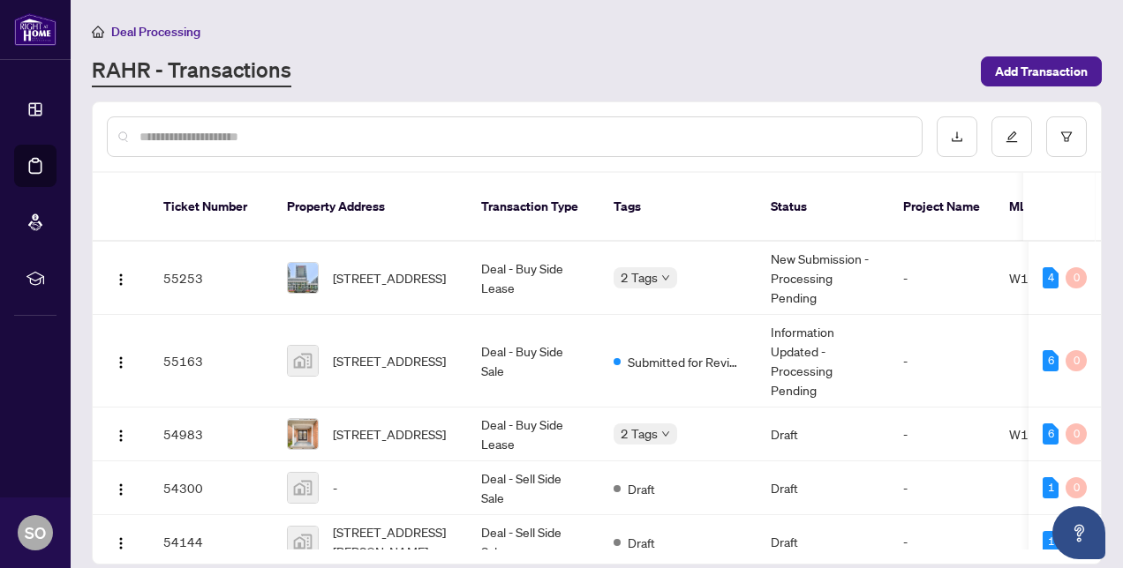
click at [286, 127] on input "text" at bounding box center [523, 136] width 768 height 19
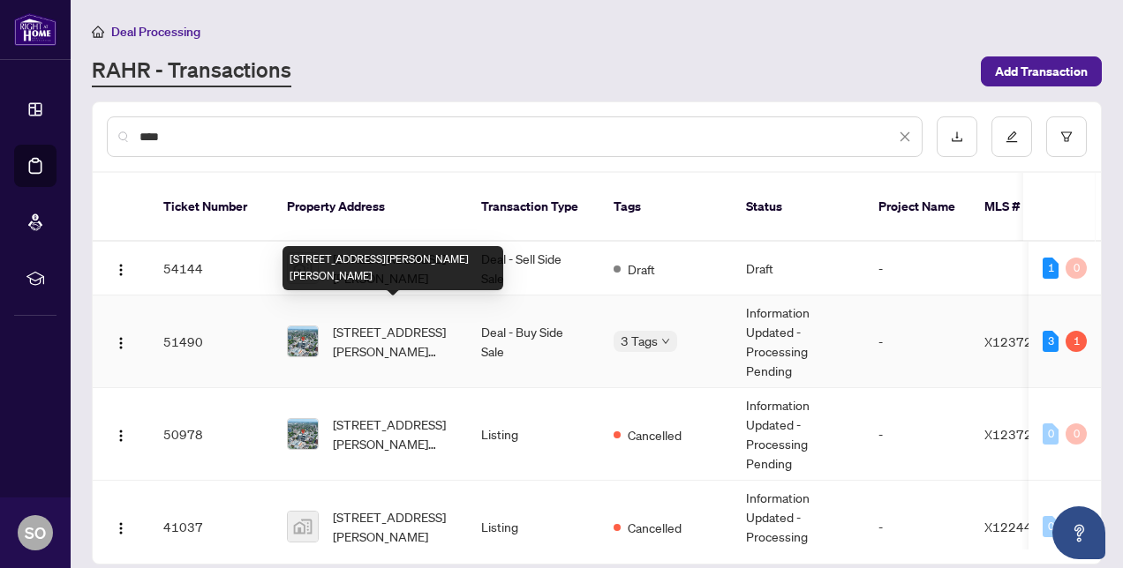
type input "****"
click at [388, 322] on span "[STREET_ADDRESS][PERSON_NAME][PERSON_NAME]" at bounding box center [393, 341] width 120 height 39
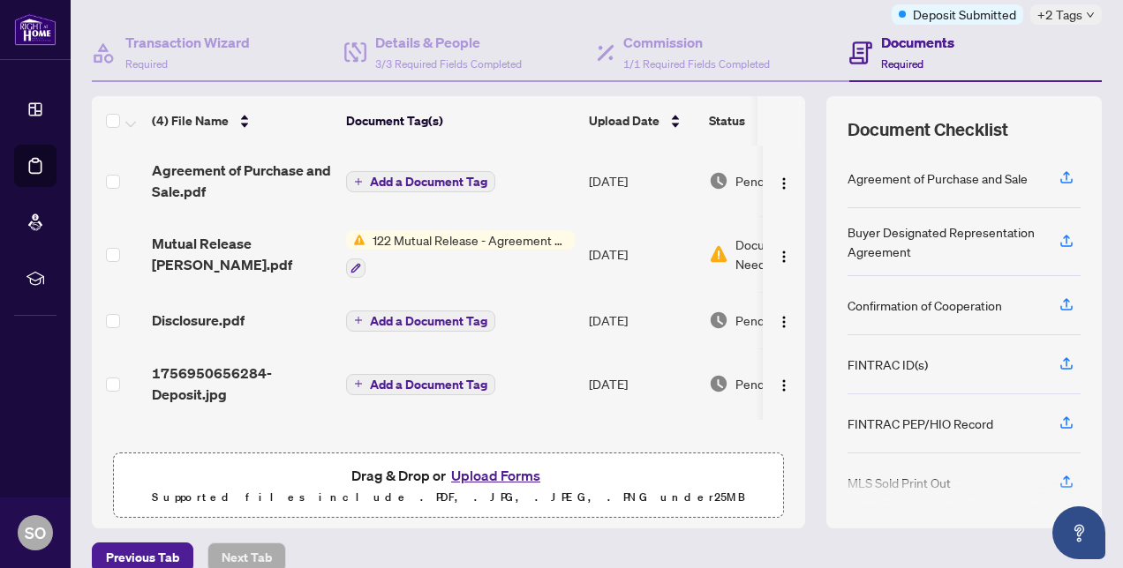
scroll to position [147, 0]
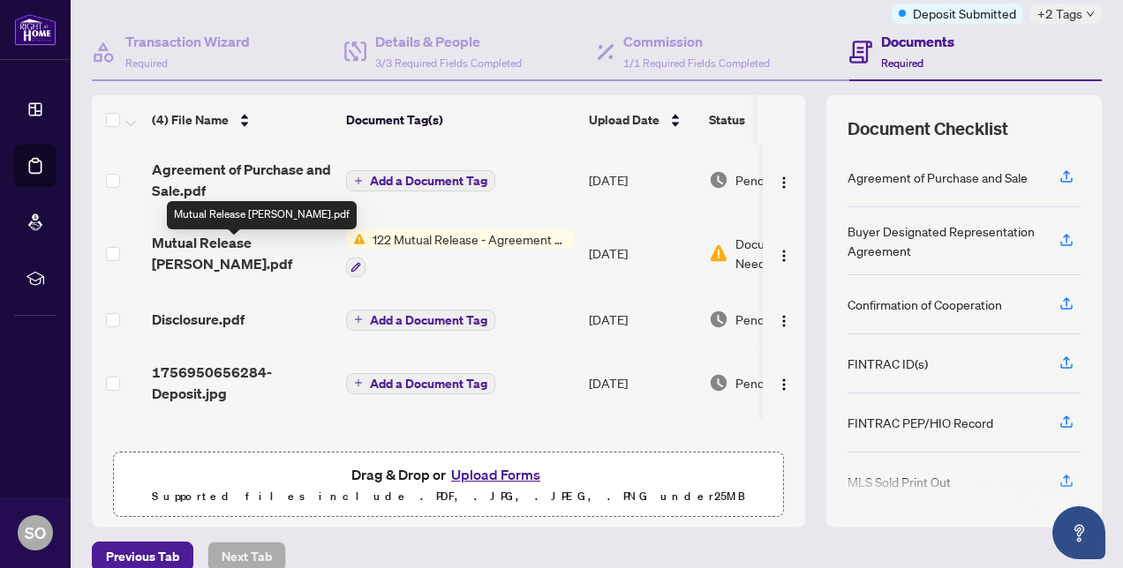
click at [237, 249] on span "Mutual Release [PERSON_NAME].pdf" at bounding box center [242, 253] width 180 height 42
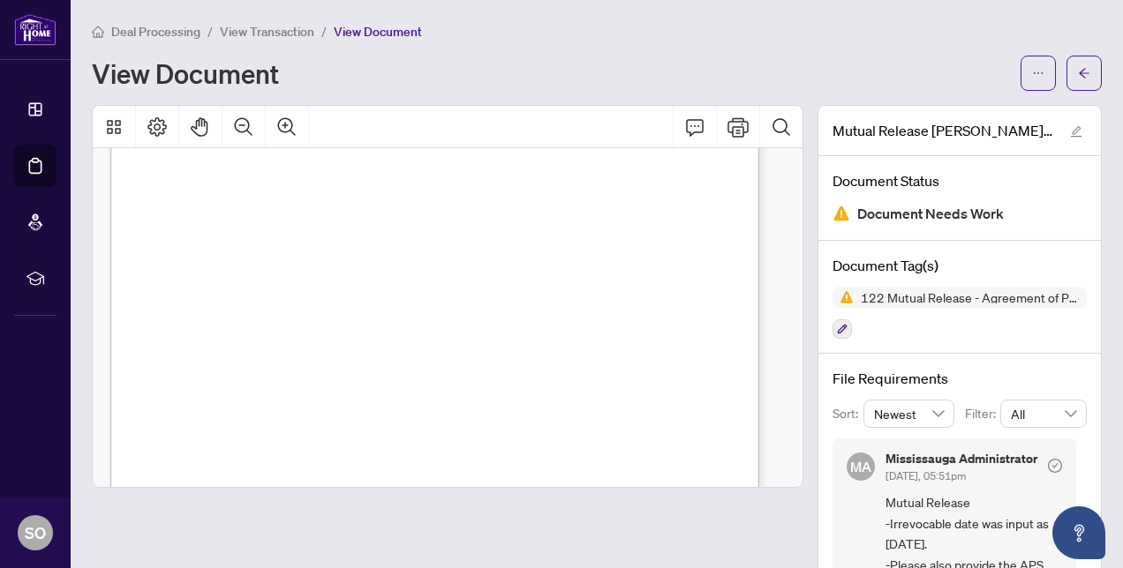
scroll to position [139, 0]
click at [285, 28] on span "View Transaction" at bounding box center [267, 32] width 94 height 16
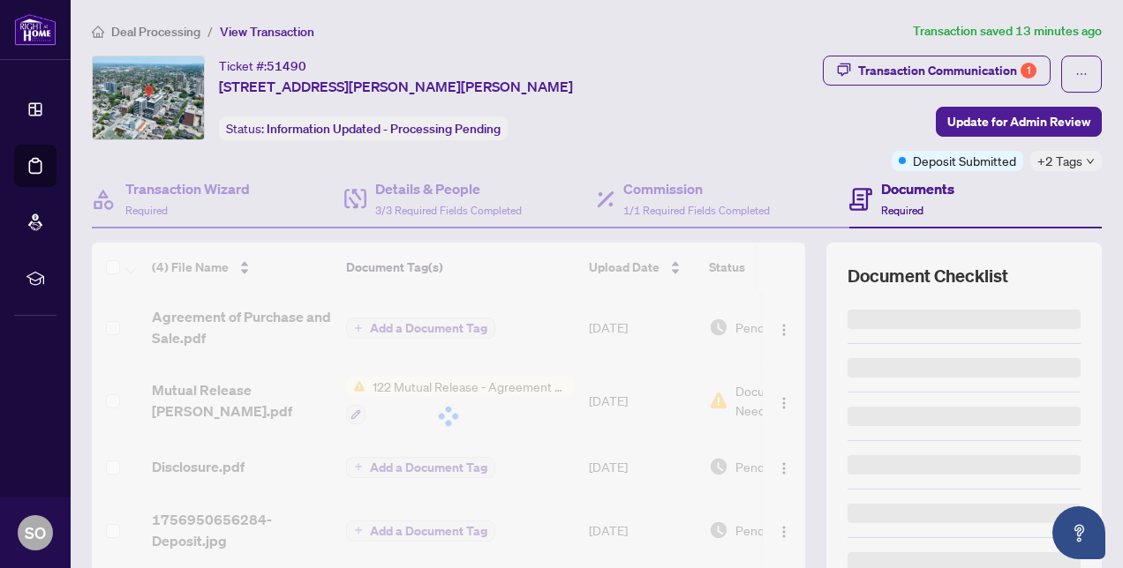
scroll to position [169, 0]
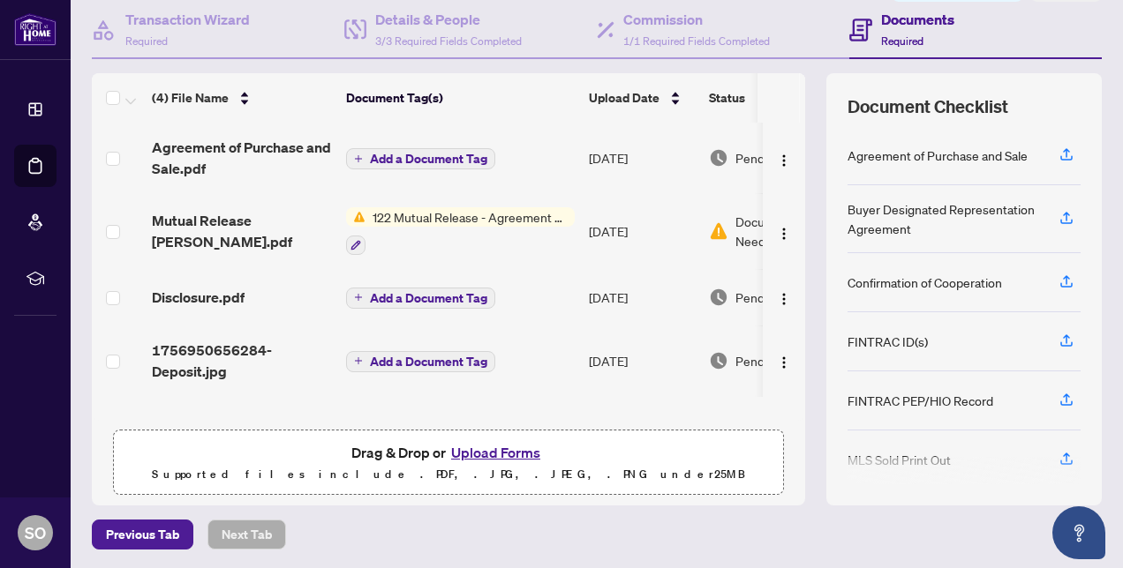
click at [481, 445] on button "Upload Forms" at bounding box center [496, 452] width 100 height 23
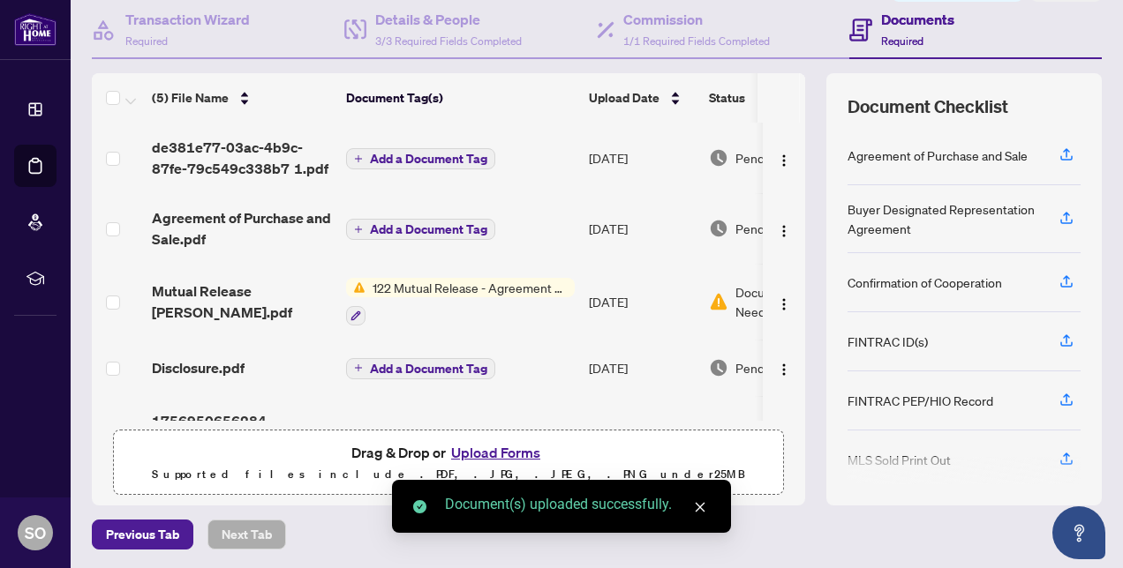
scroll to position [0, 0]
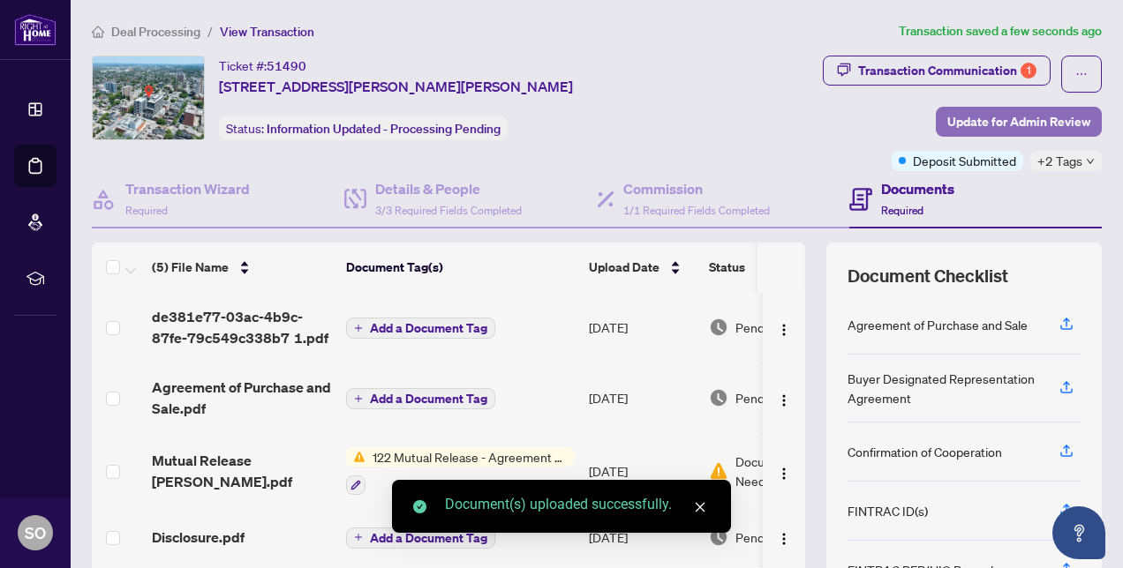
click at [990, 120] on span "Update for Admin Review" at bounding box center [1018, 122] width 143 height 28
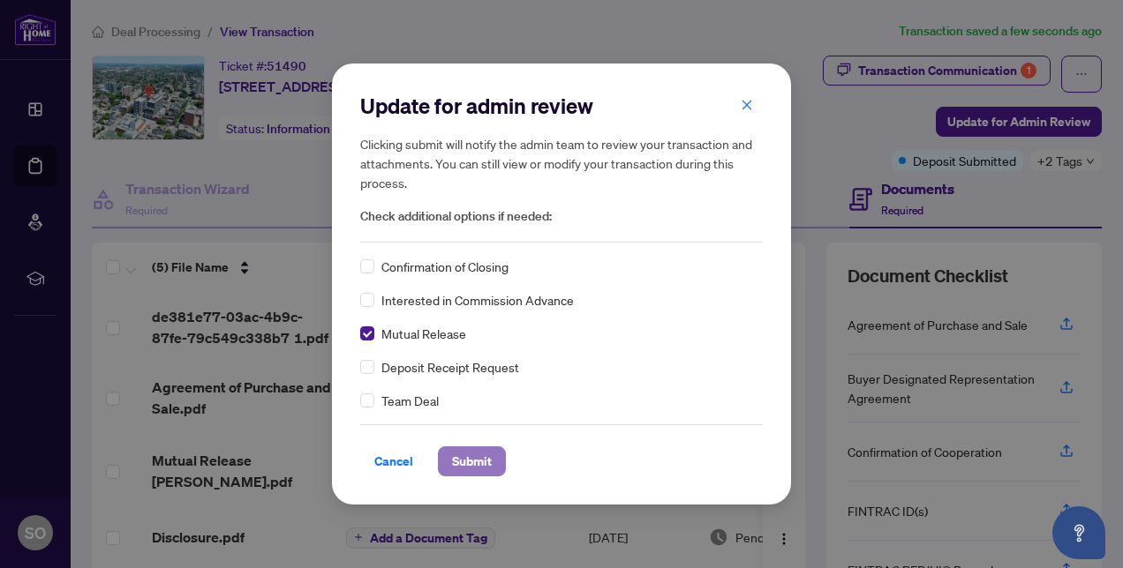
click at [467, 459] on span "Submit" at bounding box center [472, 462] width 40 height 28
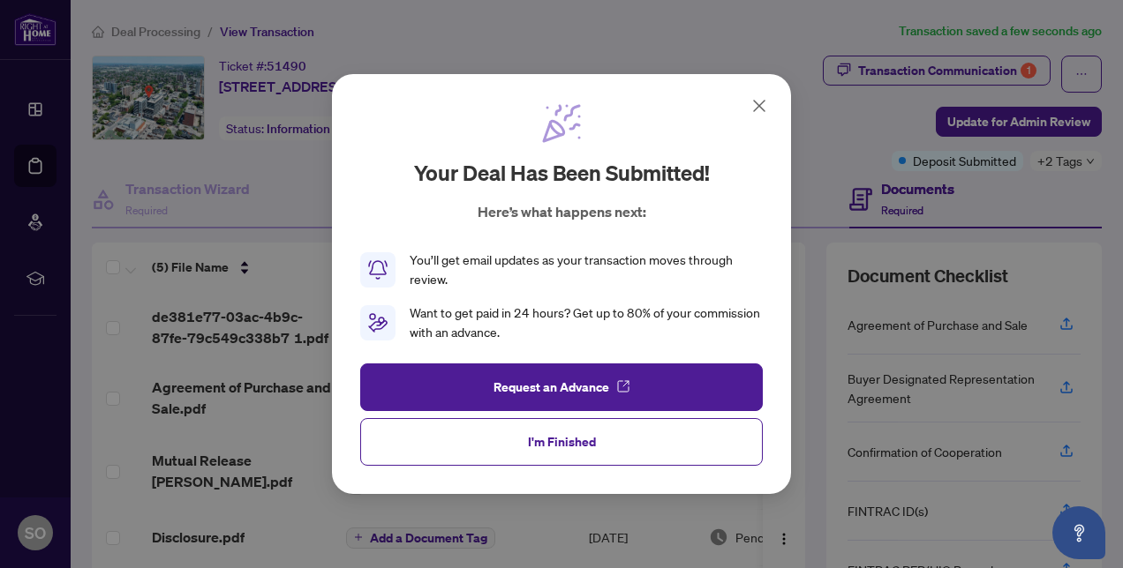
click at [759, 111] on icon at bounding box center [759, 105] width 21 height 21
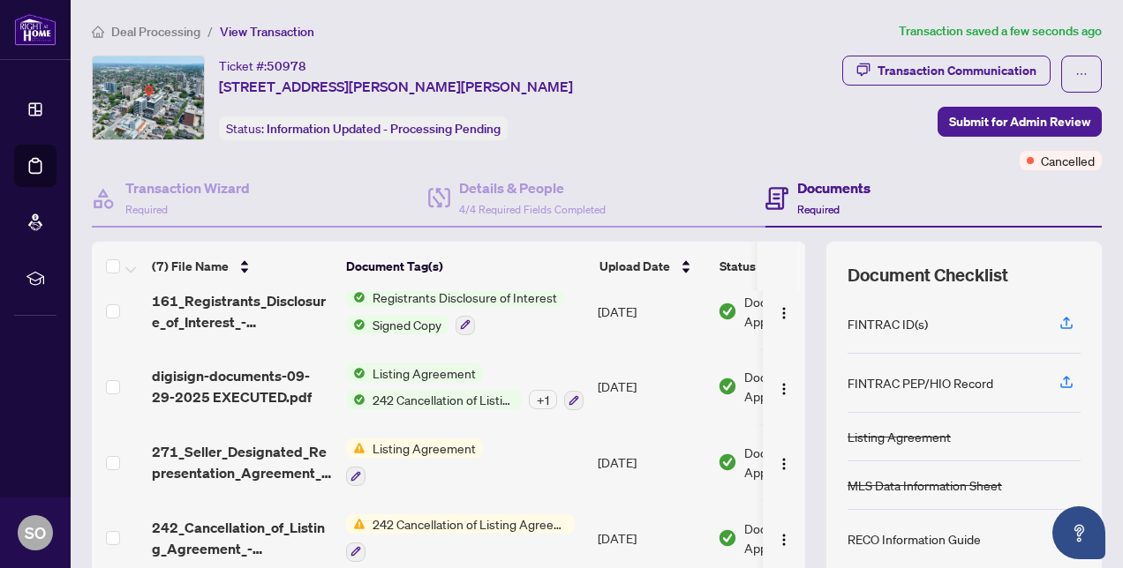
scroll to position [233, 0]
